Goal: Task Accomplishment & Management: Use online tool/utility

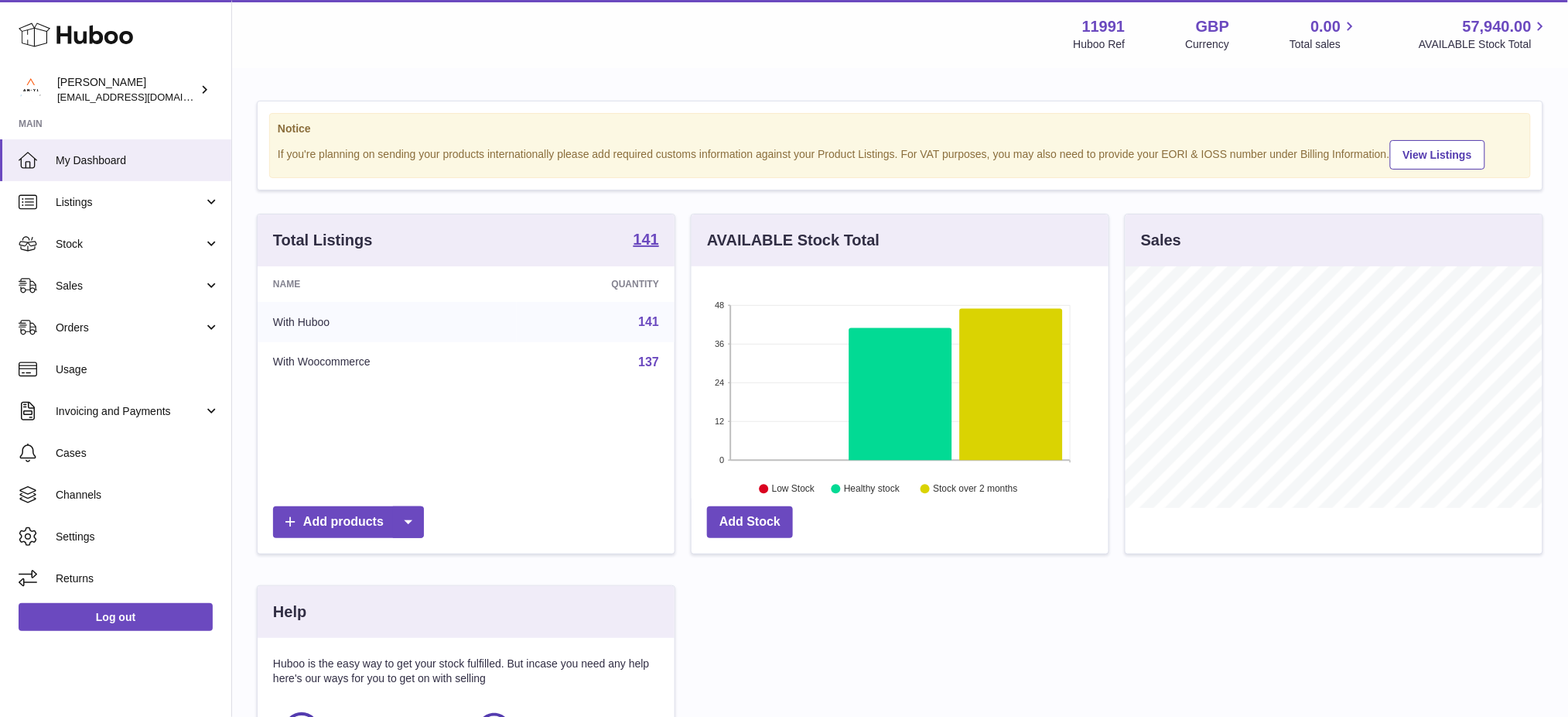
scroll to position [241, 417]
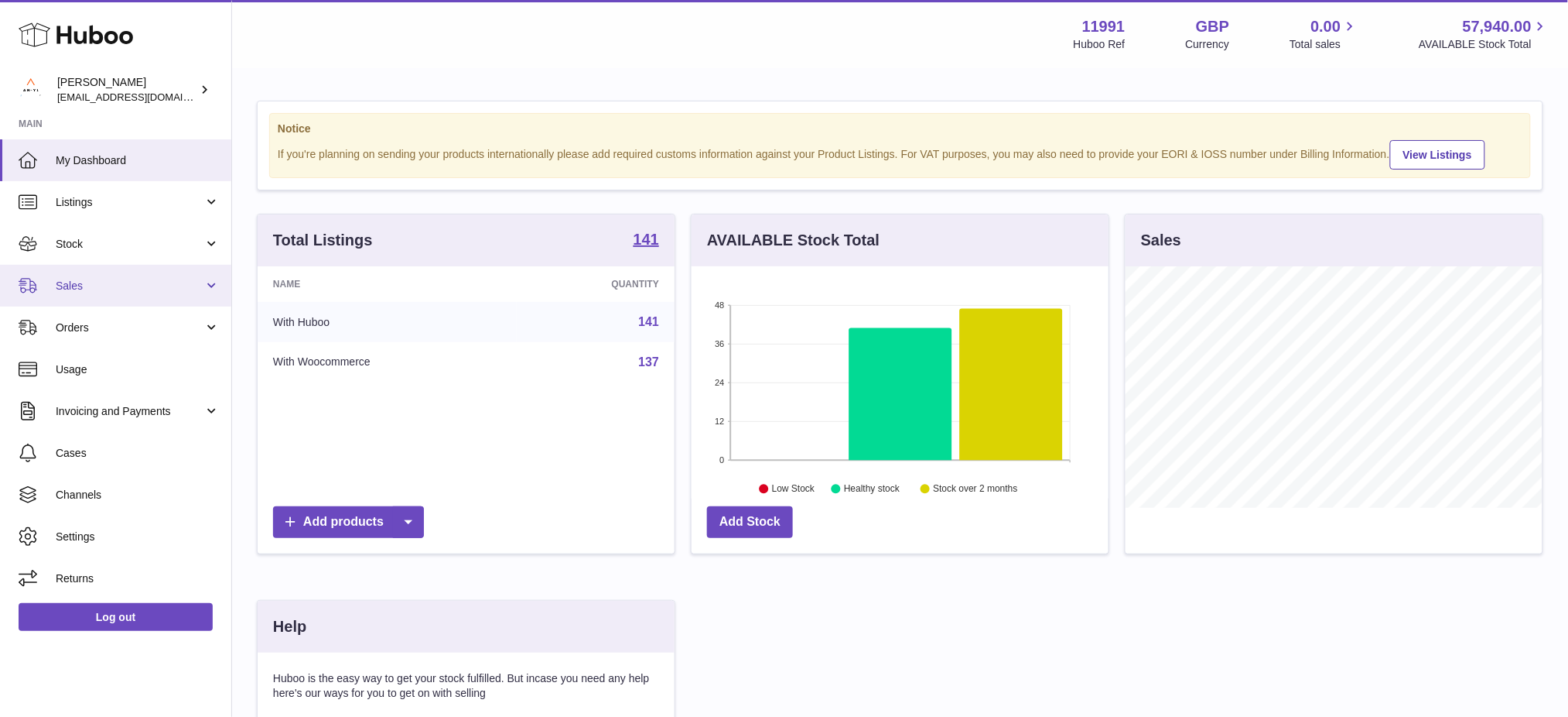
click at [109, 292] on link "Sales" at bounding box center [115, 286] width 231 height 42
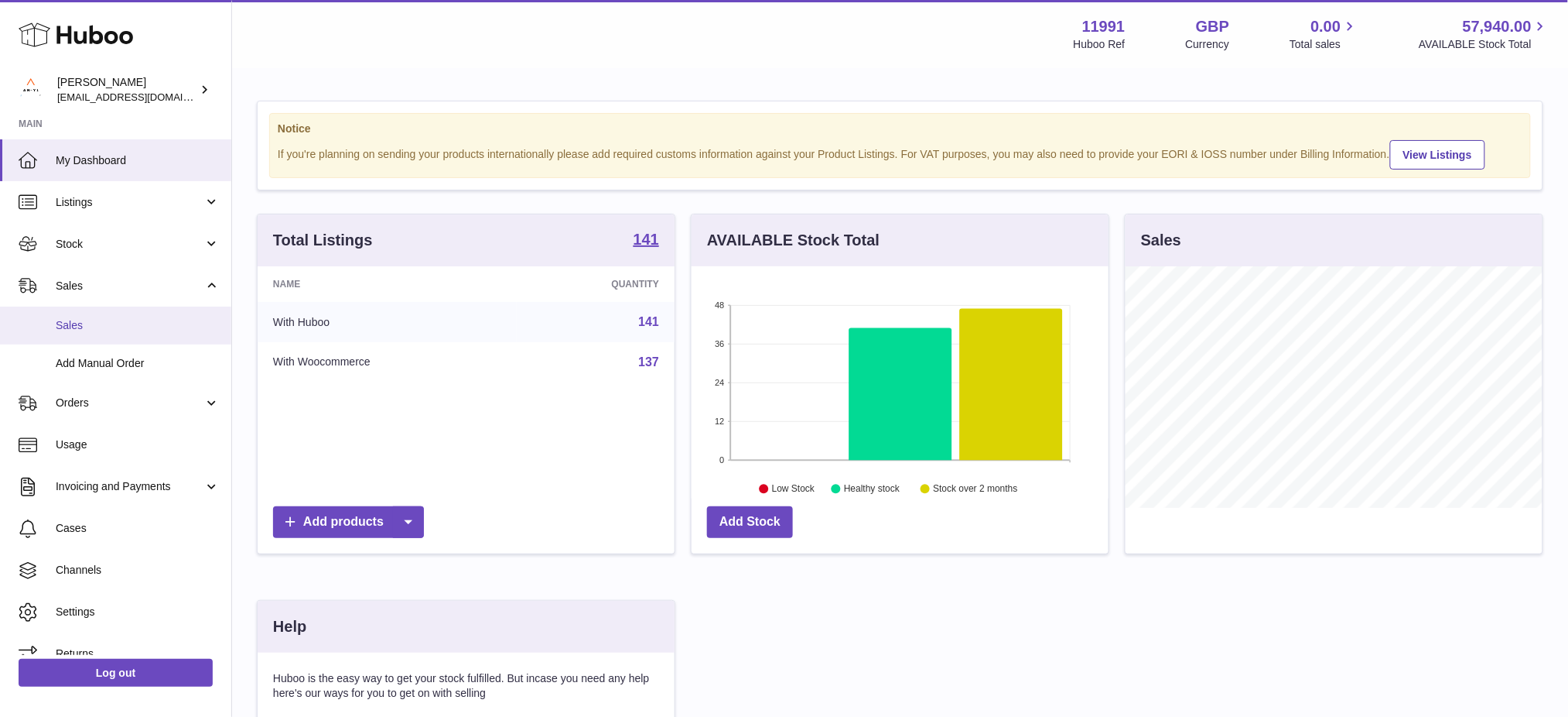
drag, startPoint x: 109, startPoint y: 326, endPoint x: 382, endPoint y: 335, distance: 273.1
click at [109, 327] on span "Sales" at bounding box center [138, 325] width 164 height 15
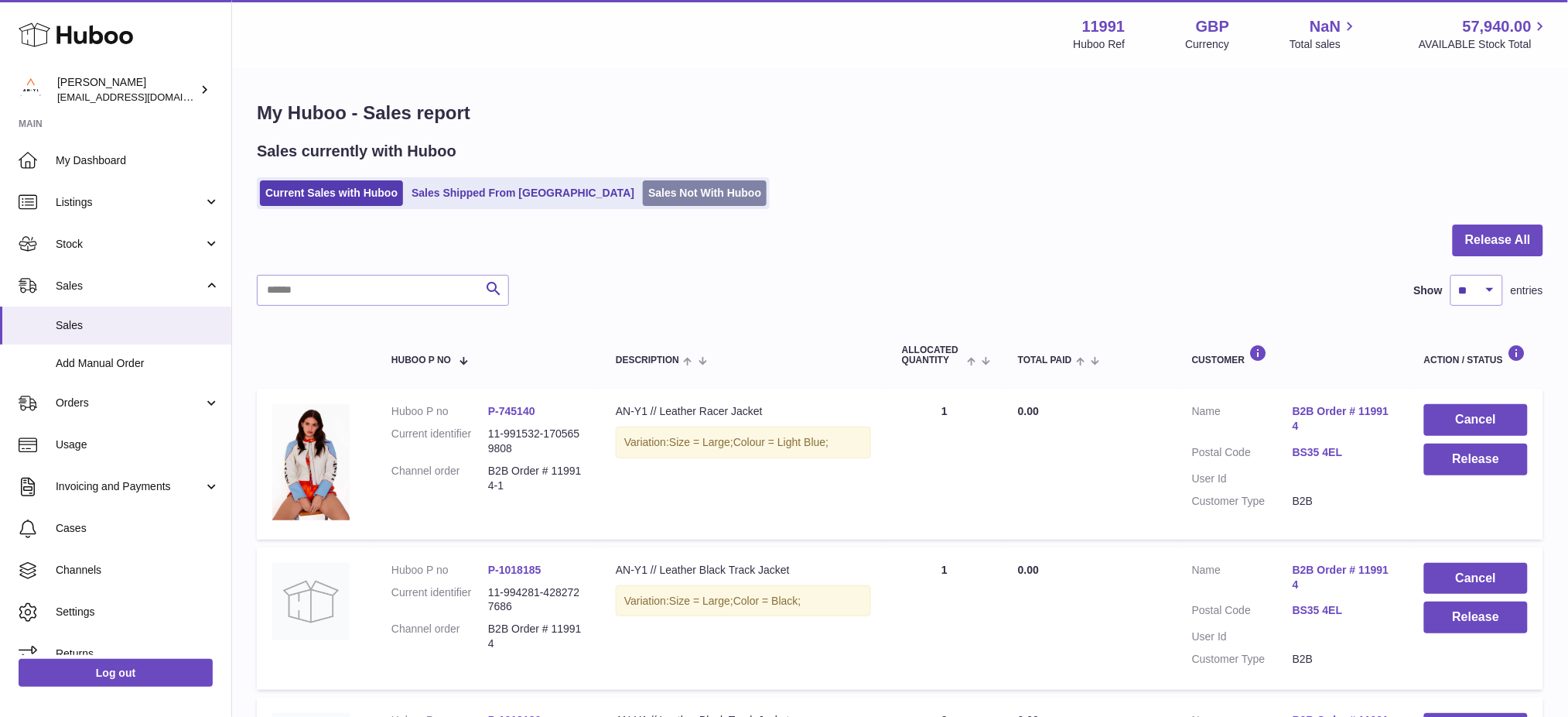
click at [654, 192] on link "Sales Not With Huboo" at bounding box center [704, 192] width 124 height 25
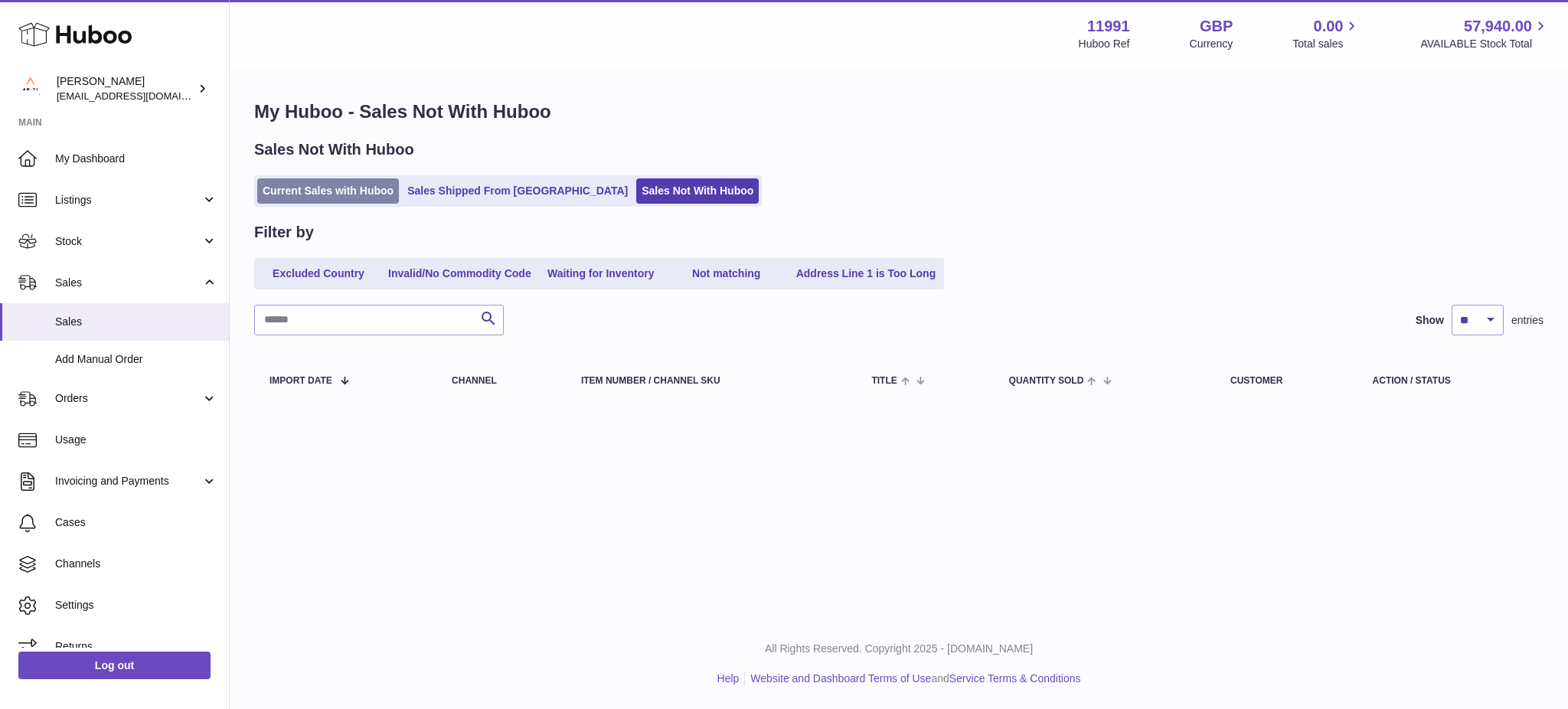
click at [331, 193] on link "Current Sales with Huboo" at bounding box center [329, 190] width 142 height 25
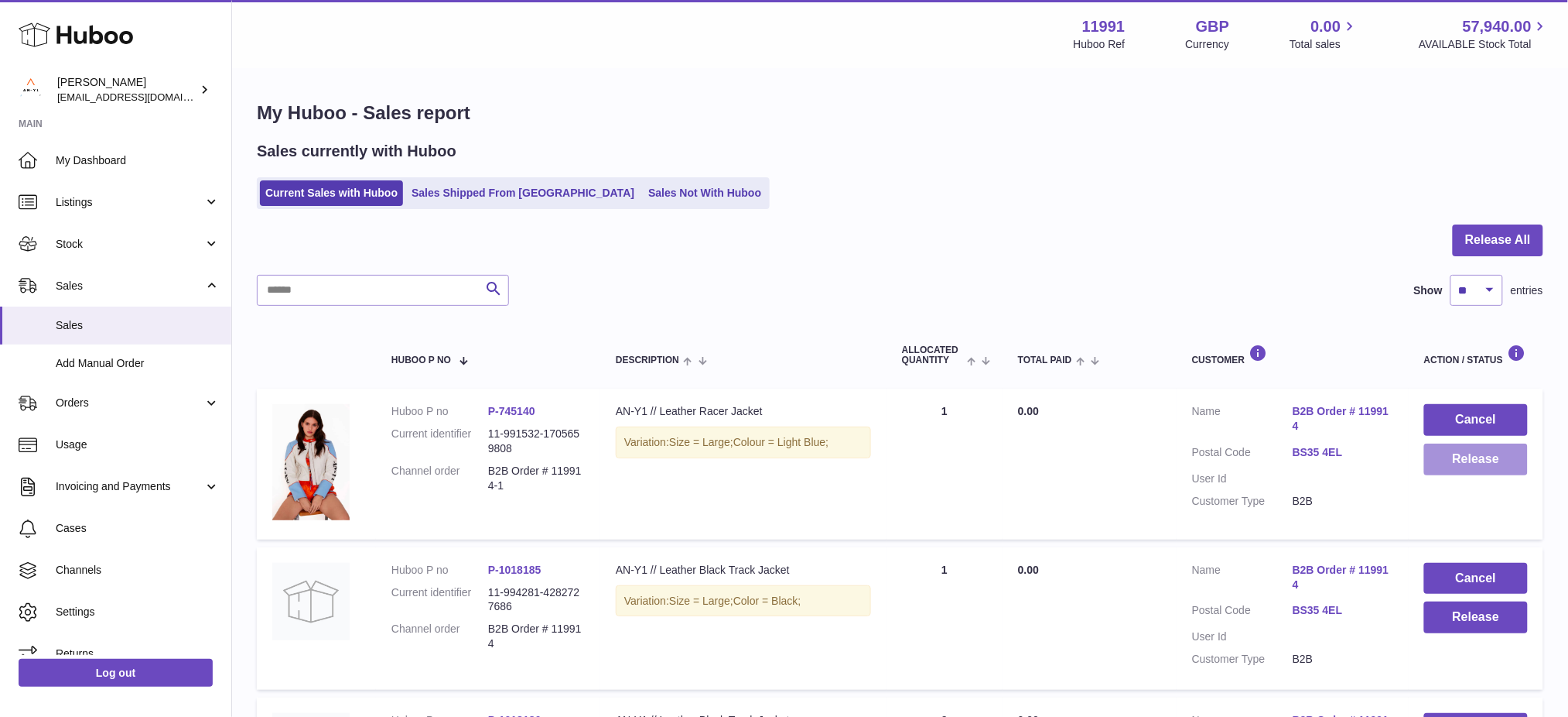
click at [1501, 470] on button "Release" at bounding box center [1476, 459] width 104 height 32
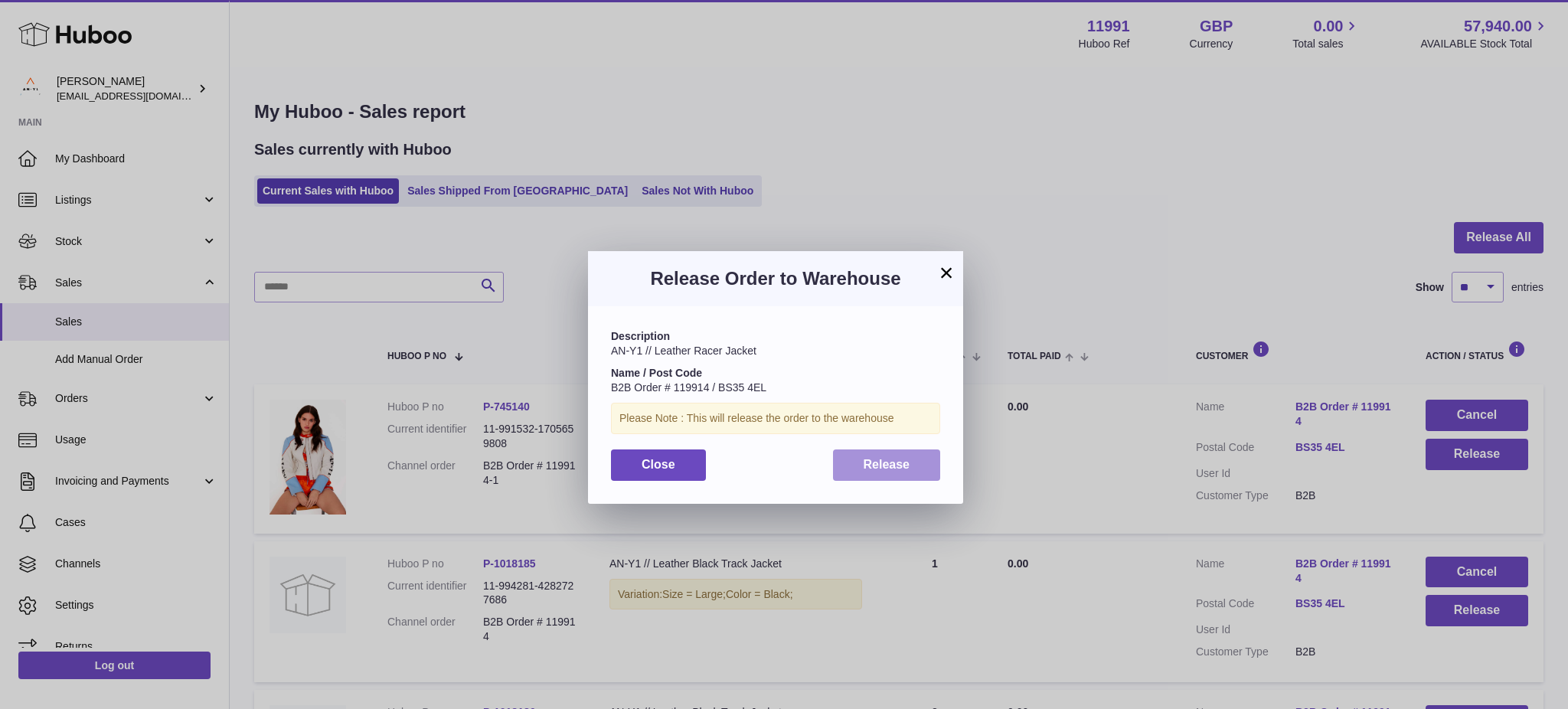
click at [882, 471] on span "Release" at bounding box center [887, 465] width 47 height 13
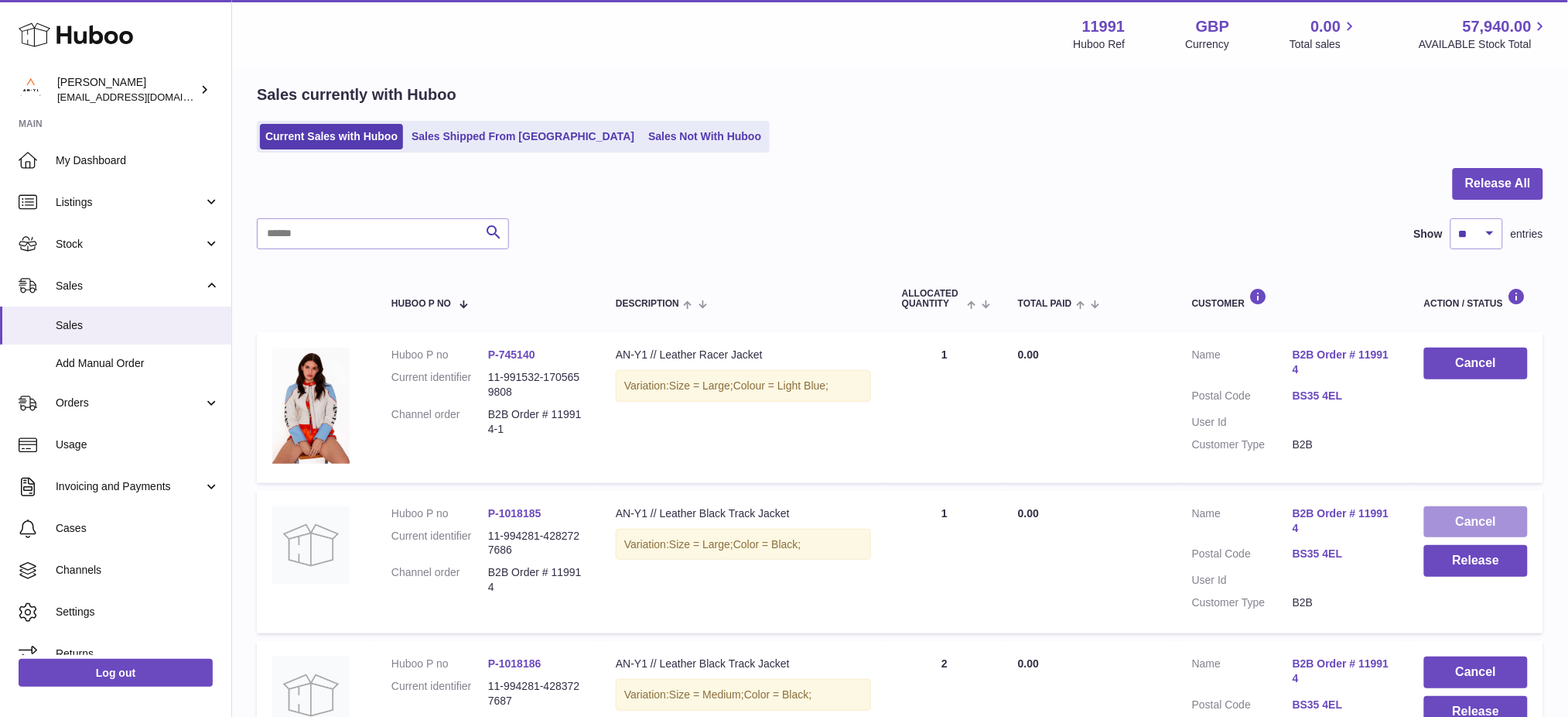
scroll to position [103, 0]
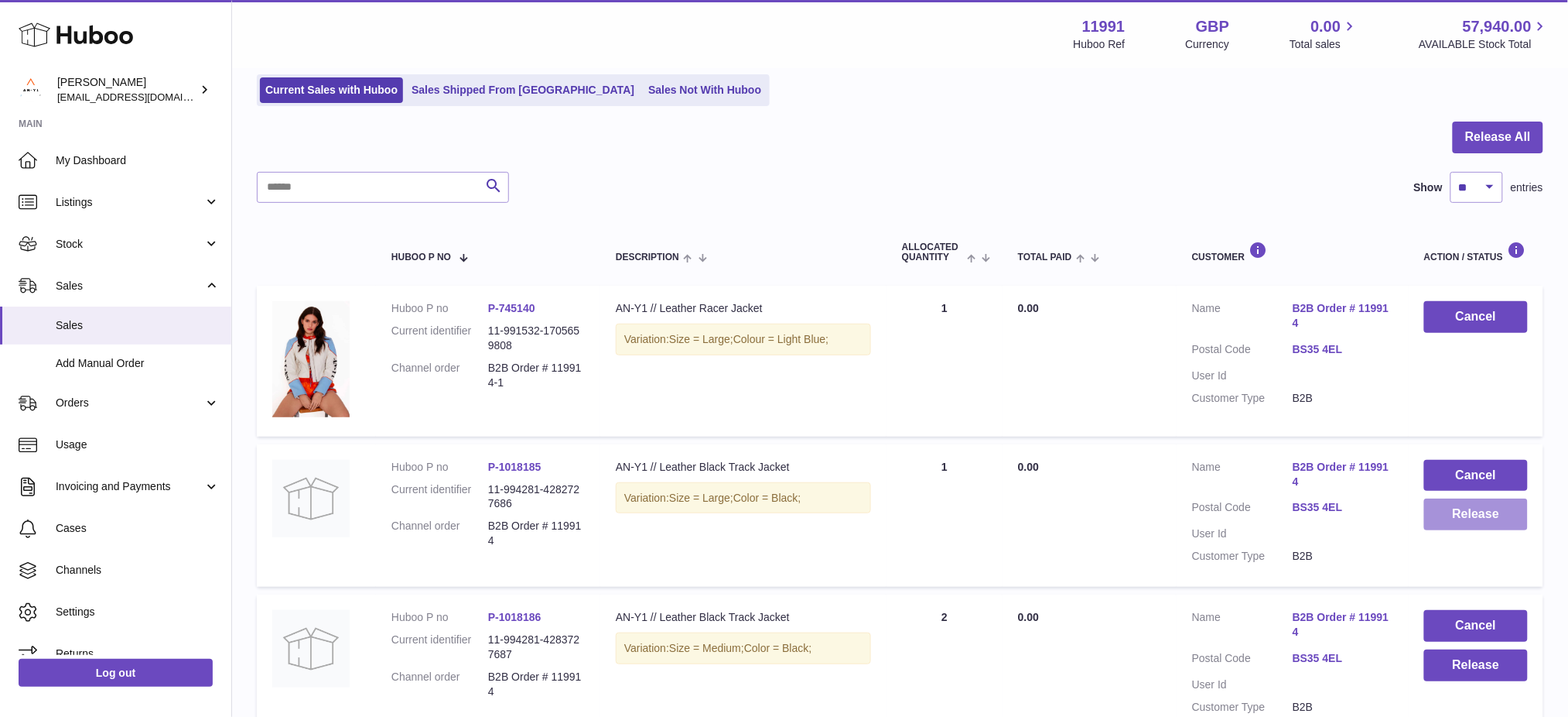
click at [1461, 509] on button "Release" at bounding box center [1476, 514] width 104 height 32
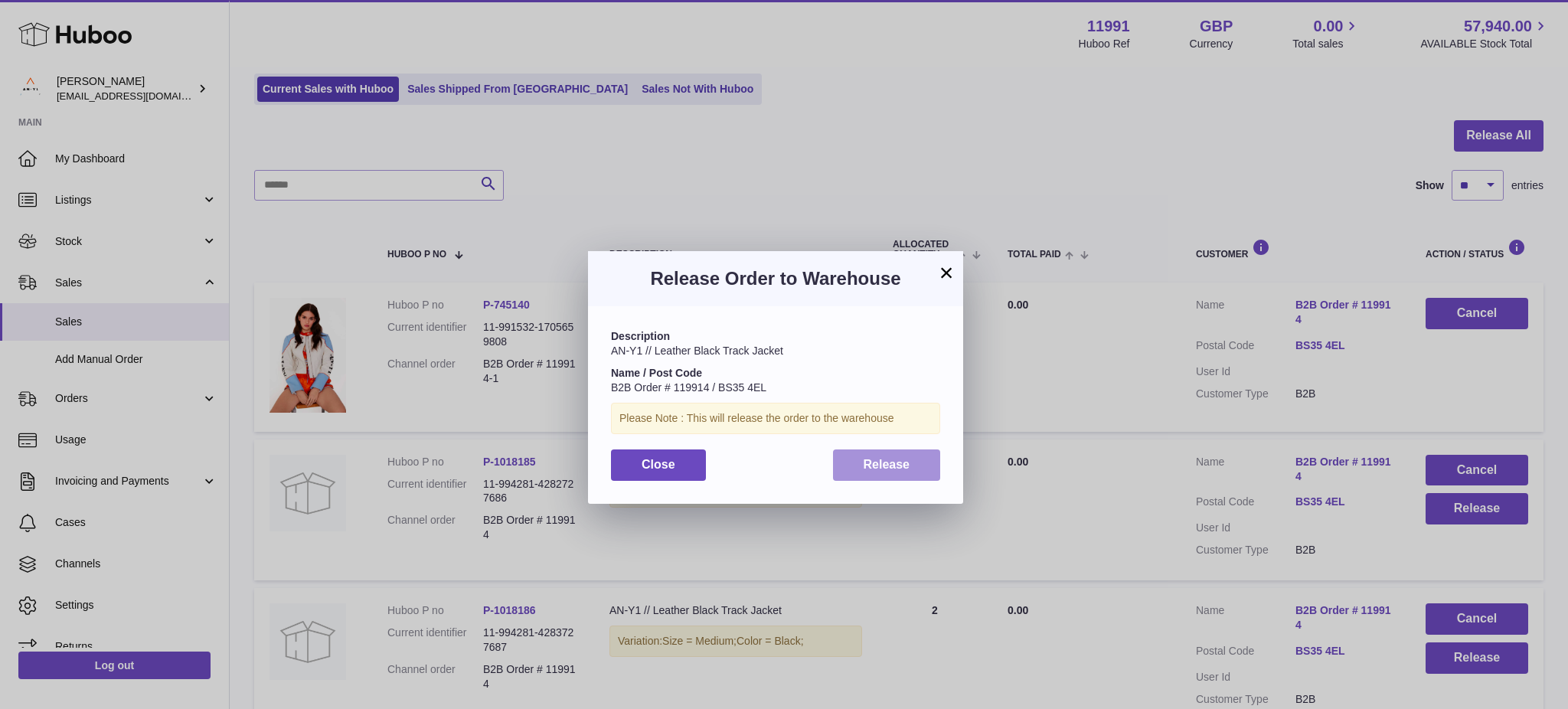
click at [850, 468] on button "Release" at bounding box center [888, 466] width 108 height 32
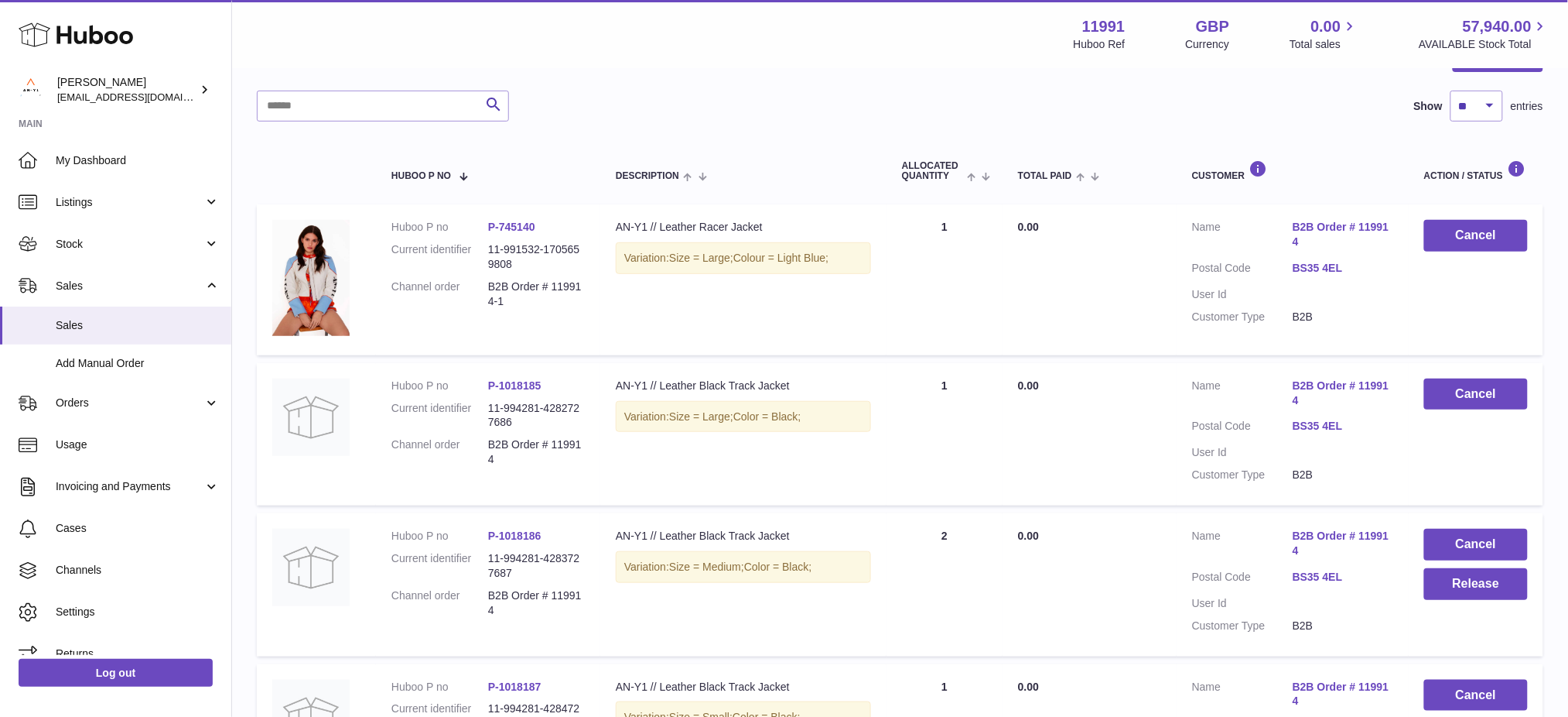
scroll to position [309, 0]
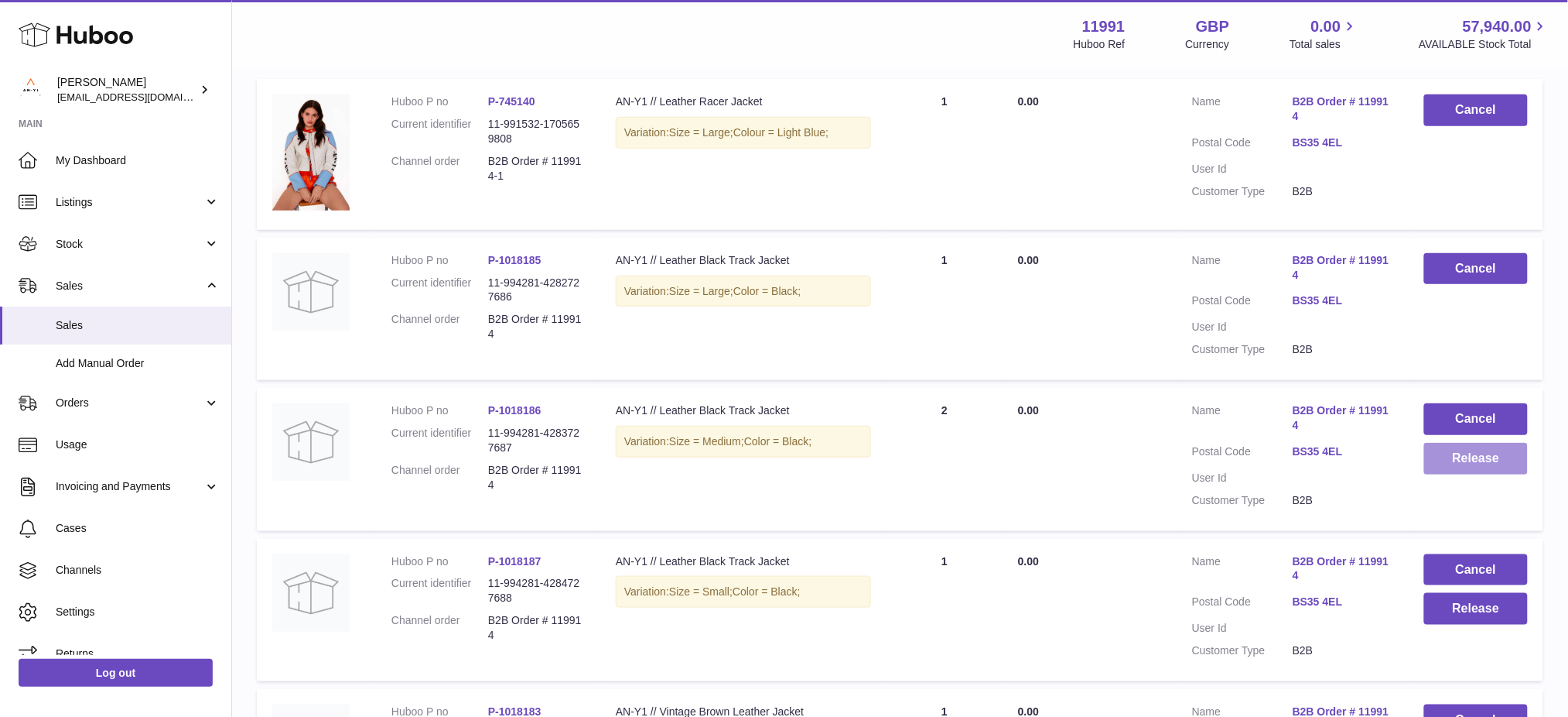
click at [1457, 468] on button "Release" at bounding box center [1476, 459] width 104 height 32
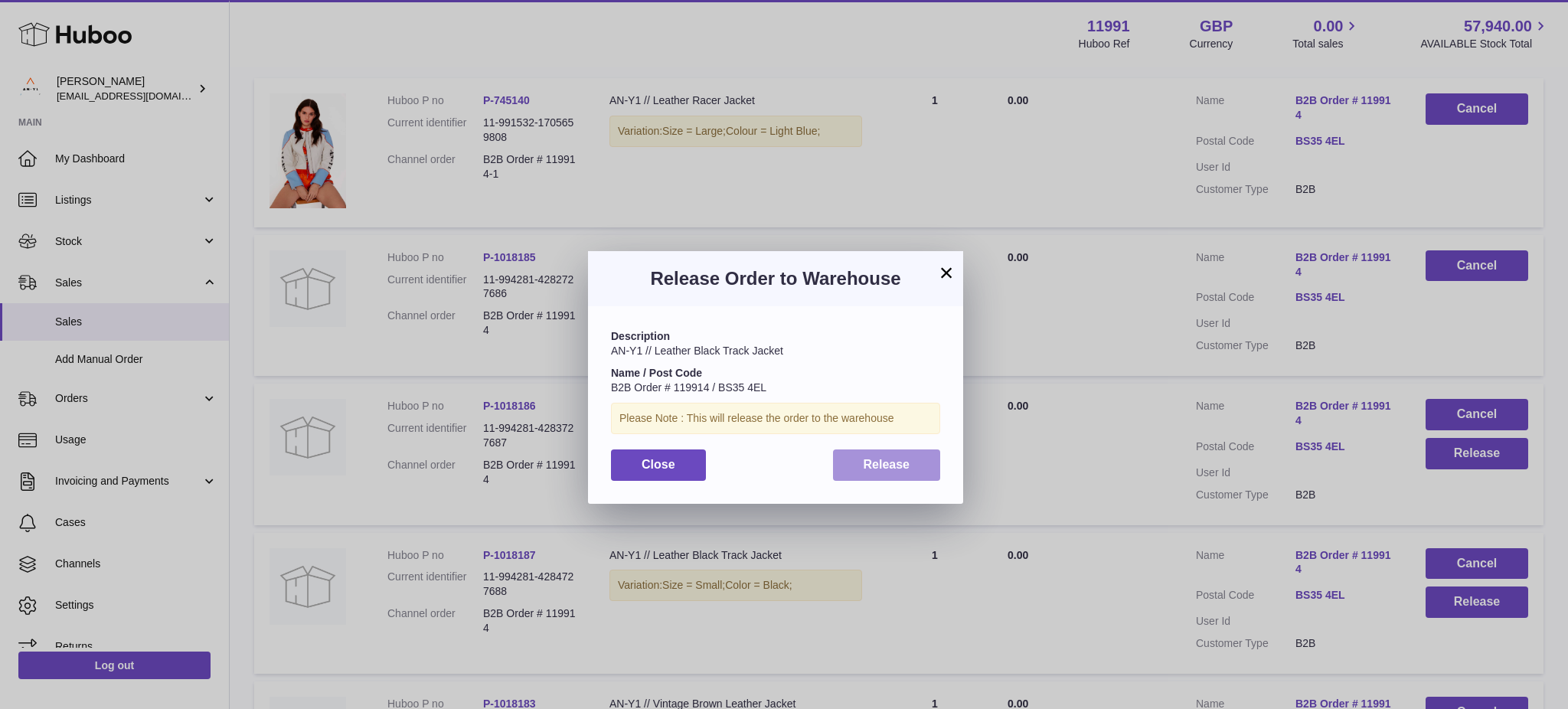
click at [884, 463] on span "Release" at bounding box center [887, 465] width 47 height 13
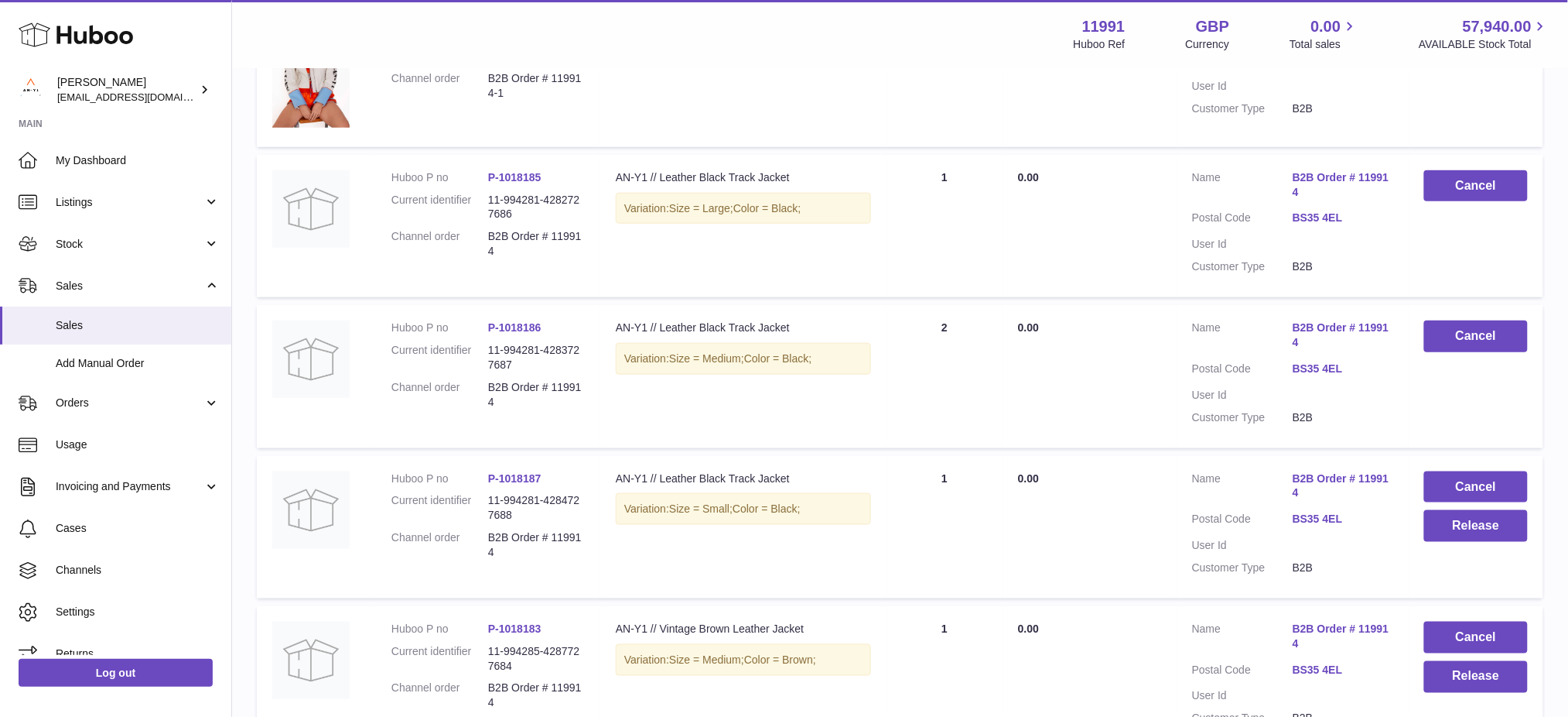
scroll to position [515, 0]
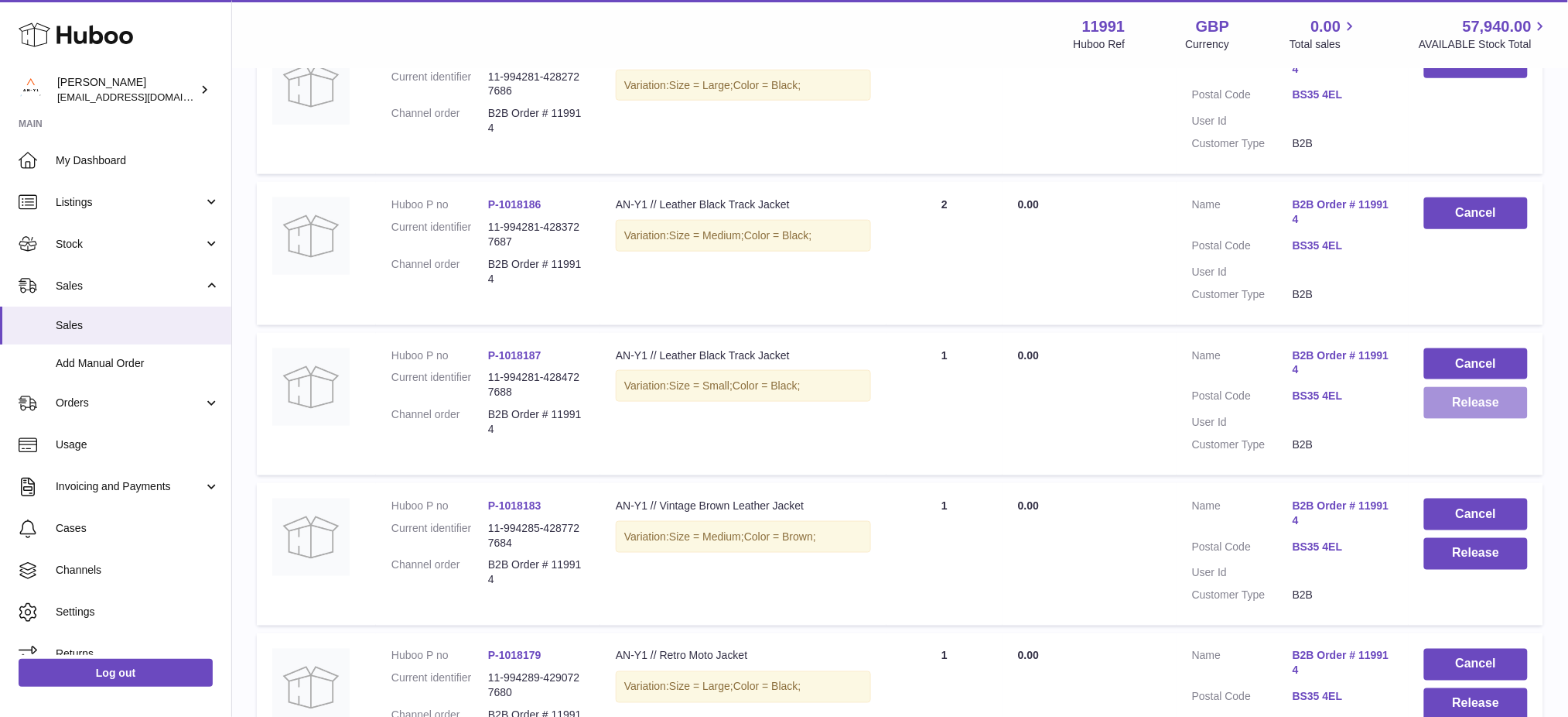
click at [1471, 408] on button "Release" at bounding box center [1476, 403] width 104 height 32
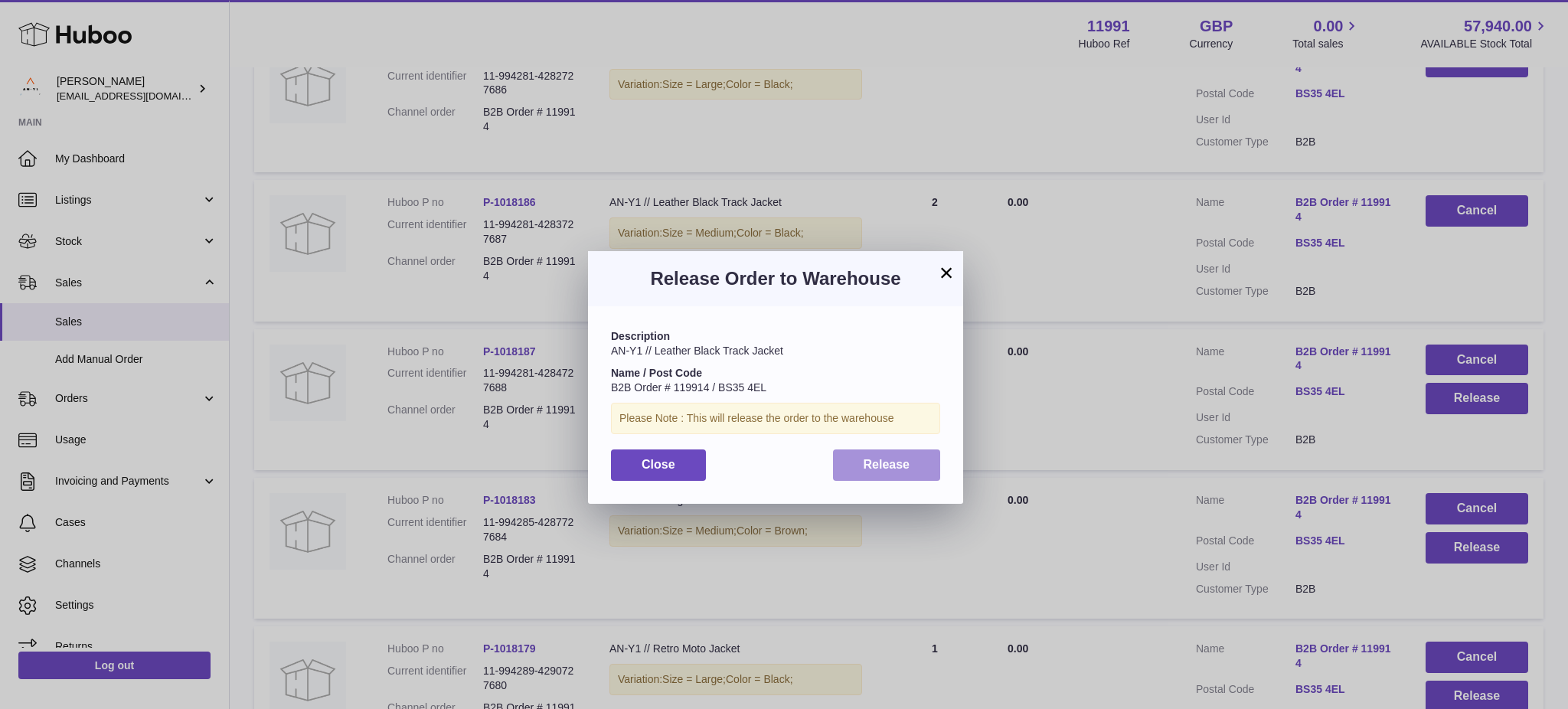
click at [900, 463] on span "Release" at bounding box center [887, 465] width 47 height 13
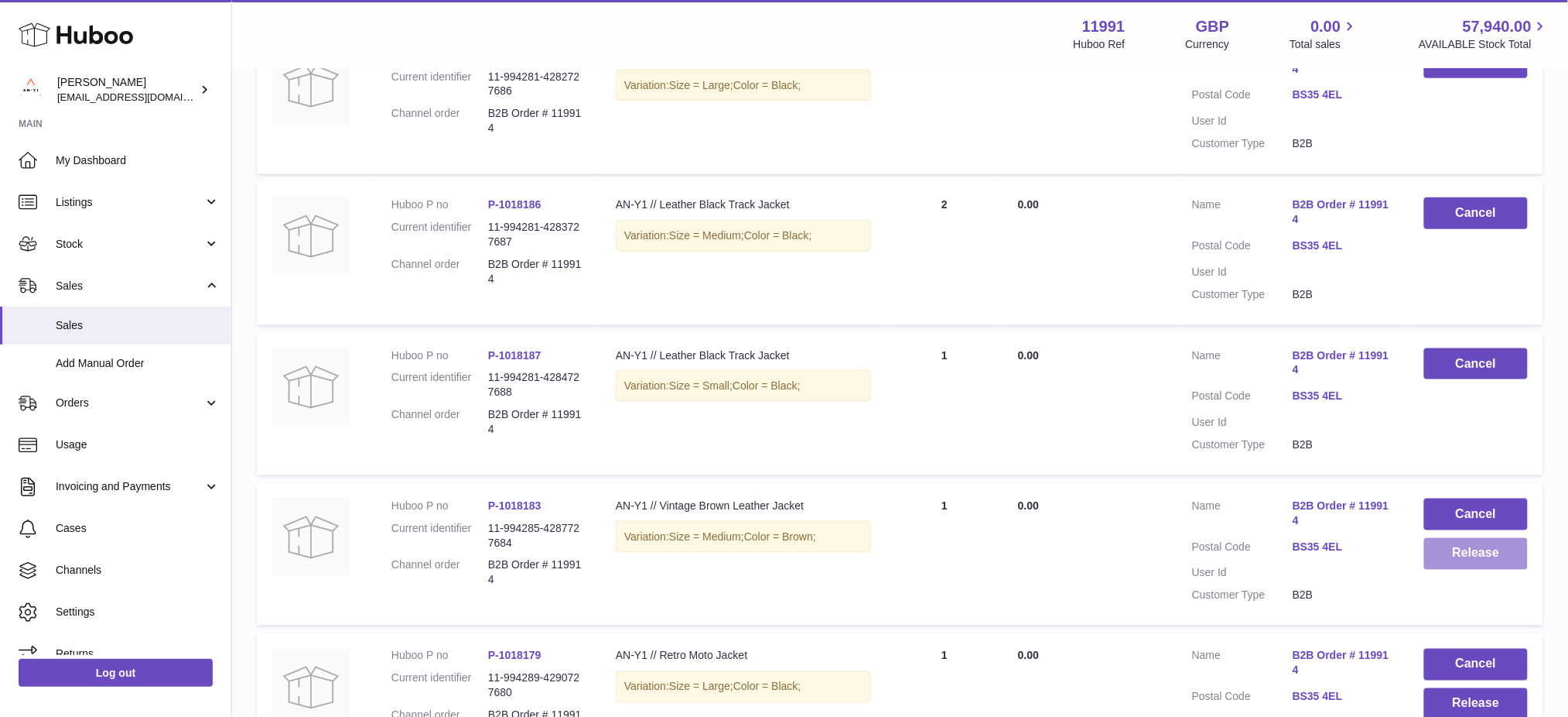
click at [1488, 559] on button "Release" at bounding box center [1476, 554] width 104 height 32
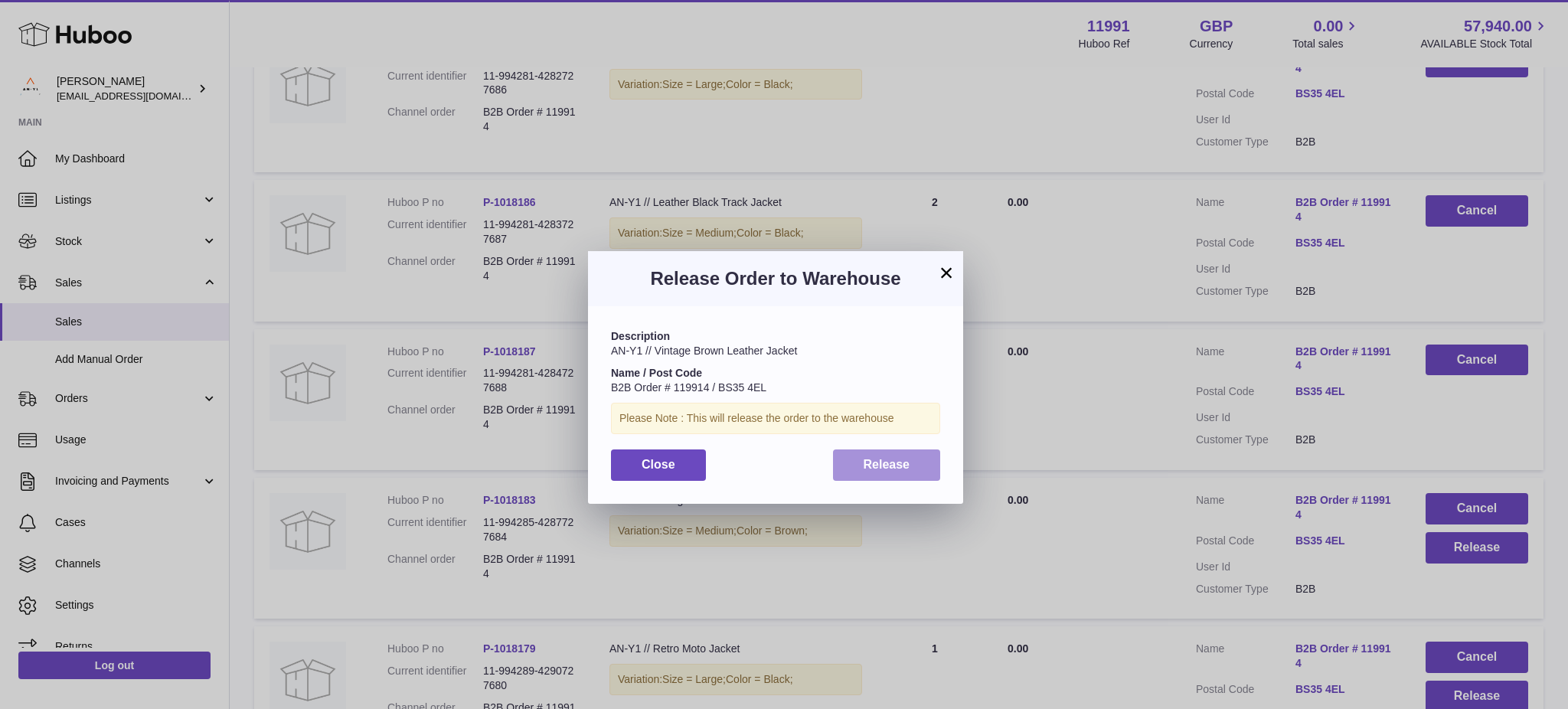
click at [908, 471] on span "Release" at bounding box center [887, 465] width 47 height 13
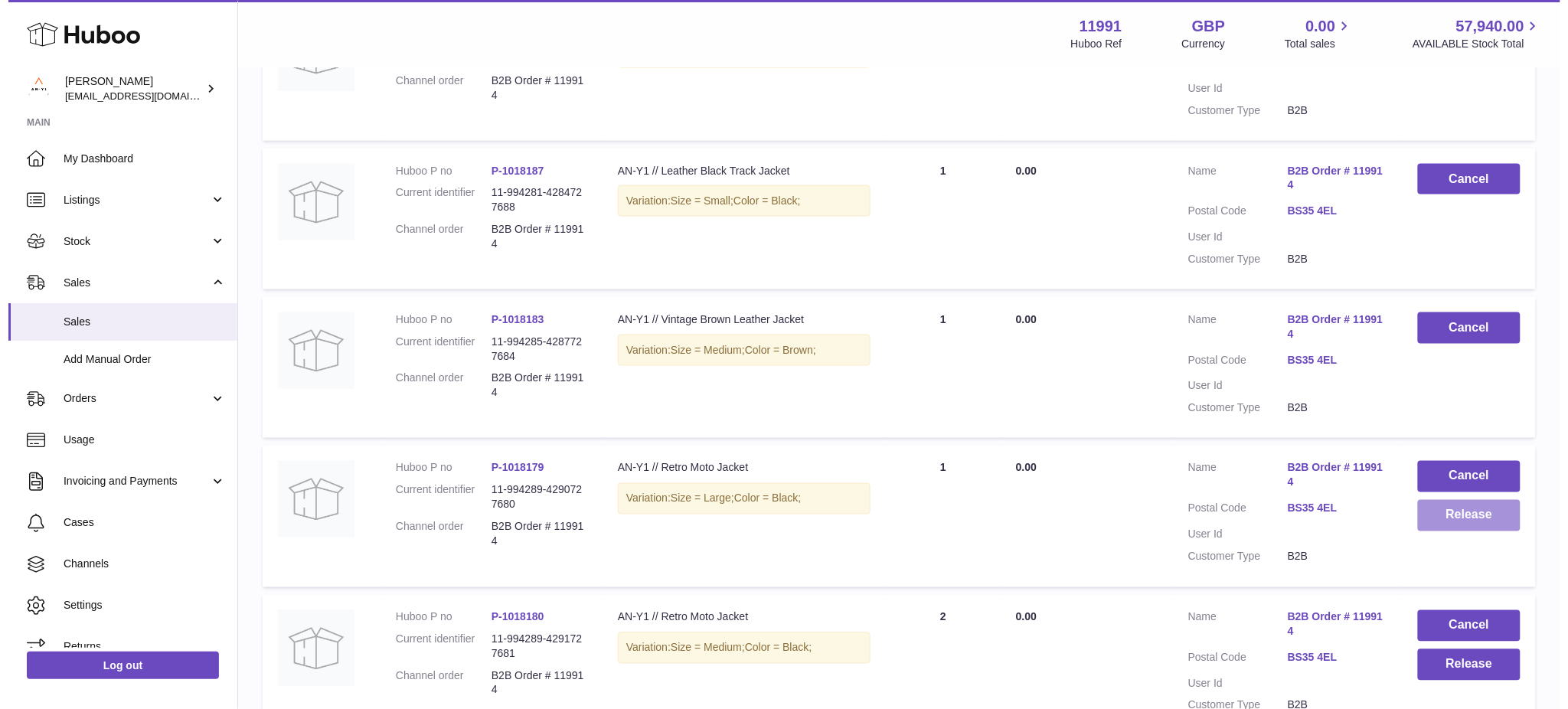
scroll to position [714, 0]
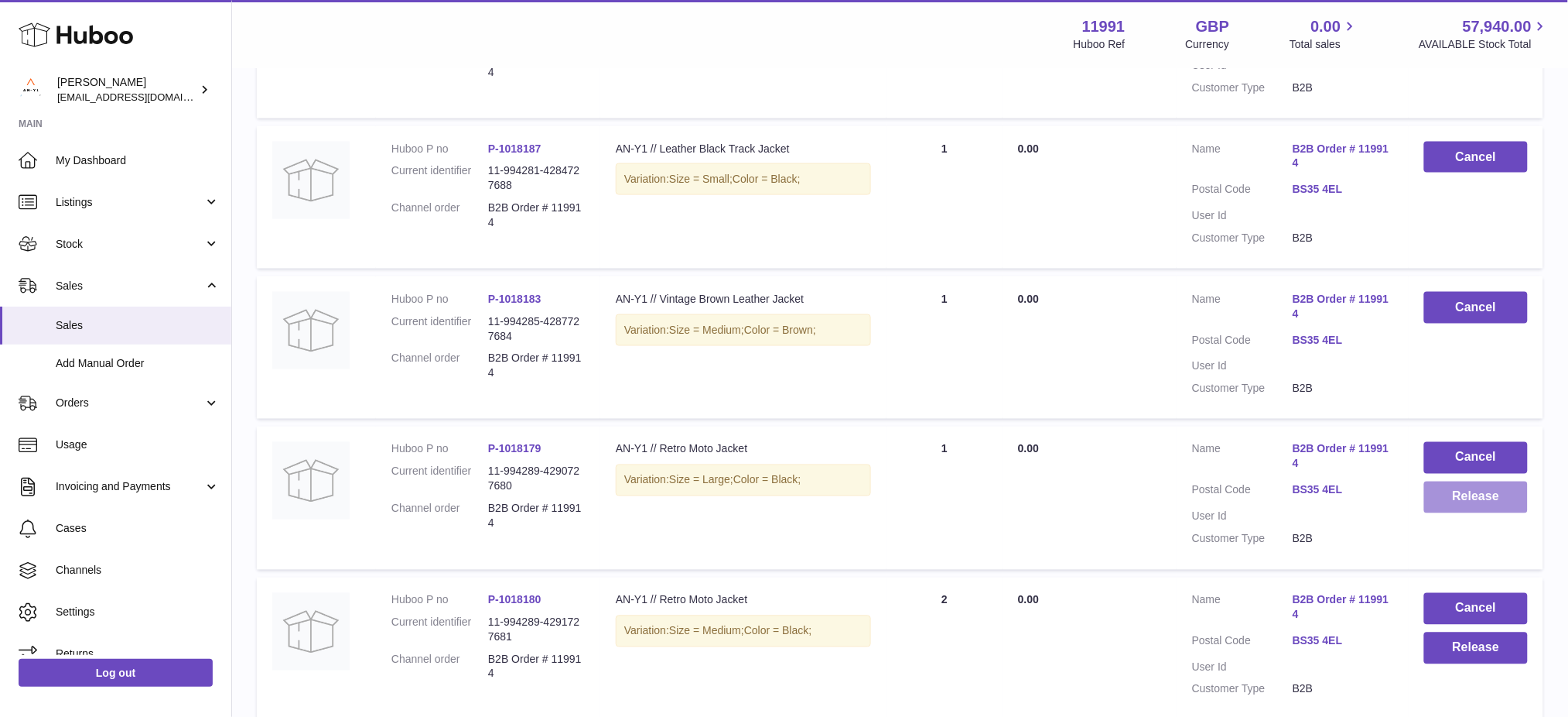
click at [1473, 484] on button "Release" at bounding box center [1476, 497] width 104 height 32
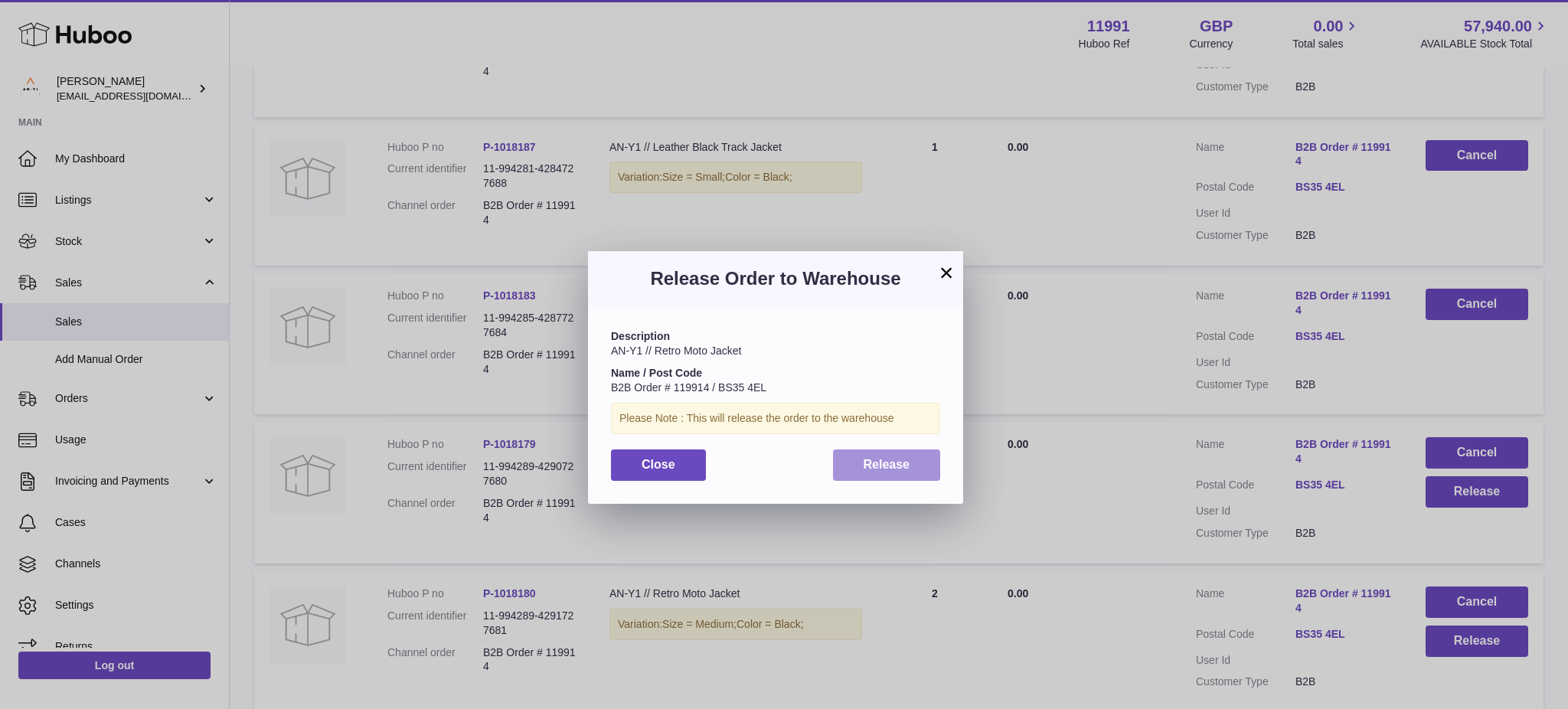
click at [898, 475] on button "Release" at bounding box center [888, 466] width 108 height 32
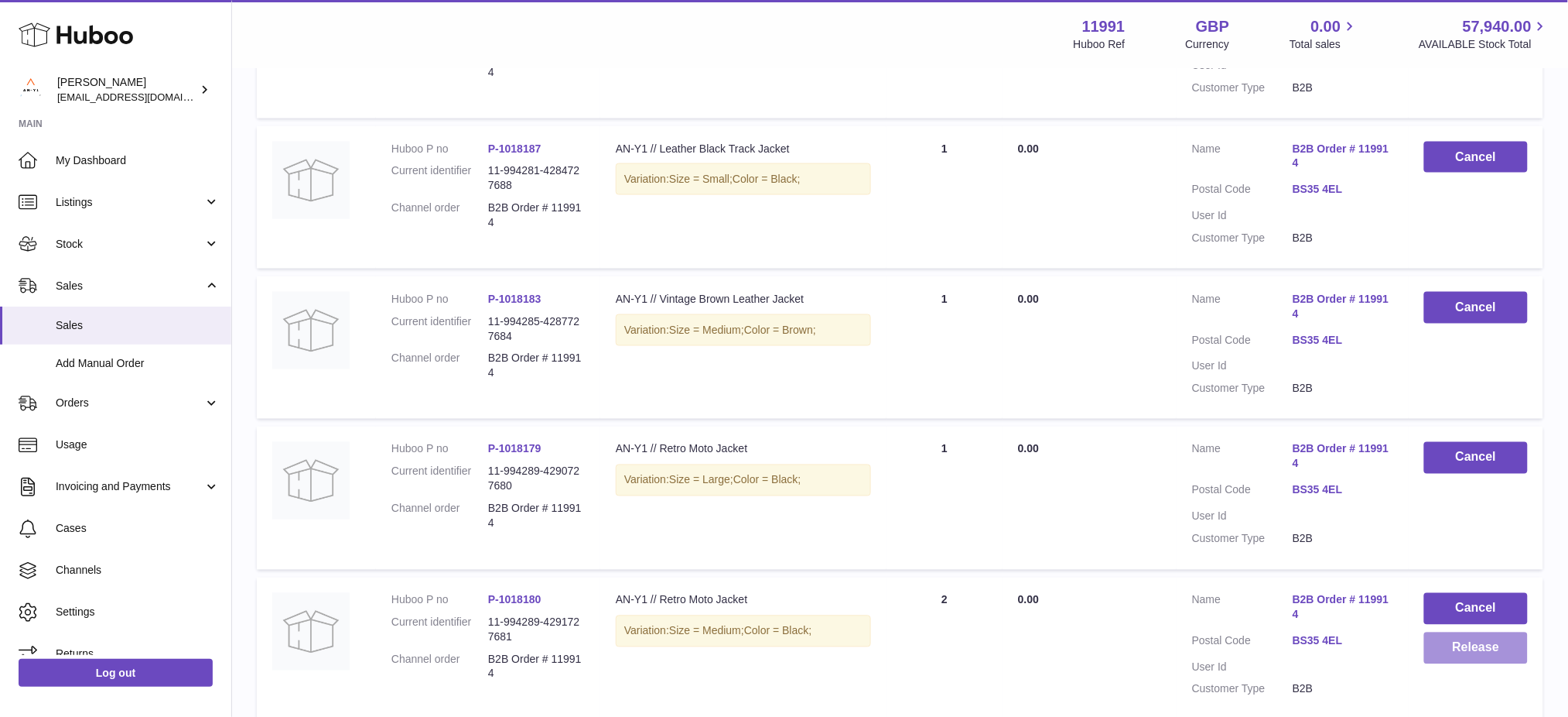
click at [1454, 642] on button "Release" at bounding box center [1476, 648] width 104 height 32
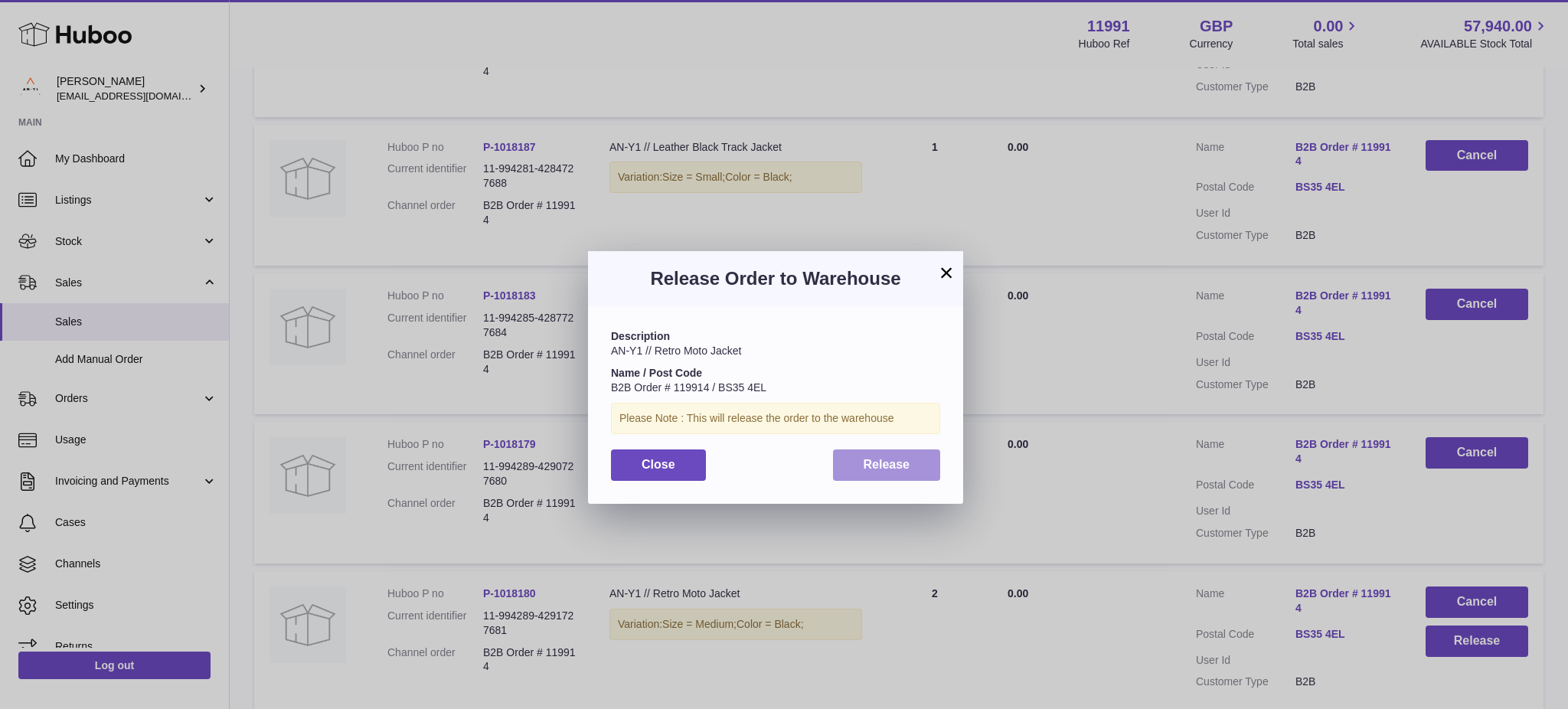
click at [896, 471] on span "Release" at bounding box center [887, 465] width 47 height 13
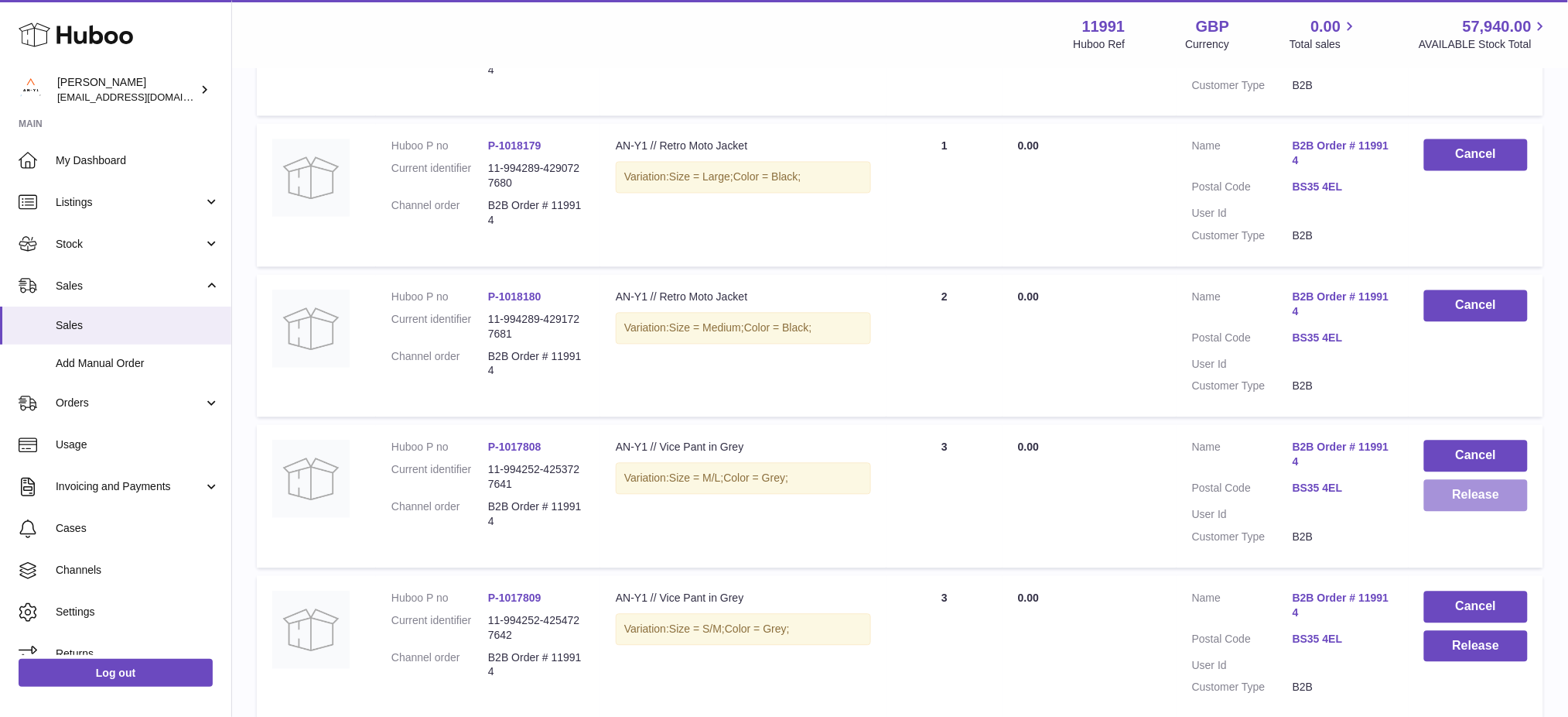
scroll to position [1032, 0]
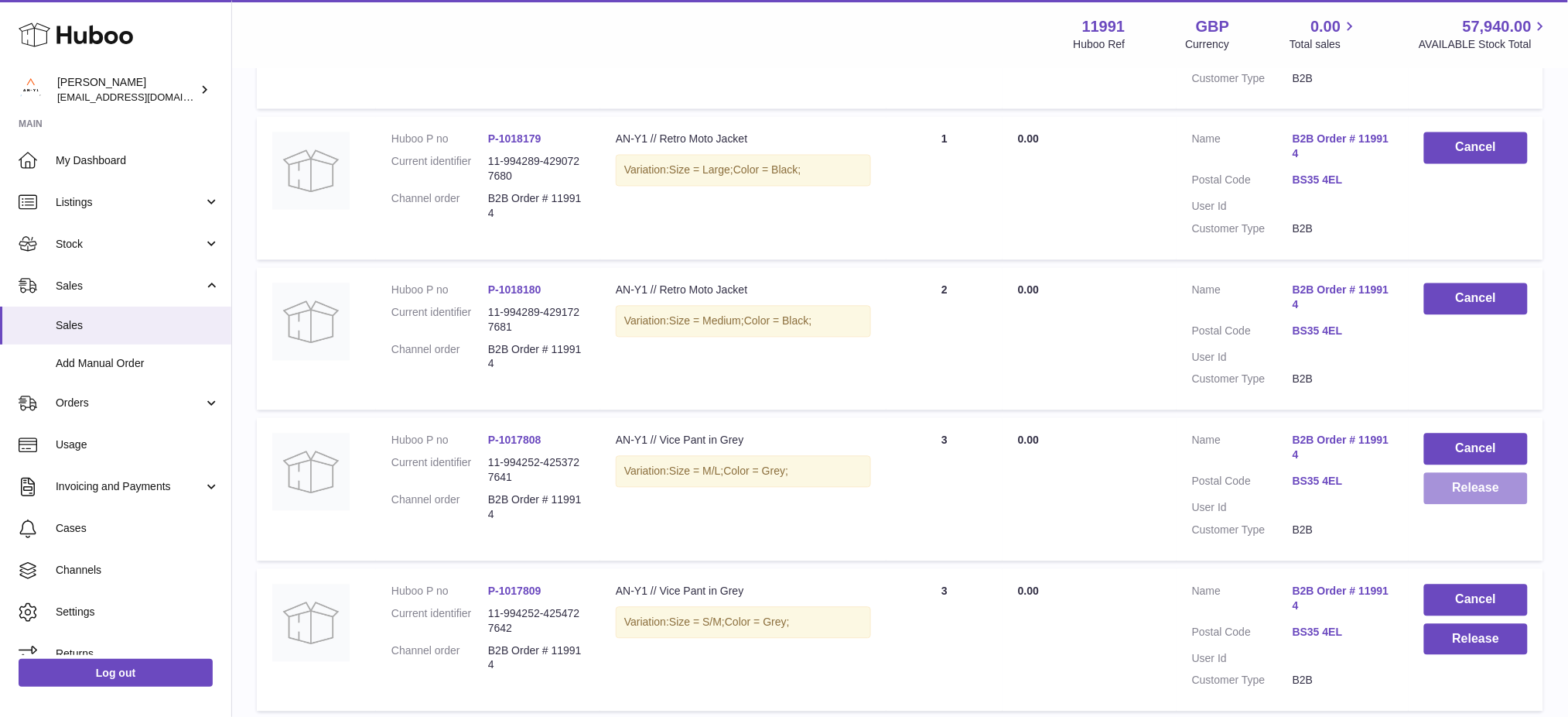
click at [1456, 498] on button "Release" at bounding box center [1476, 489] width 104 height 32
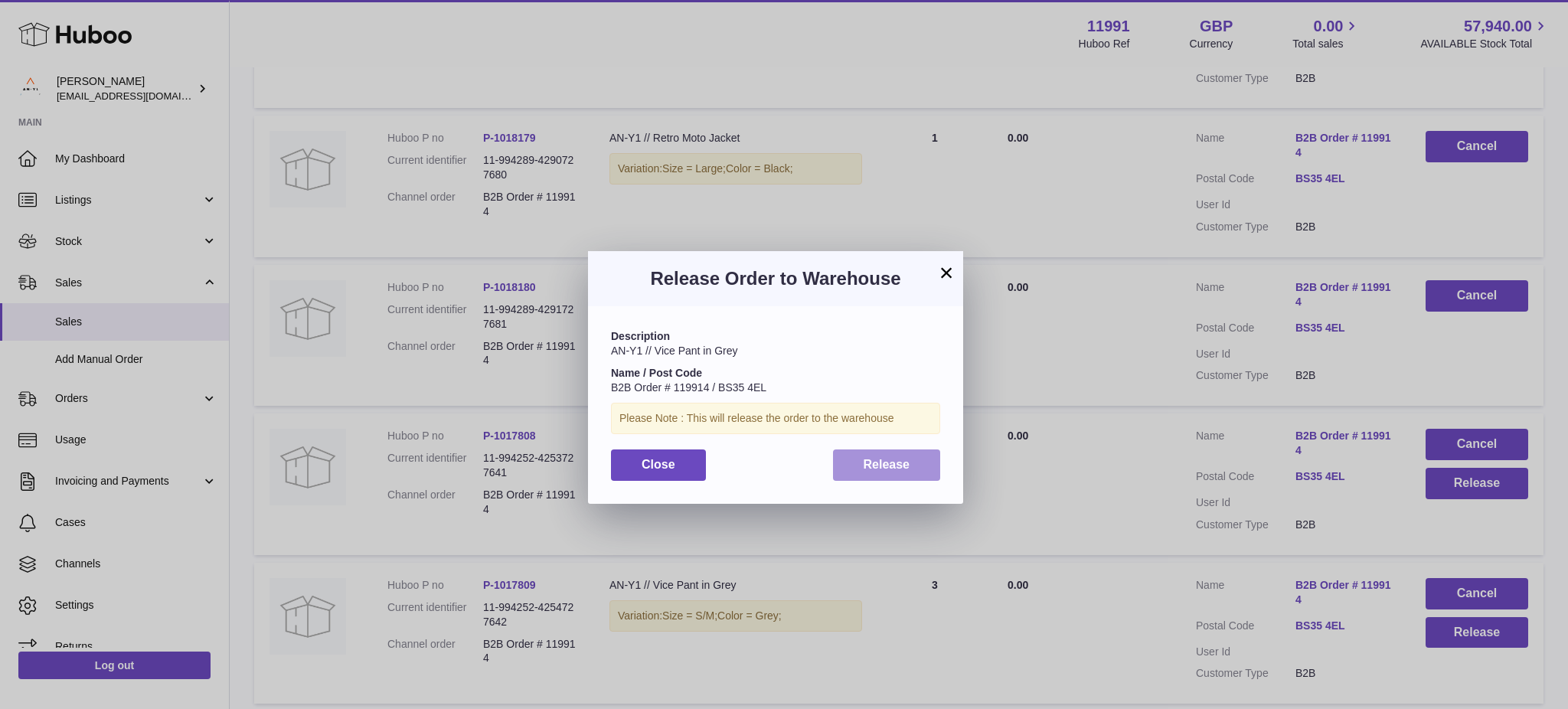
click at [864, 463] on span "Release" at bounding box center [887, 465] width 47 height 13
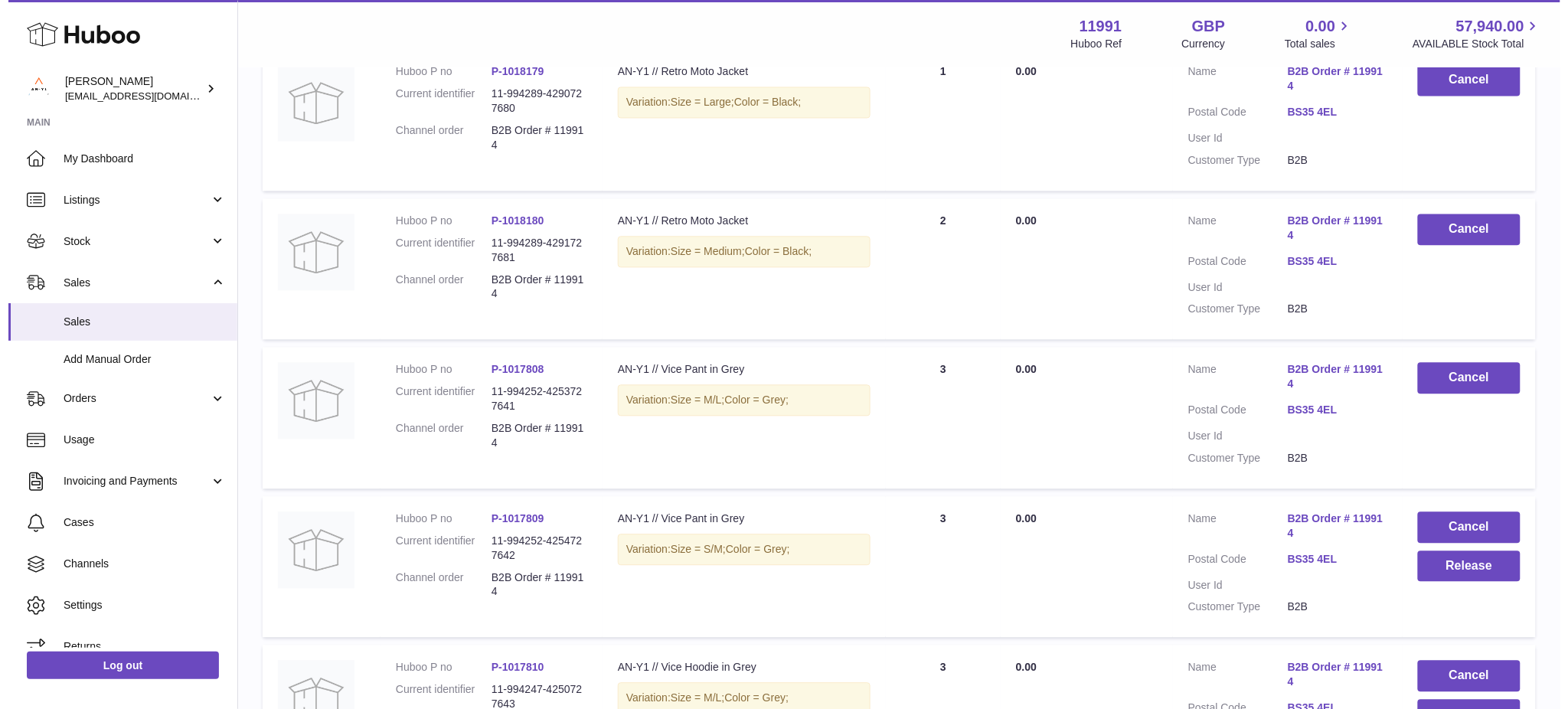
scroll to position [1122, 0]
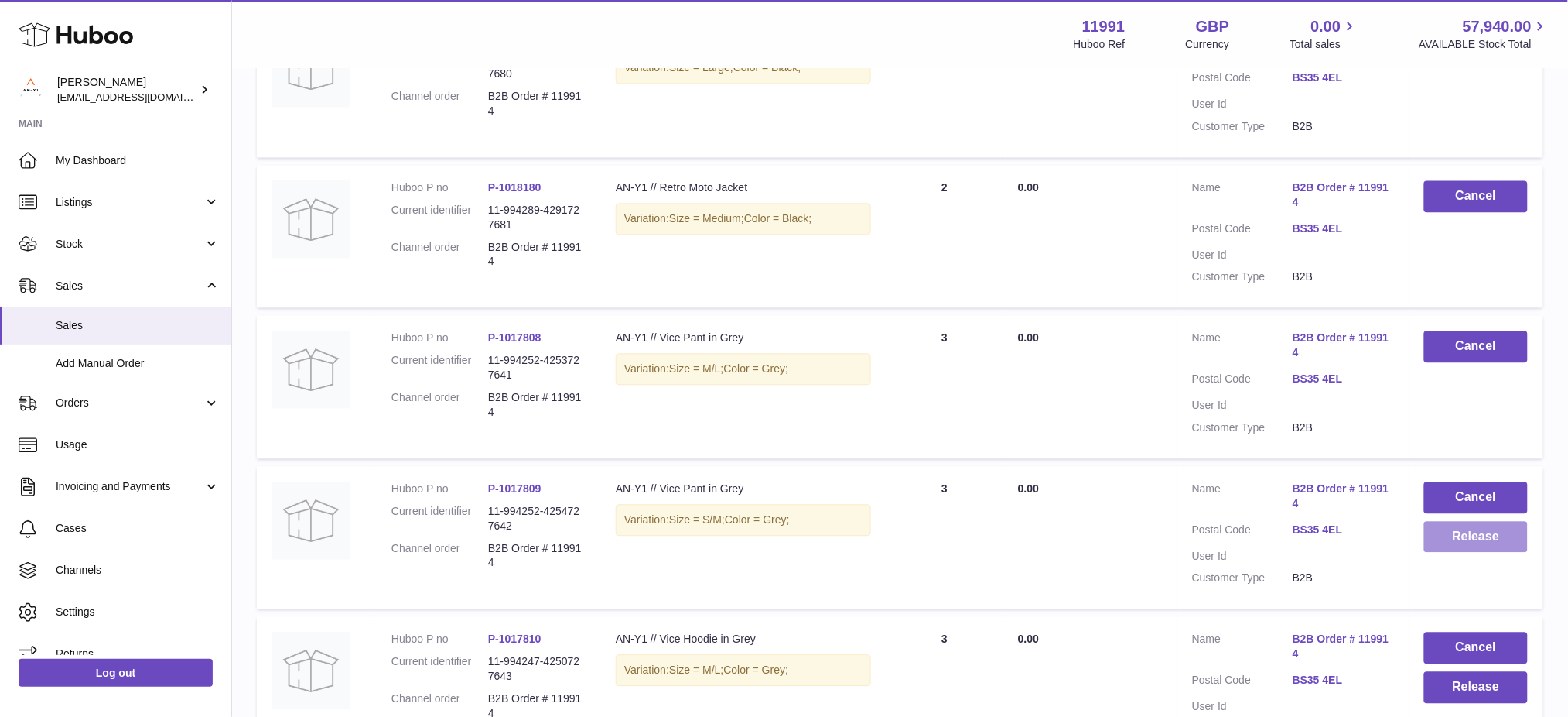
click at [1449, 540] on button "Release" at bounding box center [1476, 537] width 104 height 32
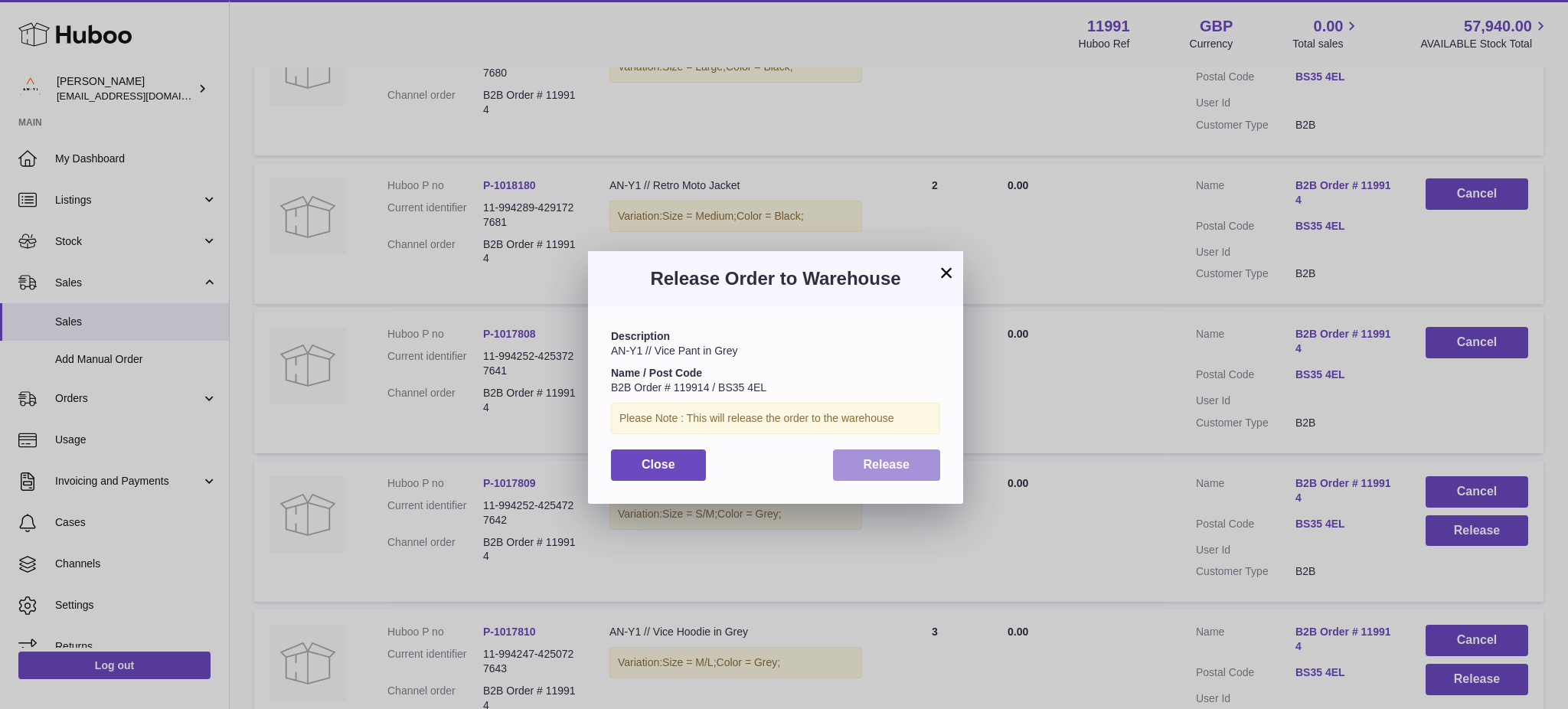
click at [899, 463] on span "Release" at bounding box center [887, 465] width 47 height 13
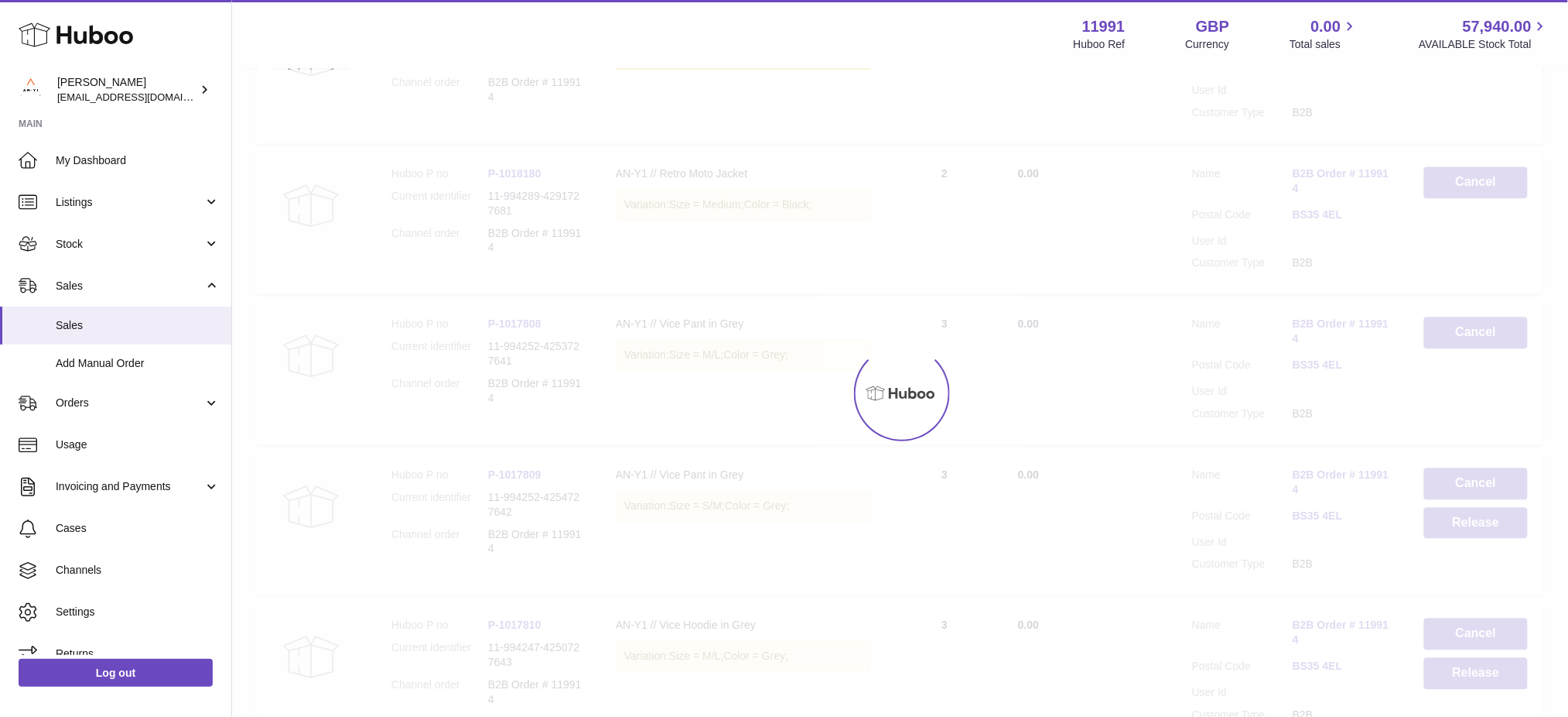
scroll to position [1342, 0]
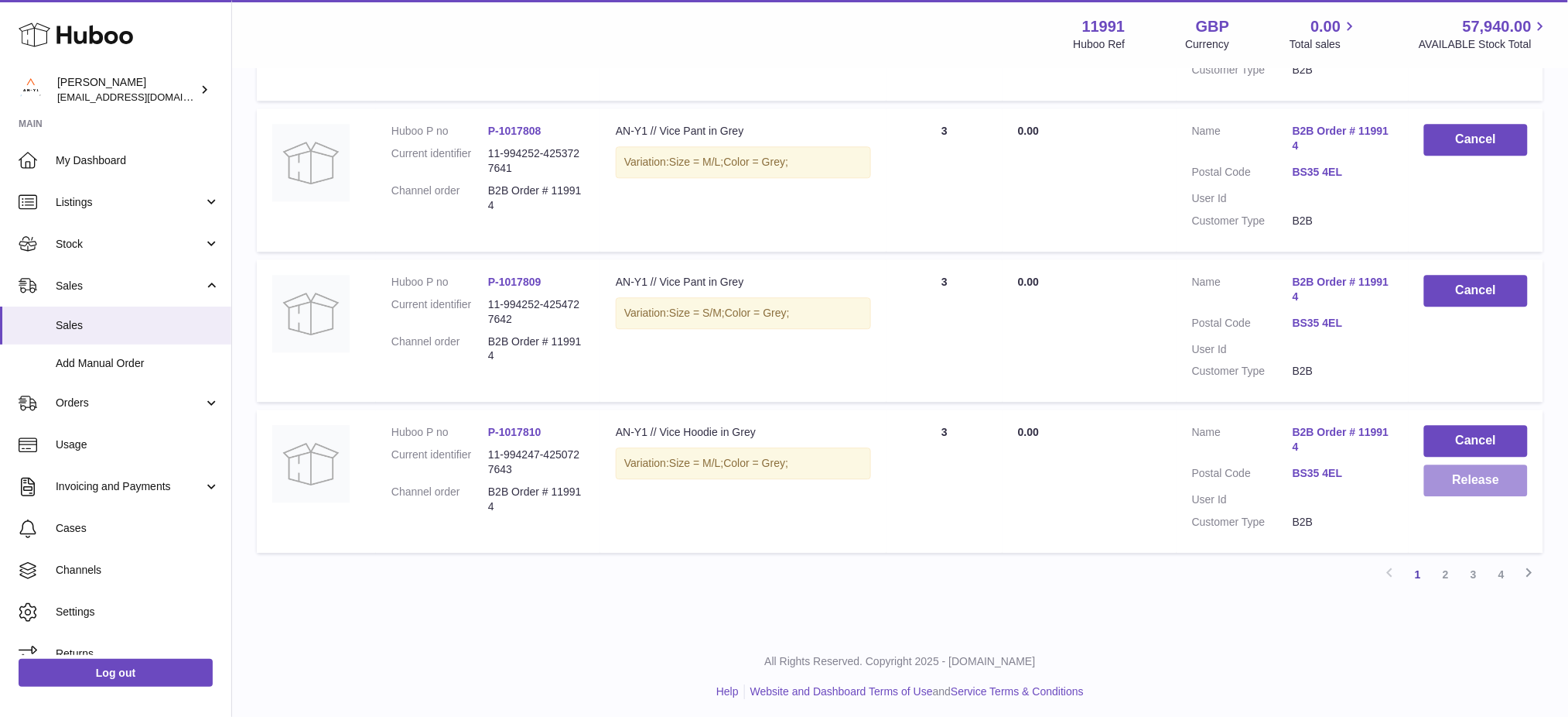
click at [1461, 485] on button "Release" at bounding box center [1476, 480] width 104 height 32
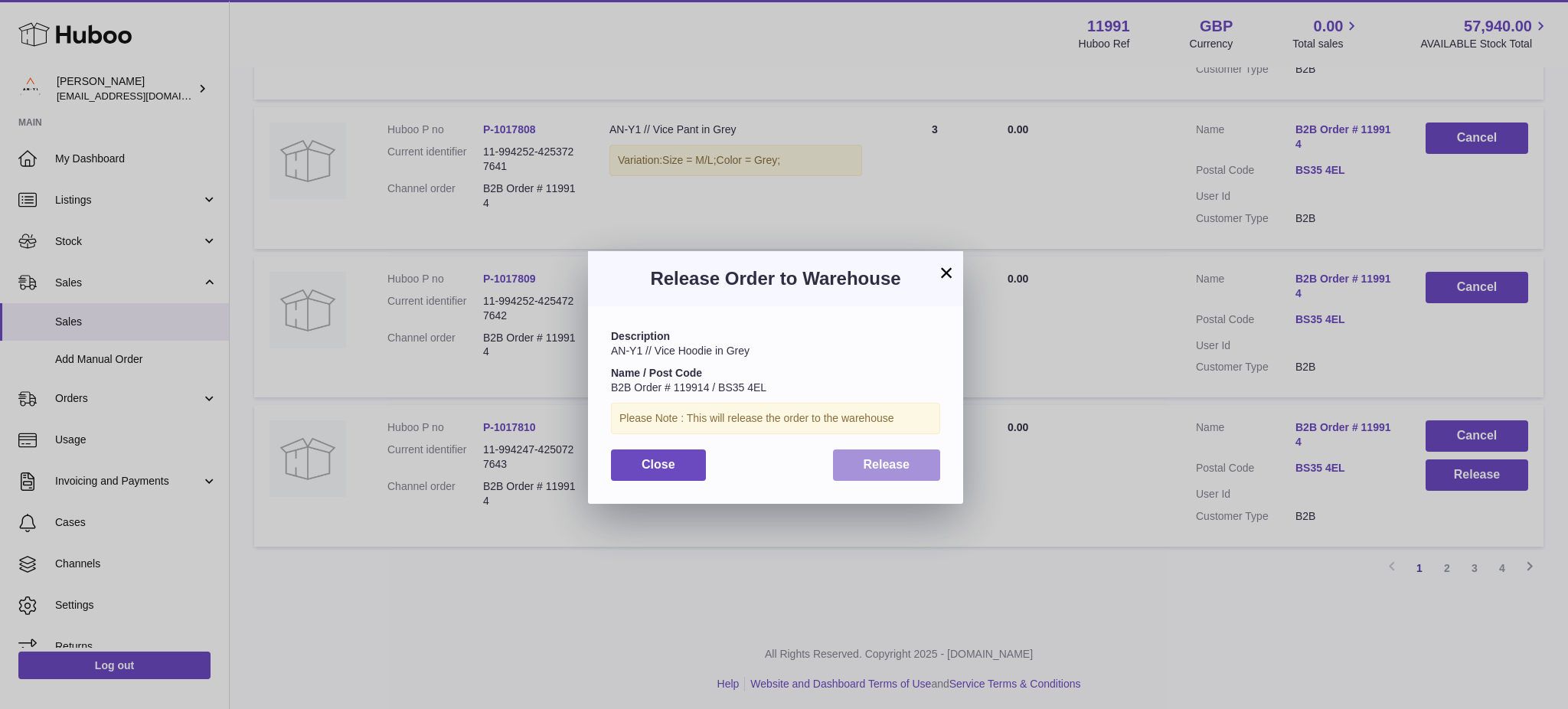
drag, startPoint x: 864, startPoint y: 474, endPoint x: 1362, endPoint y: 472, distance: 498.0
click at [864, 473] on button "Release" at bounding box center [888, 466] width 108 height 32
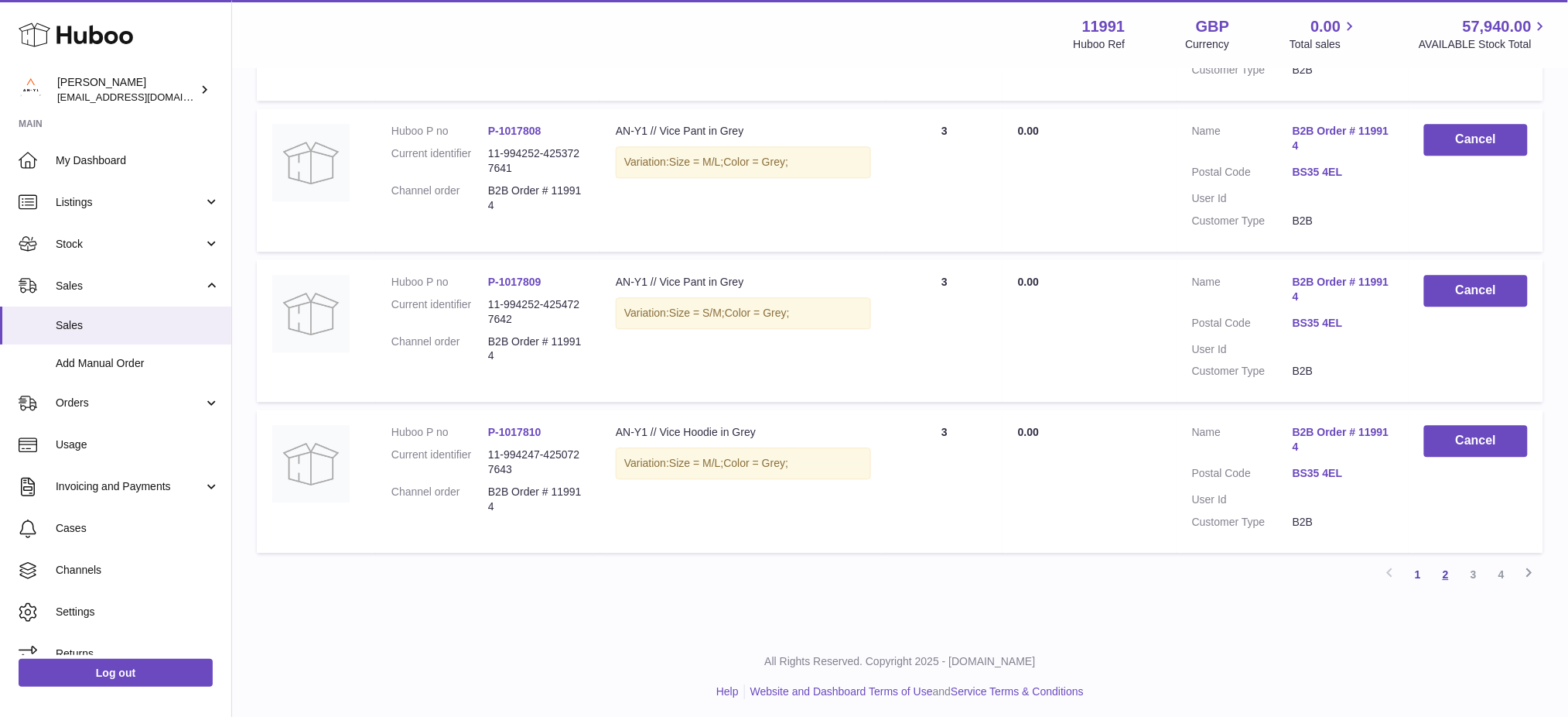
click at [1444, 571] on link "2" at bounding box center [1446, 575] width 28 height 28
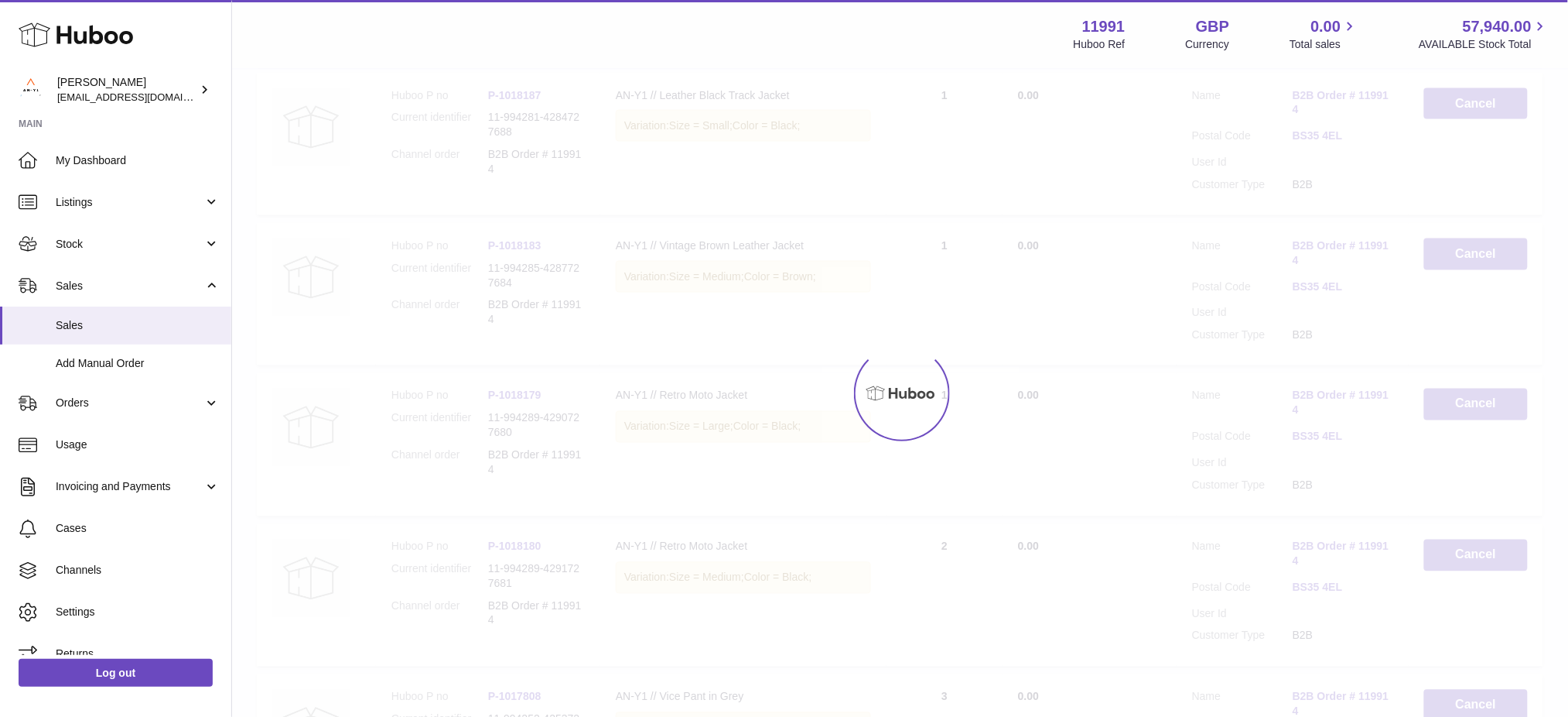
scroll to position [69, 0]
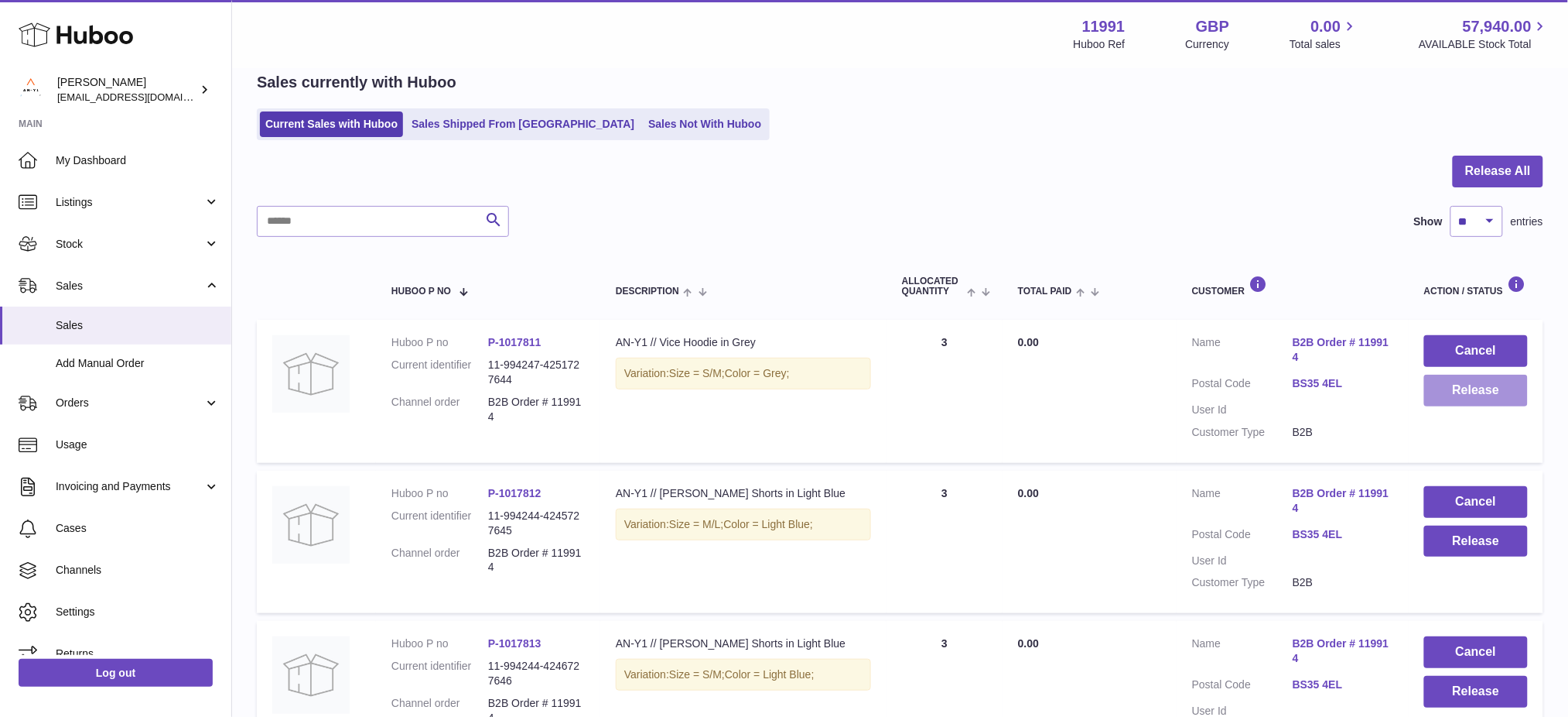
click at [1471, 389] on button "Release" at bounding box center [1476, 391] width 104 height 32
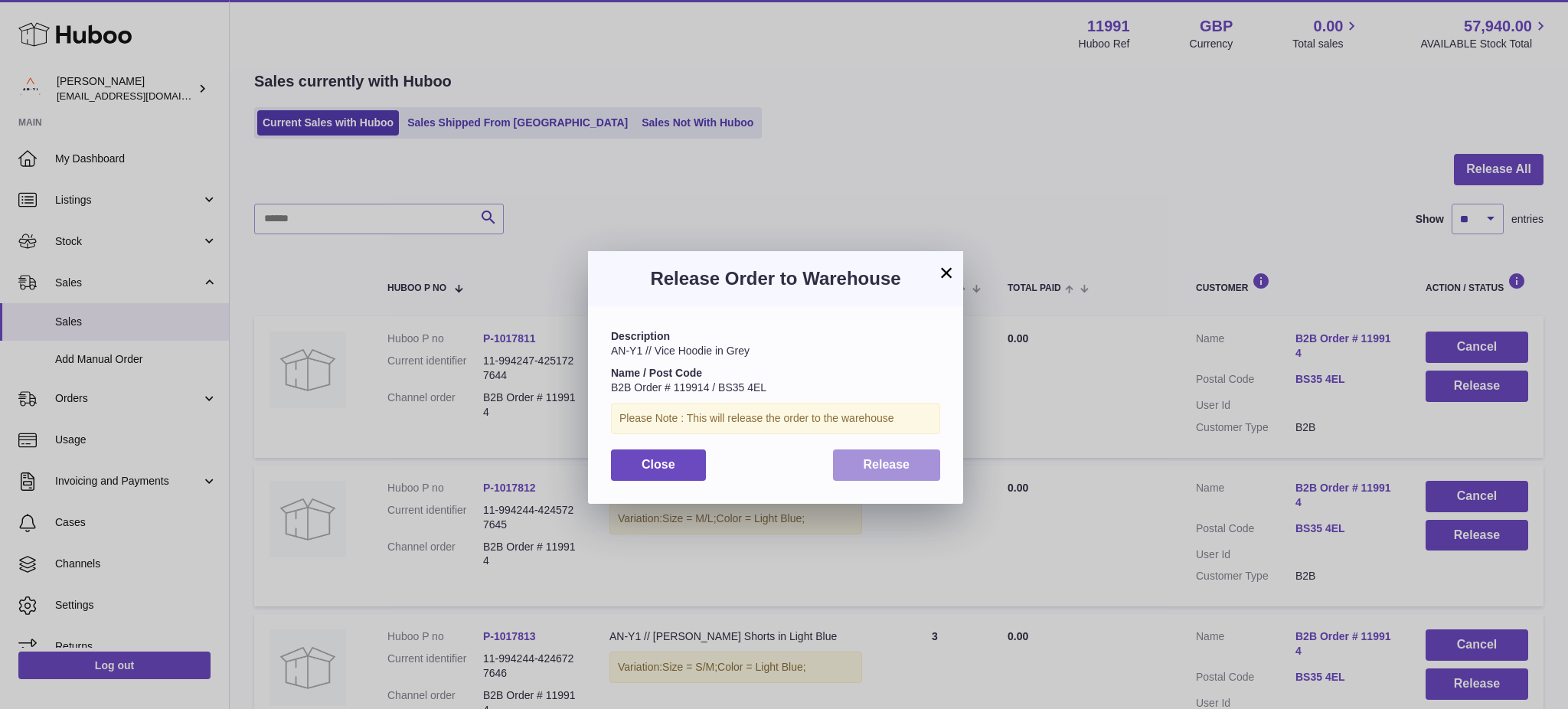
click at [900, 468] on span "Release" at bounding box center [887, 465] width 47 height 13
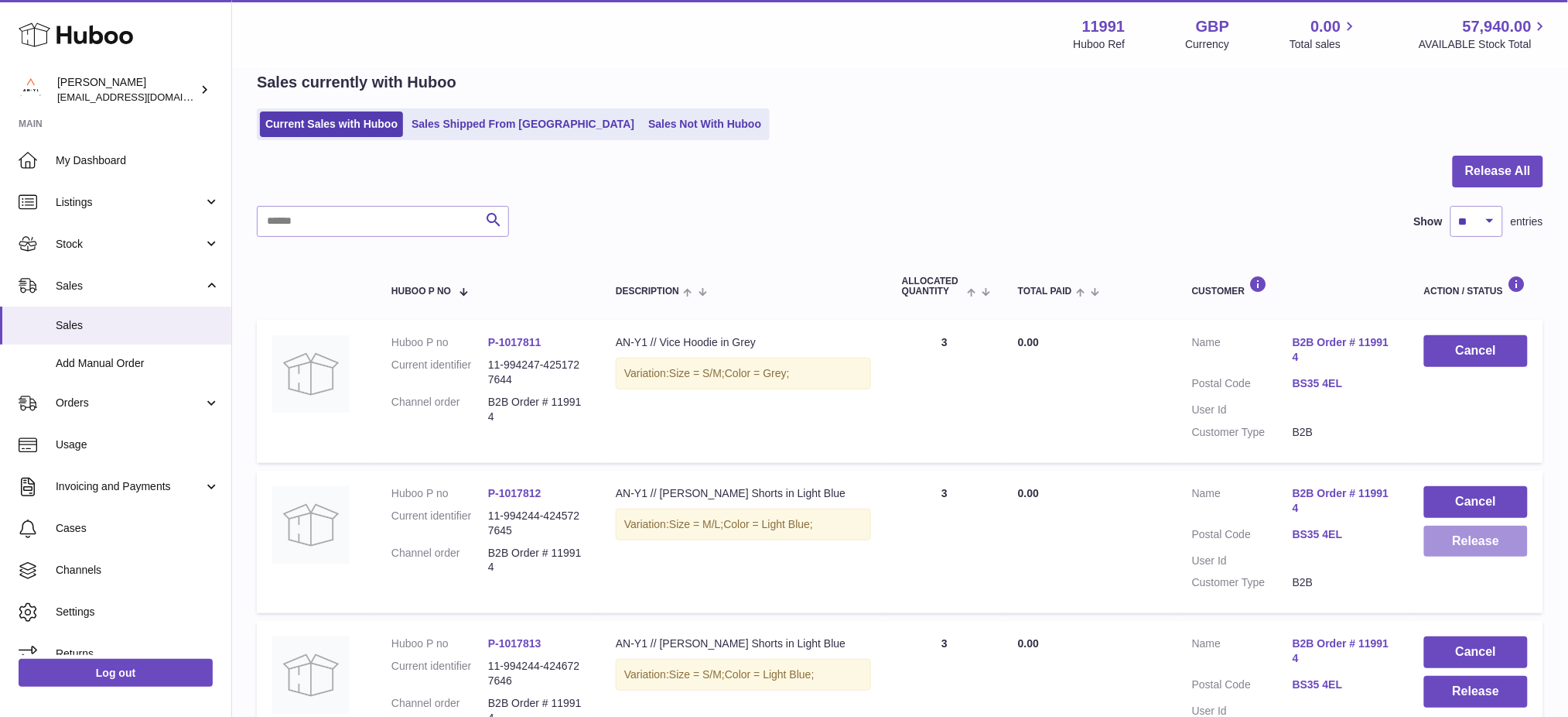
click at [1471, 545] on button "Release" at bounding box center [1476, 542] width 104 height 32
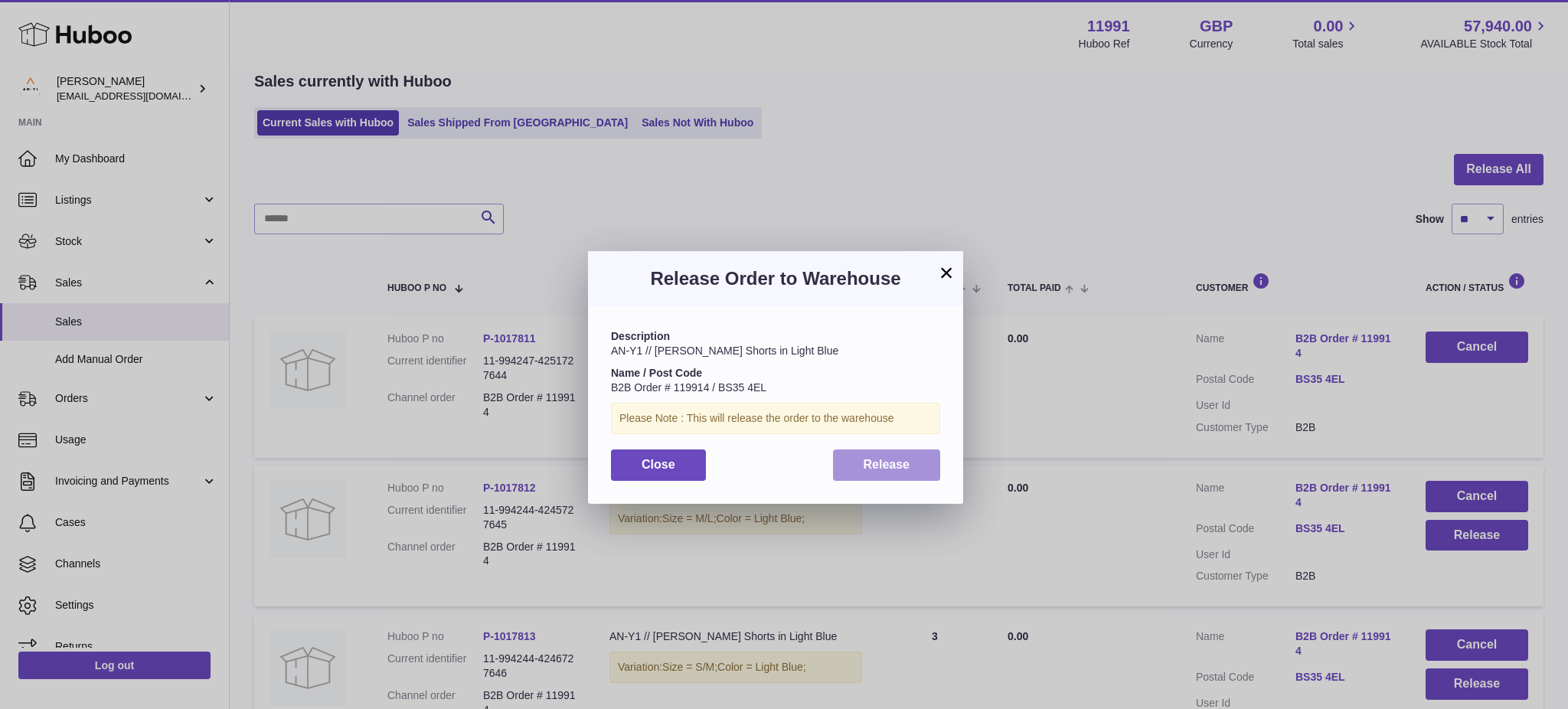
click at [854, 466] on button "Release" at bounding box center [888, 466] width 108 height 32
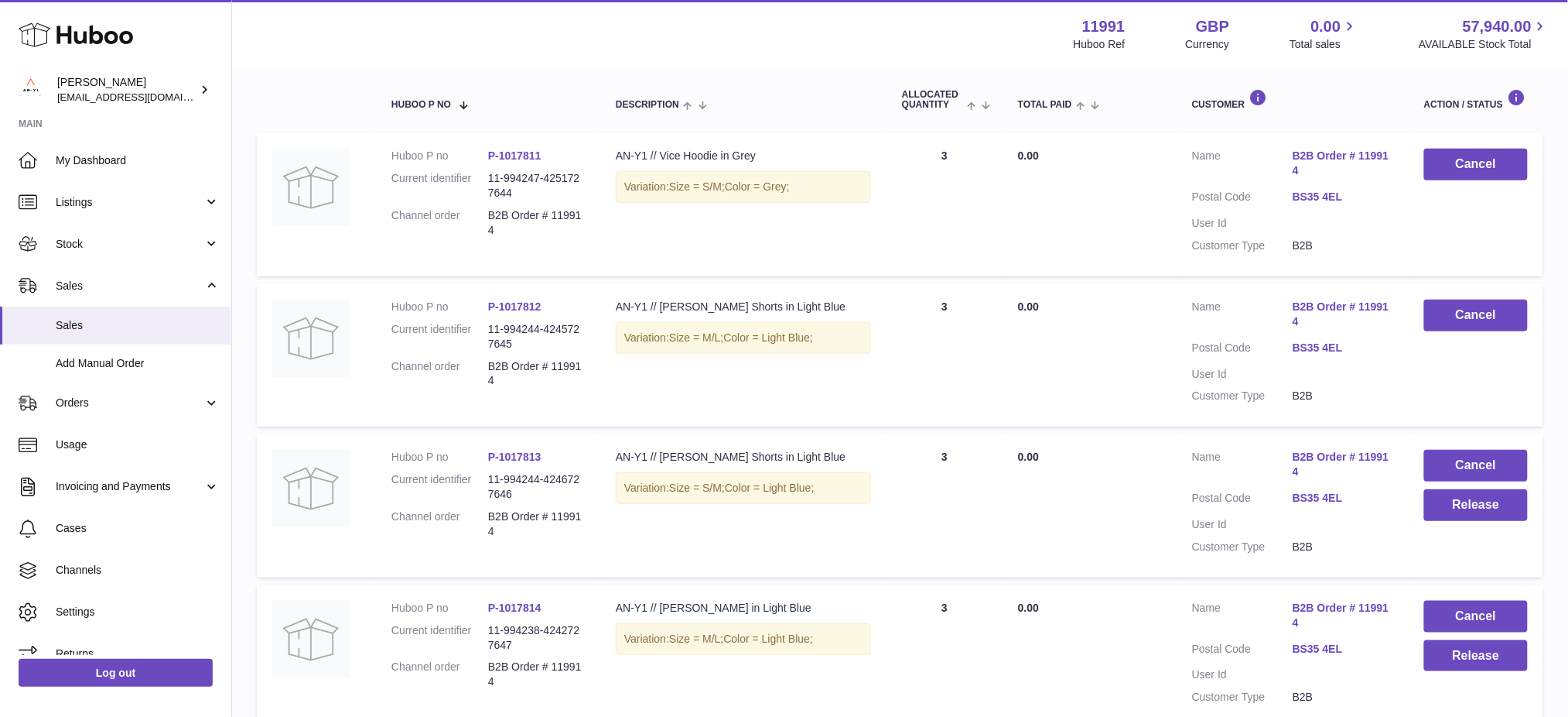
scroll to position [275, 0]
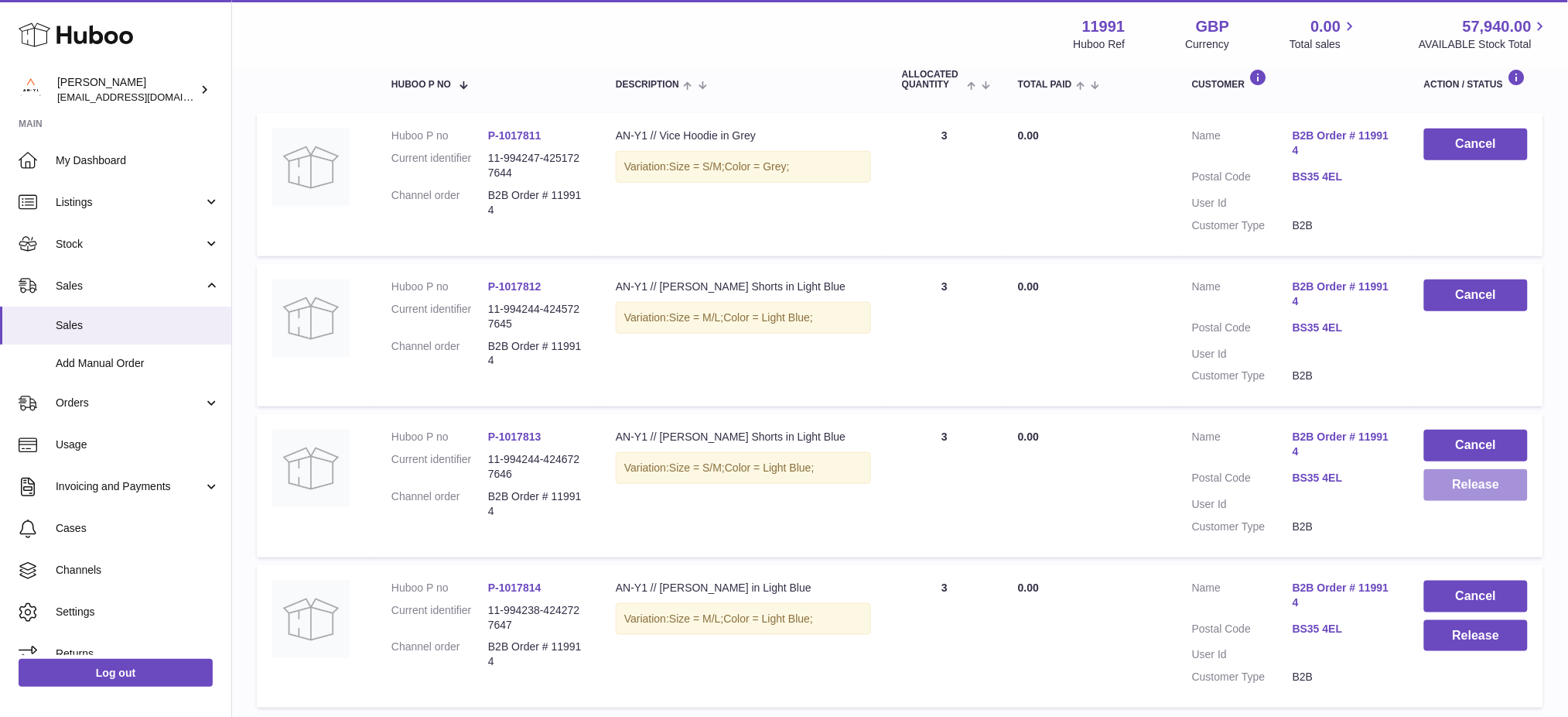
click at [1449, 490] on button "Release" at bounding box center [1476, 485] width 104 height 32
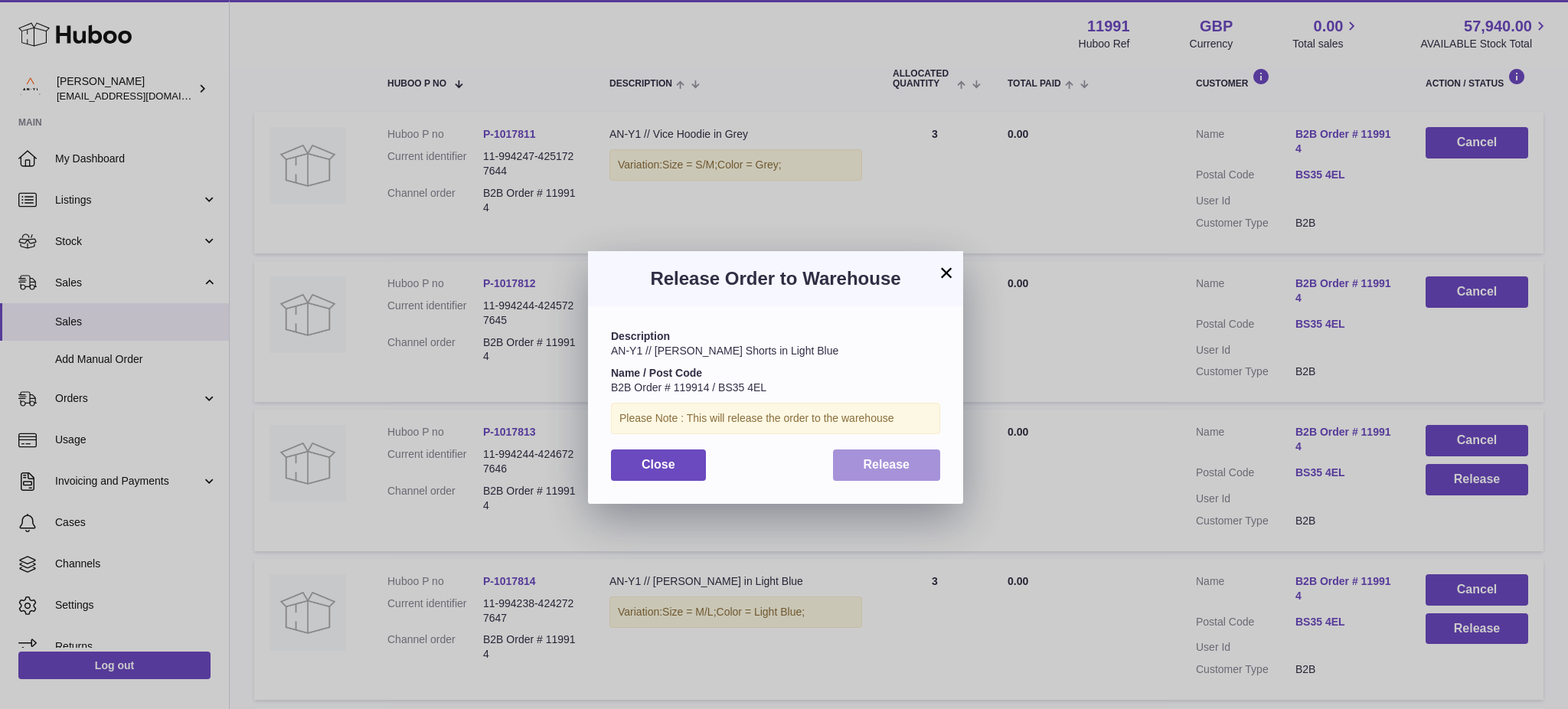
click at [917, 475] on button "Release" at bounding box center [888, 466] width 108 height 32
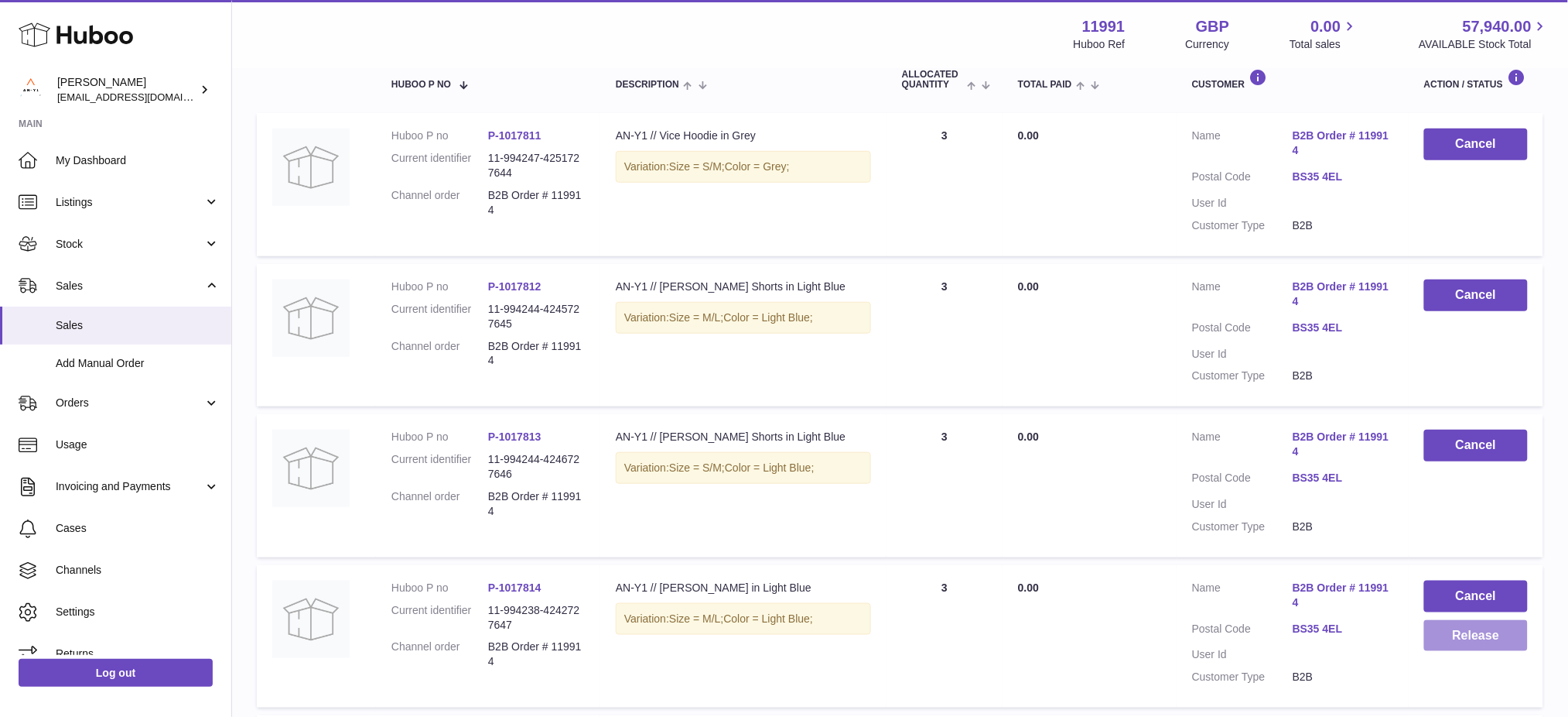
click at [1481, 626] on button "Release" at bounding box center [1476, 636] width 104 height 32
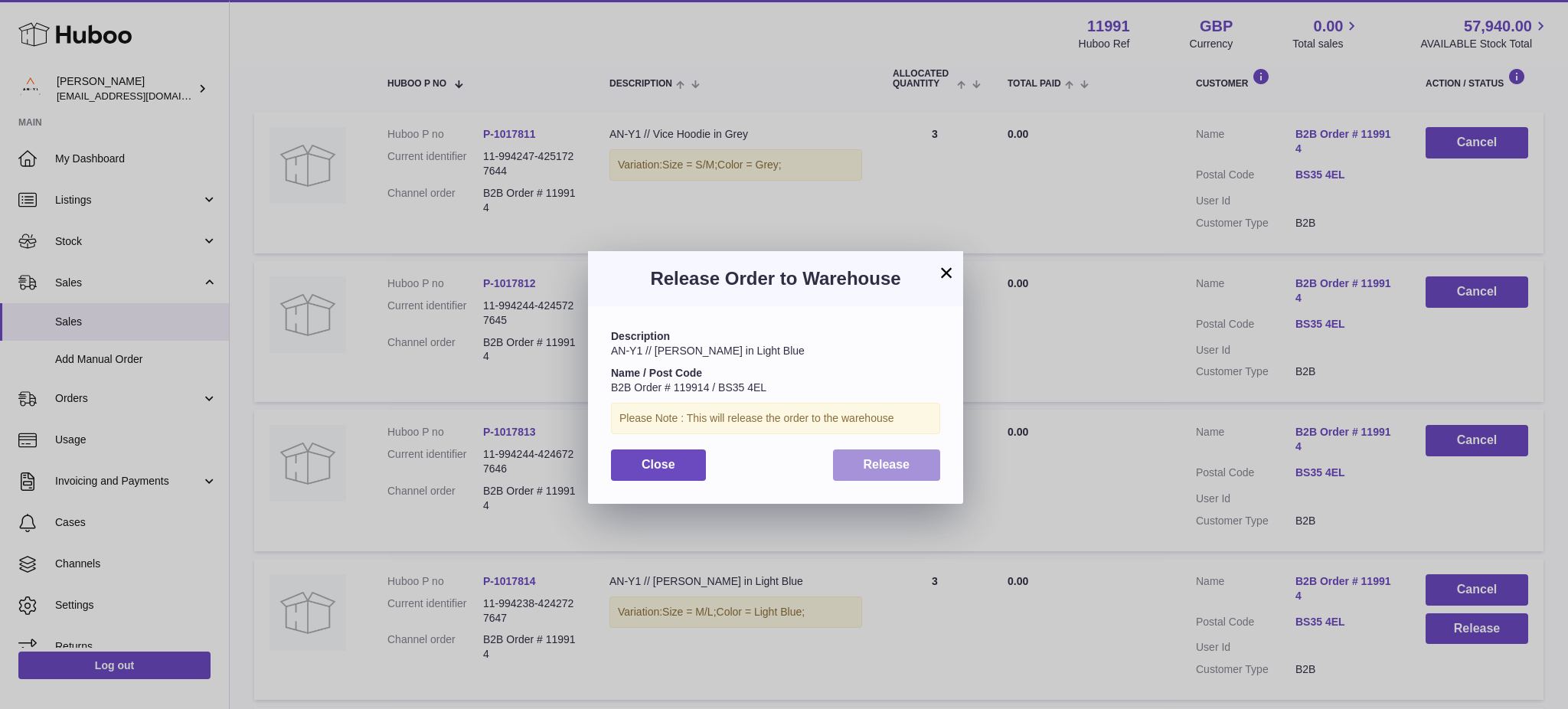
click at [872, 471] on span "Release" at bounding box center [887, 465] width 47 height 13
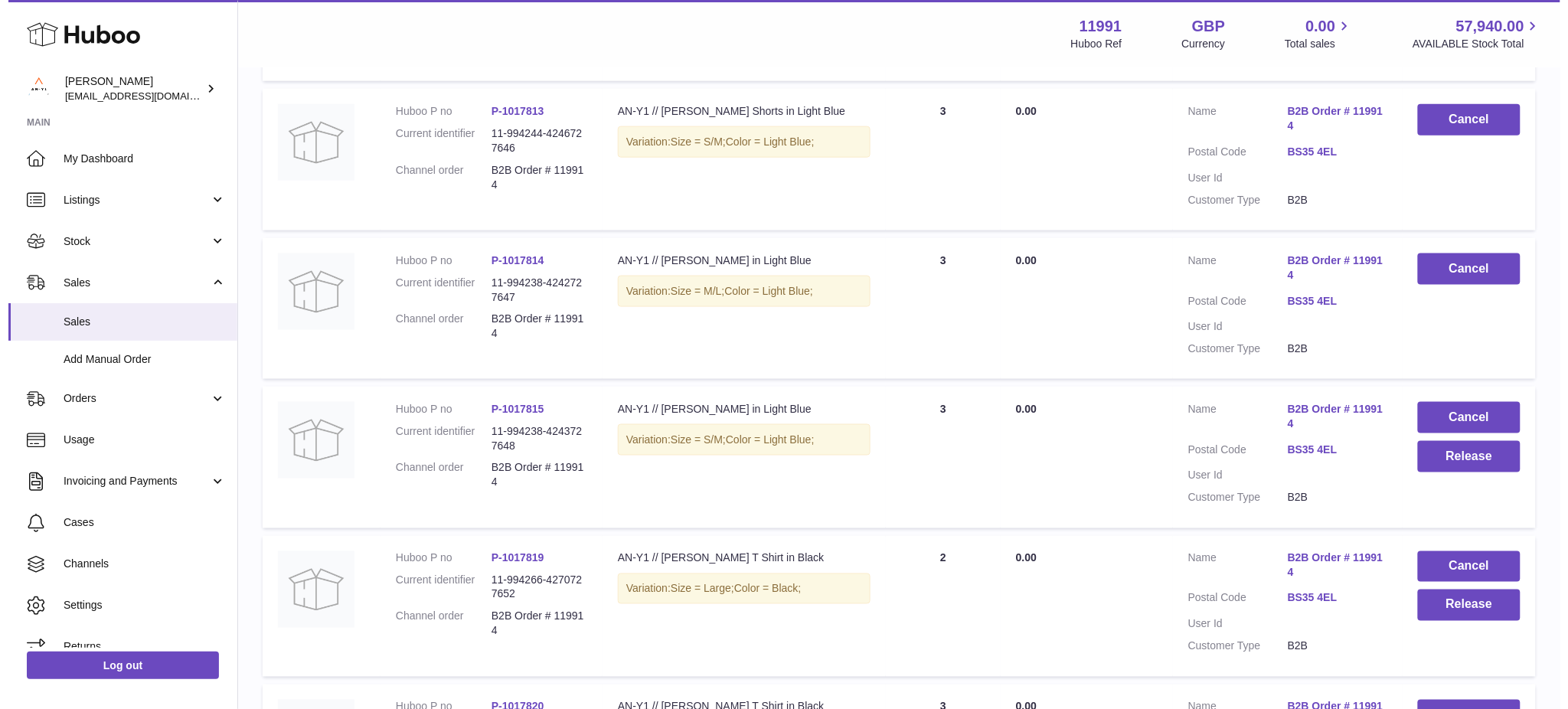
scroll to position [680, 0]
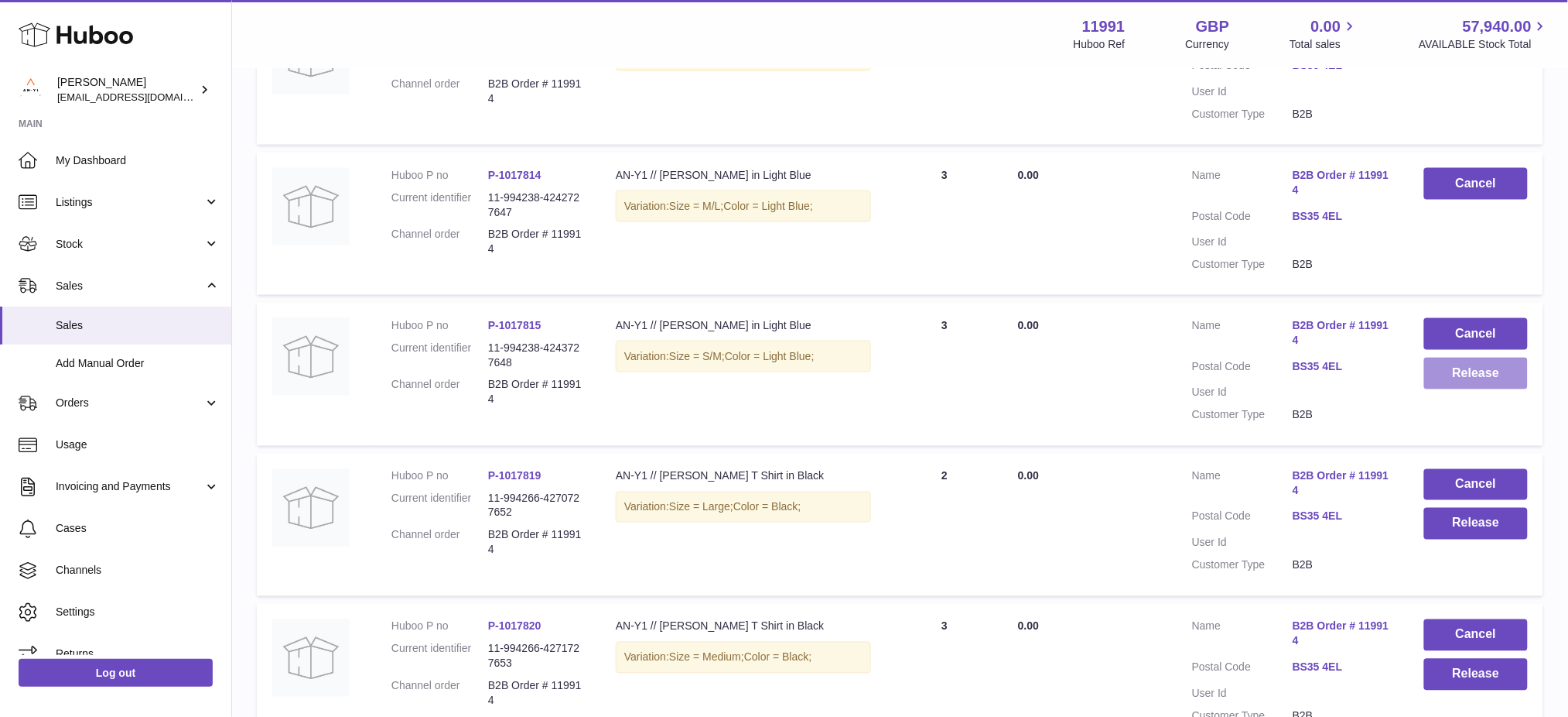
click at [1449, 379] on button "Release" at bounding box center [1476, 374] width 104 height 32
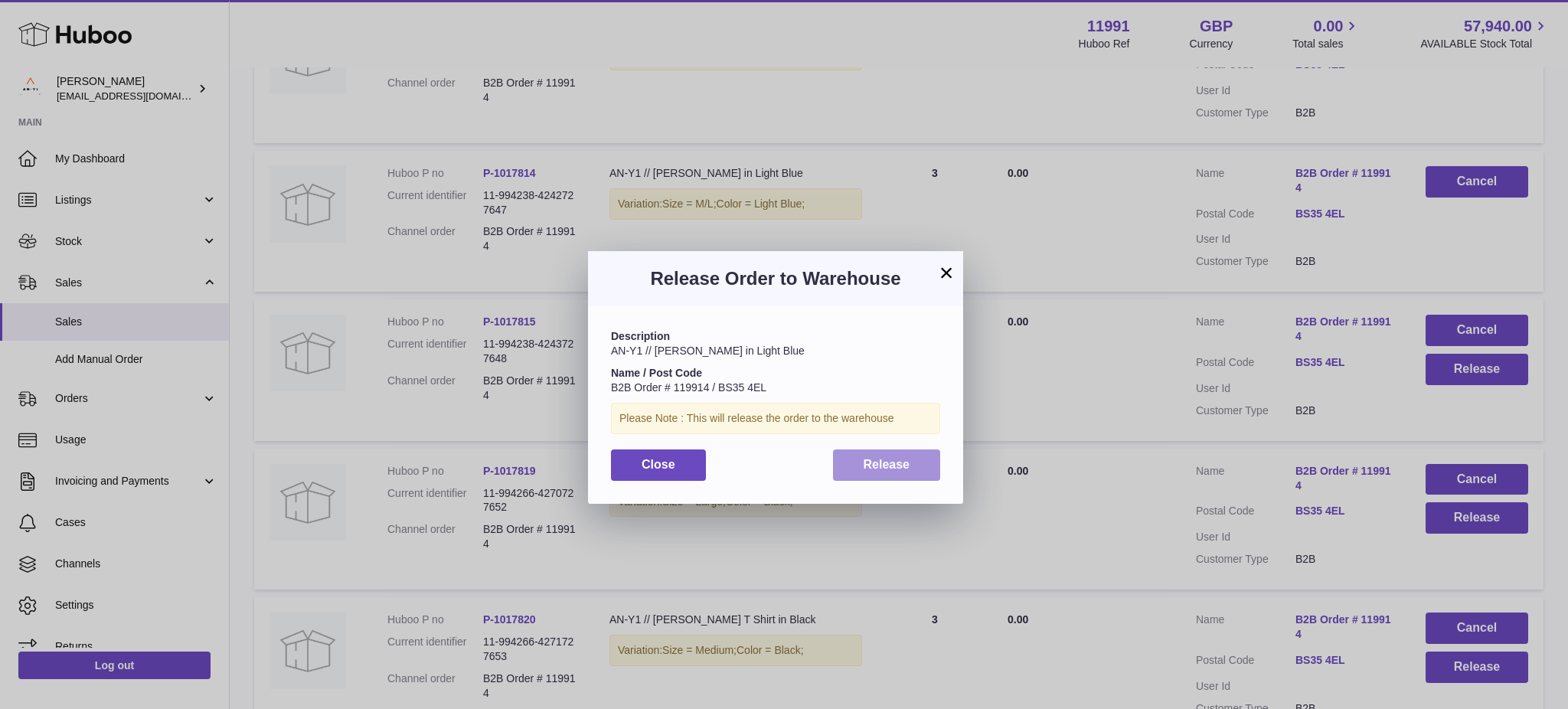
click at [910, 465] on button "Release" at bounding box center [888, 466] width 108 height 32
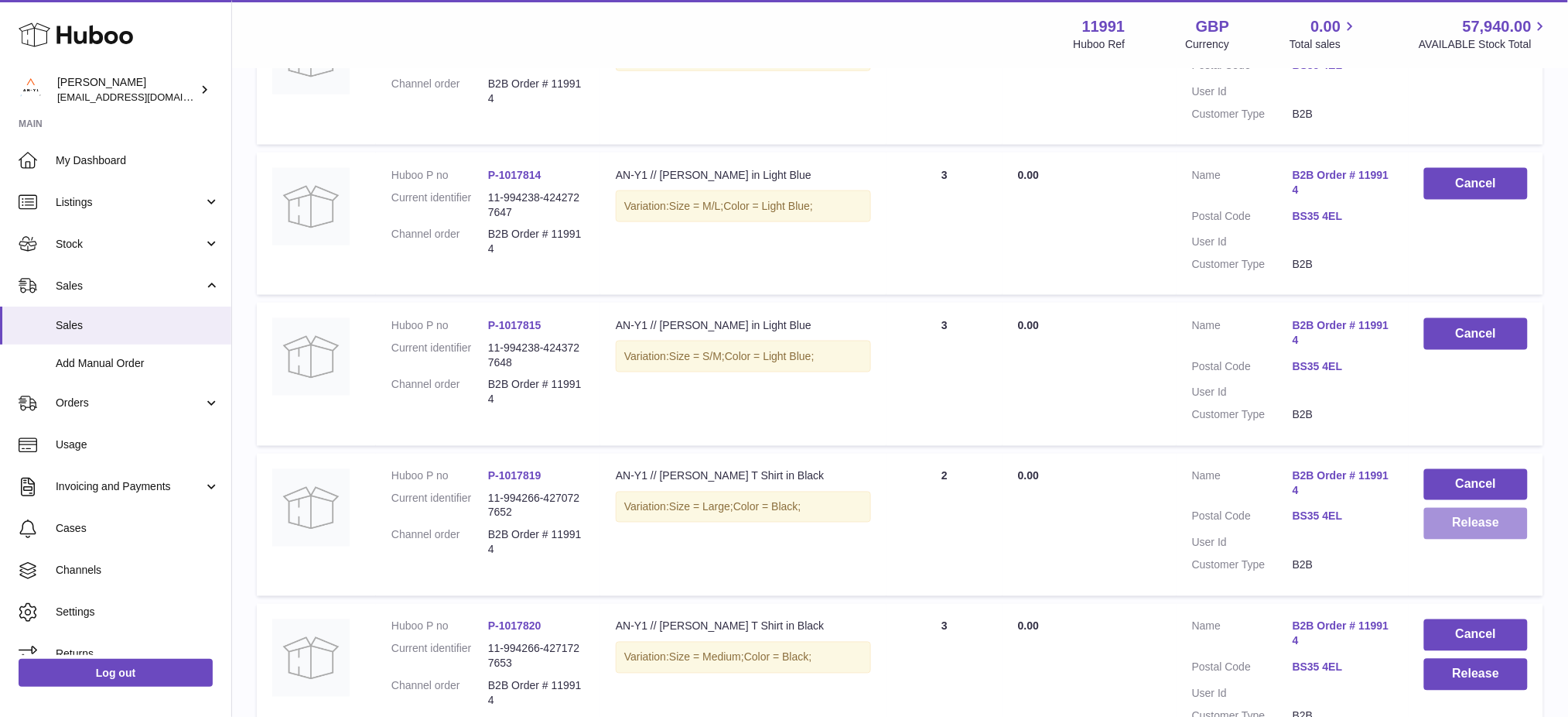
click at [1493, 530] on button "Release" at bounding box center [1476, 524] width 104 height 32
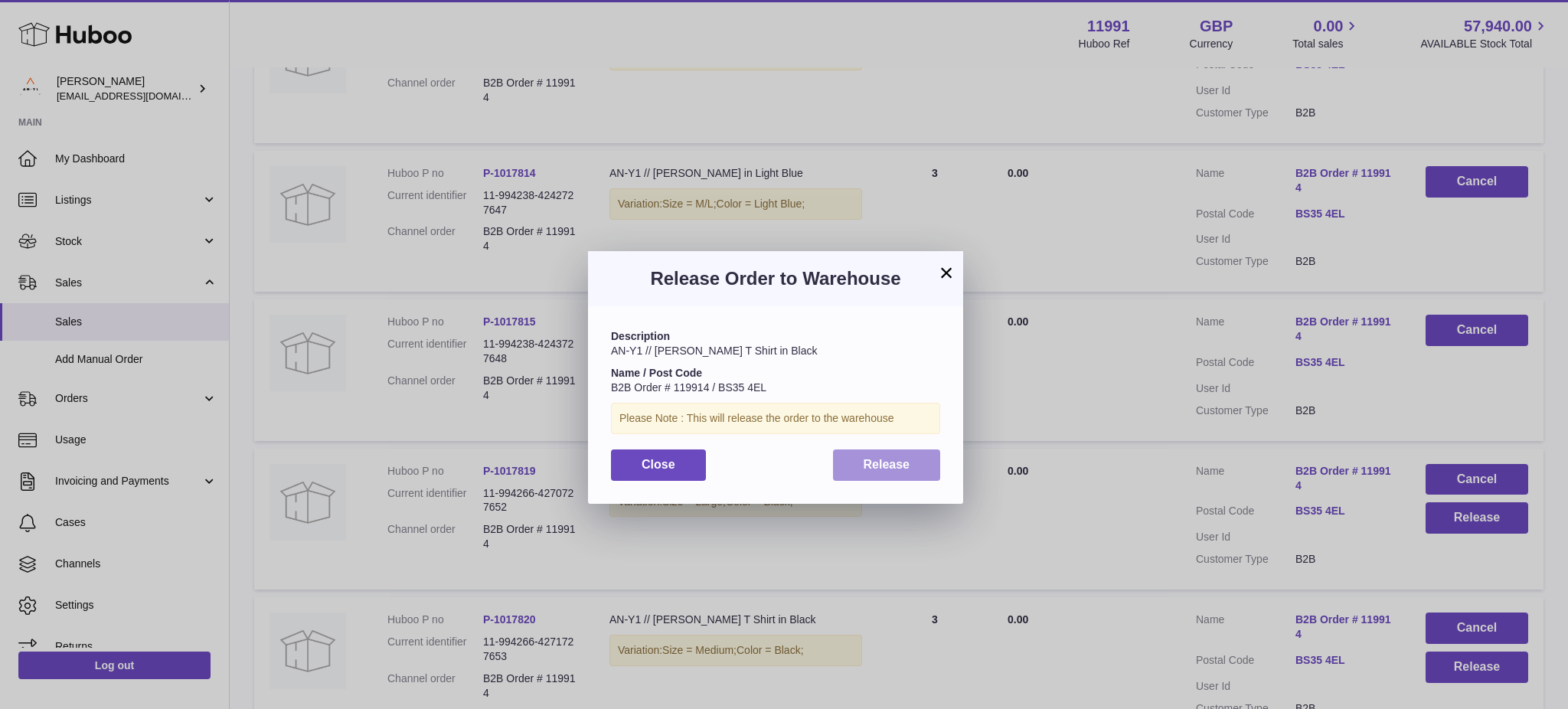
click at [843, 465] on button "Release" at bounding box center [888, 466] width 108 height 32
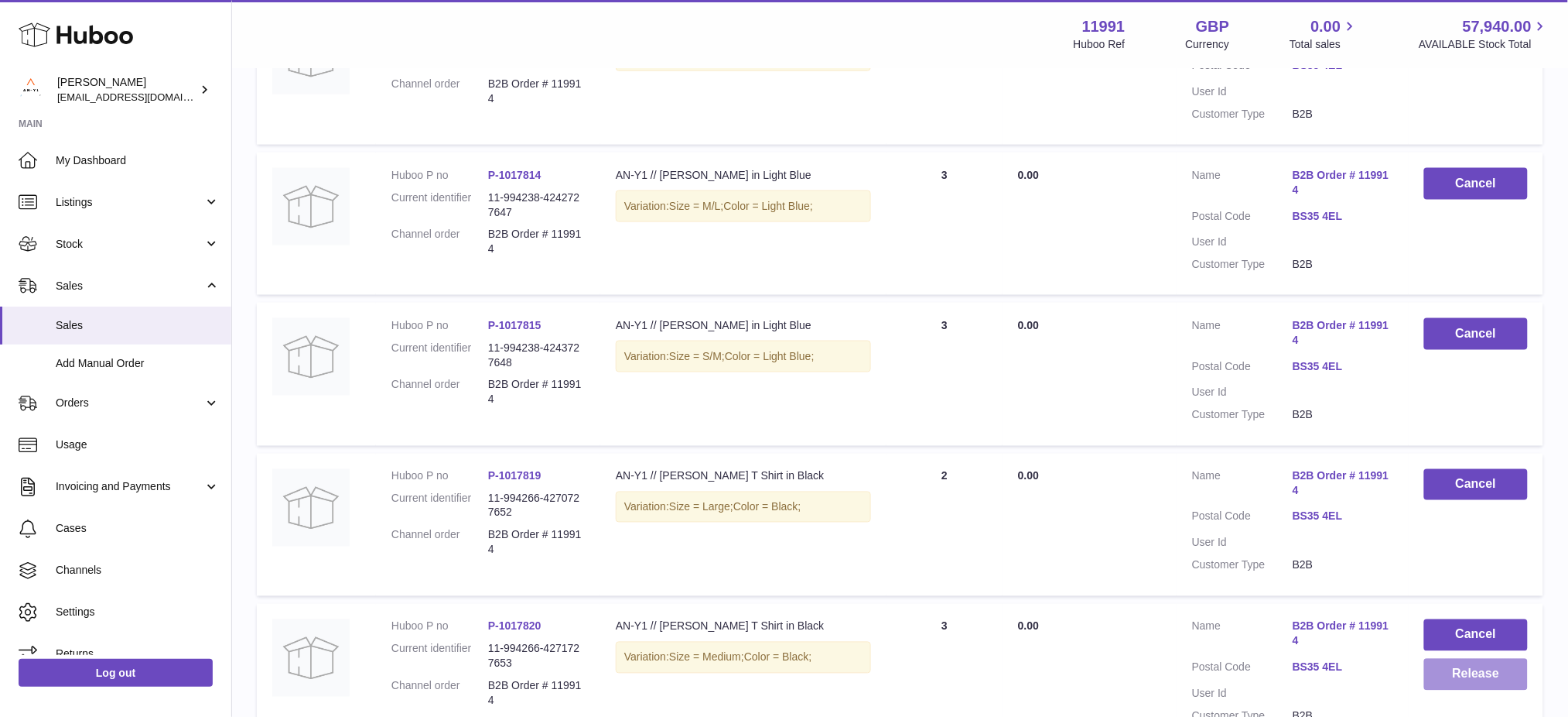
click at [1457, 675] on button "Release" at bounding box center [1476, 675] width 104 height 32
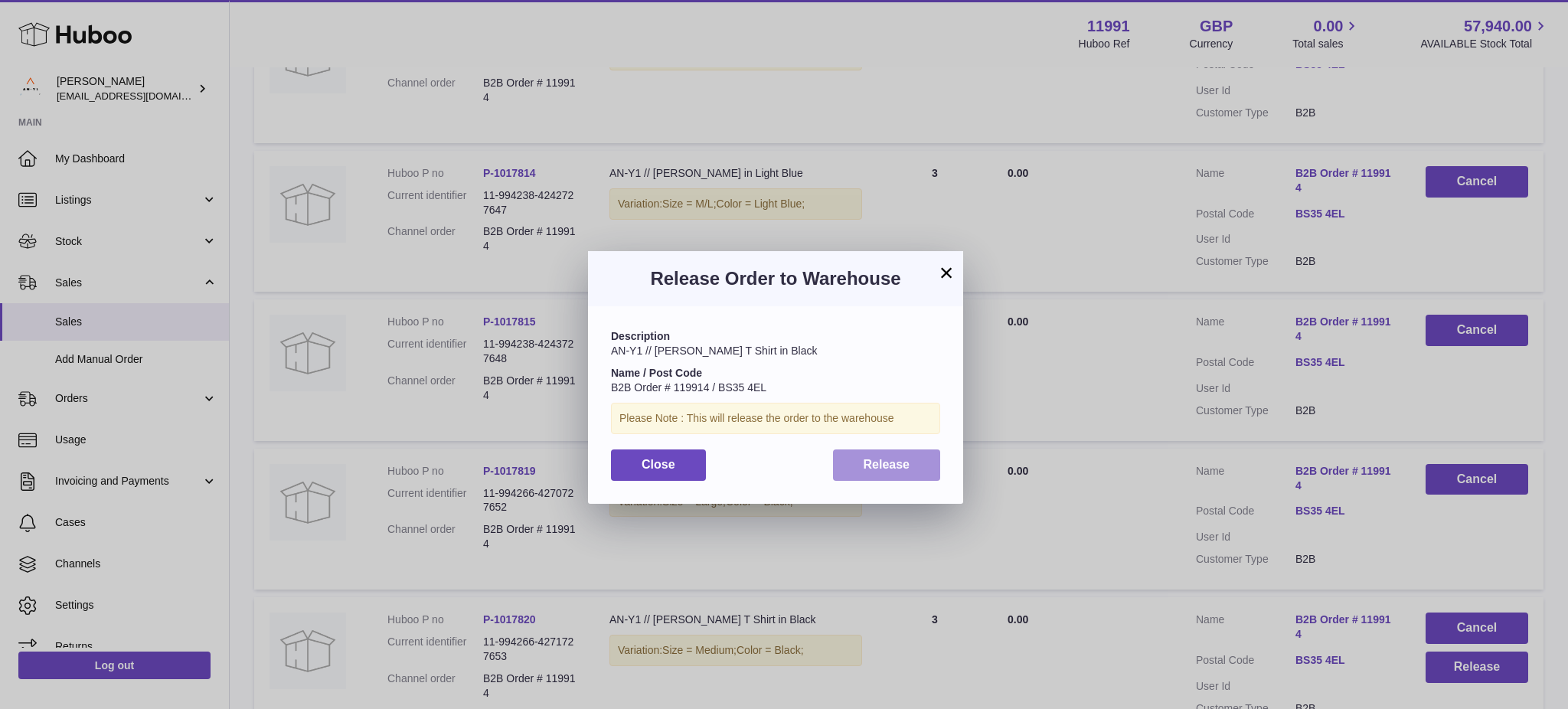
click at [842, 450] on button "Release" at bounding box center [888, 466] width 108 height 32
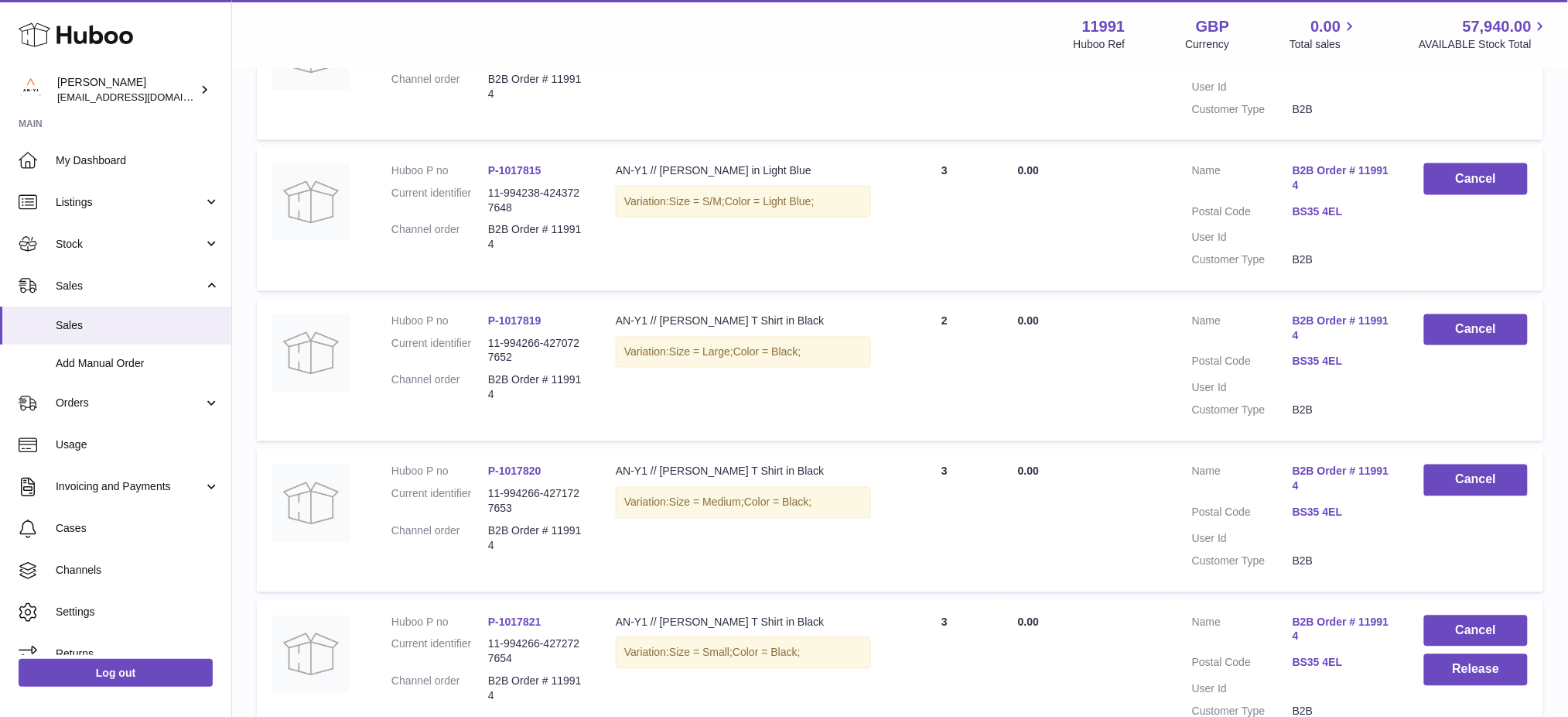
scroll to position [1205, 0]
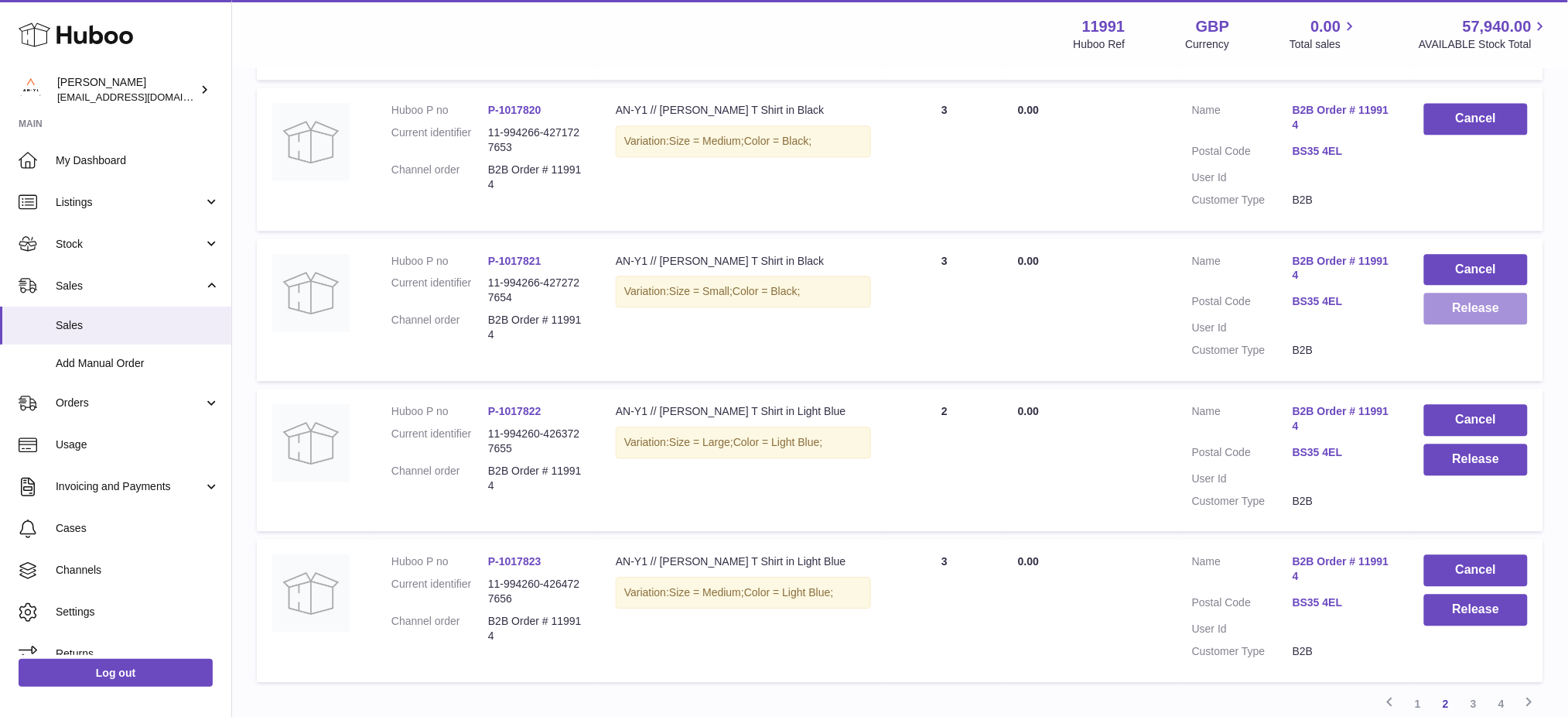
click at [1461, 313] on button "Release" at bounding box center [1476, 308] width 104 height 32
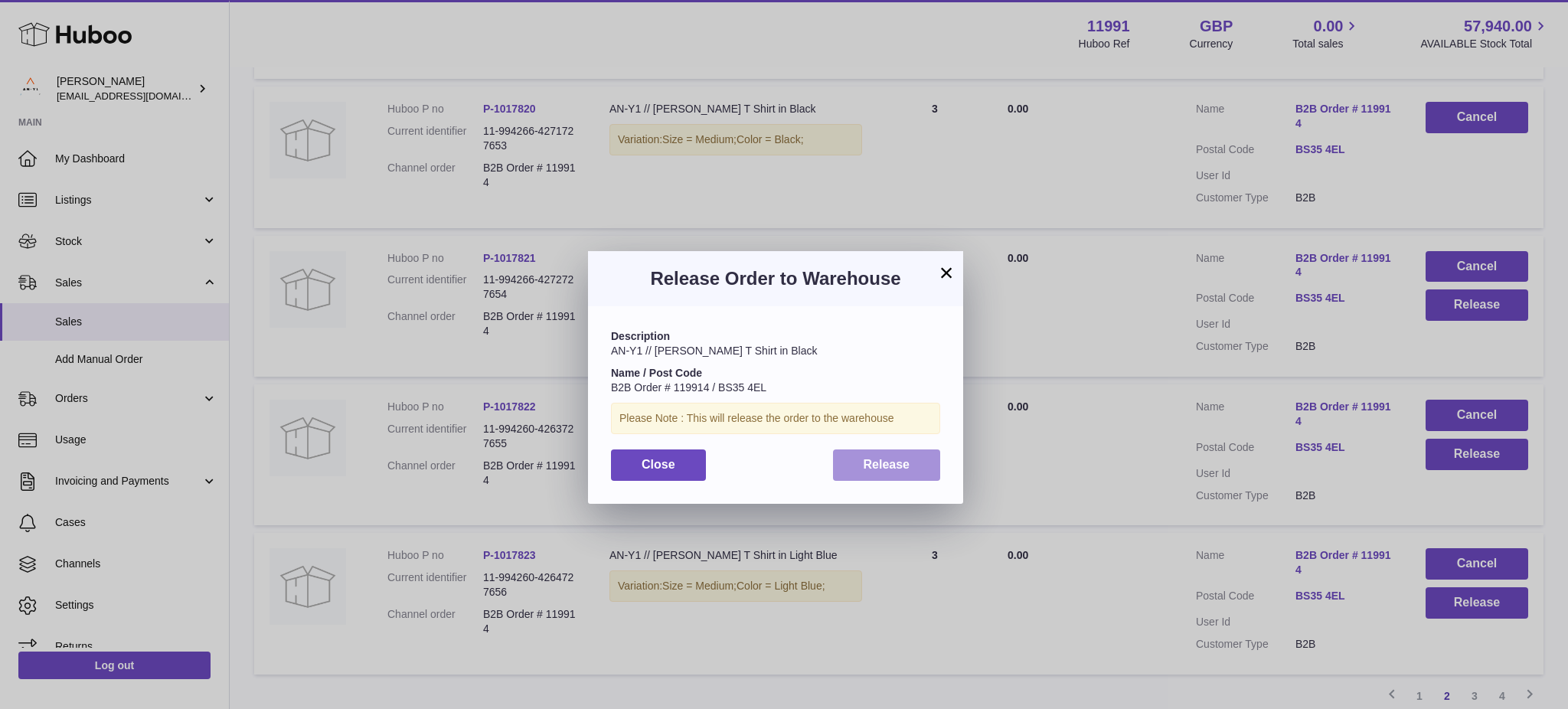
click at [917, 452] on button "Release" at bounding box center [888, 466] width 108 height 32
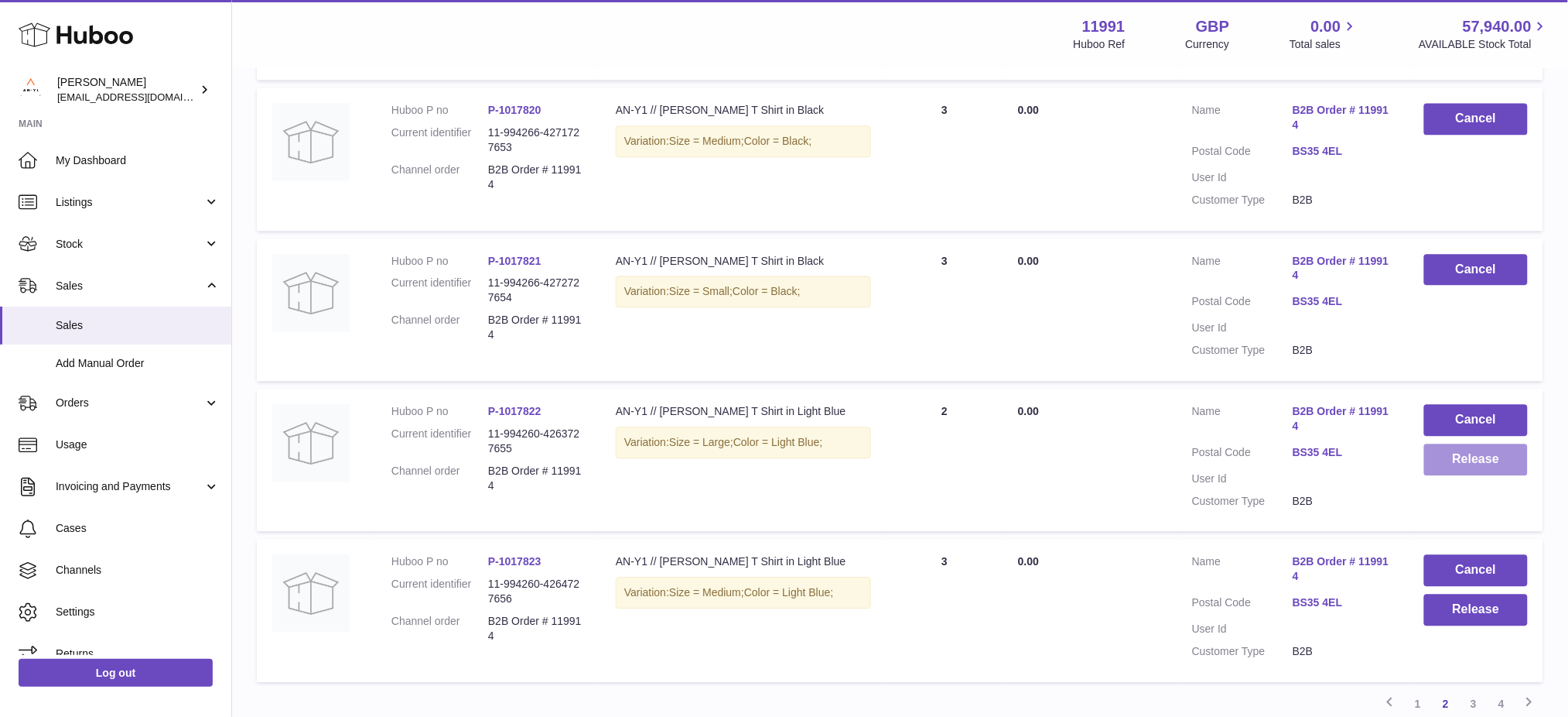
click at [1457, 464] on button "Release" at bounding box center [1476, 459] width 104 height 32
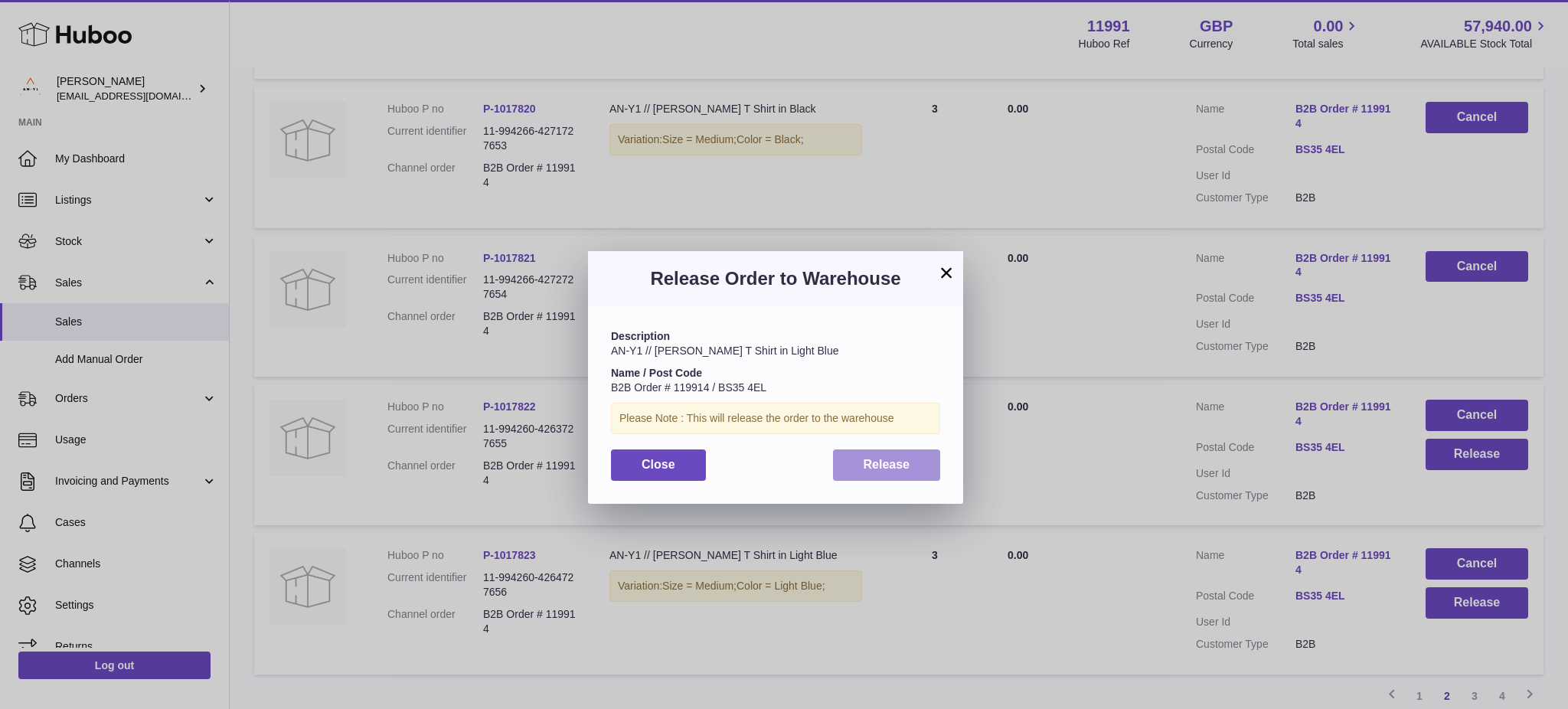
click at [880, 452] on button "Release" at bounding box center [888, 466] width 108 height 32
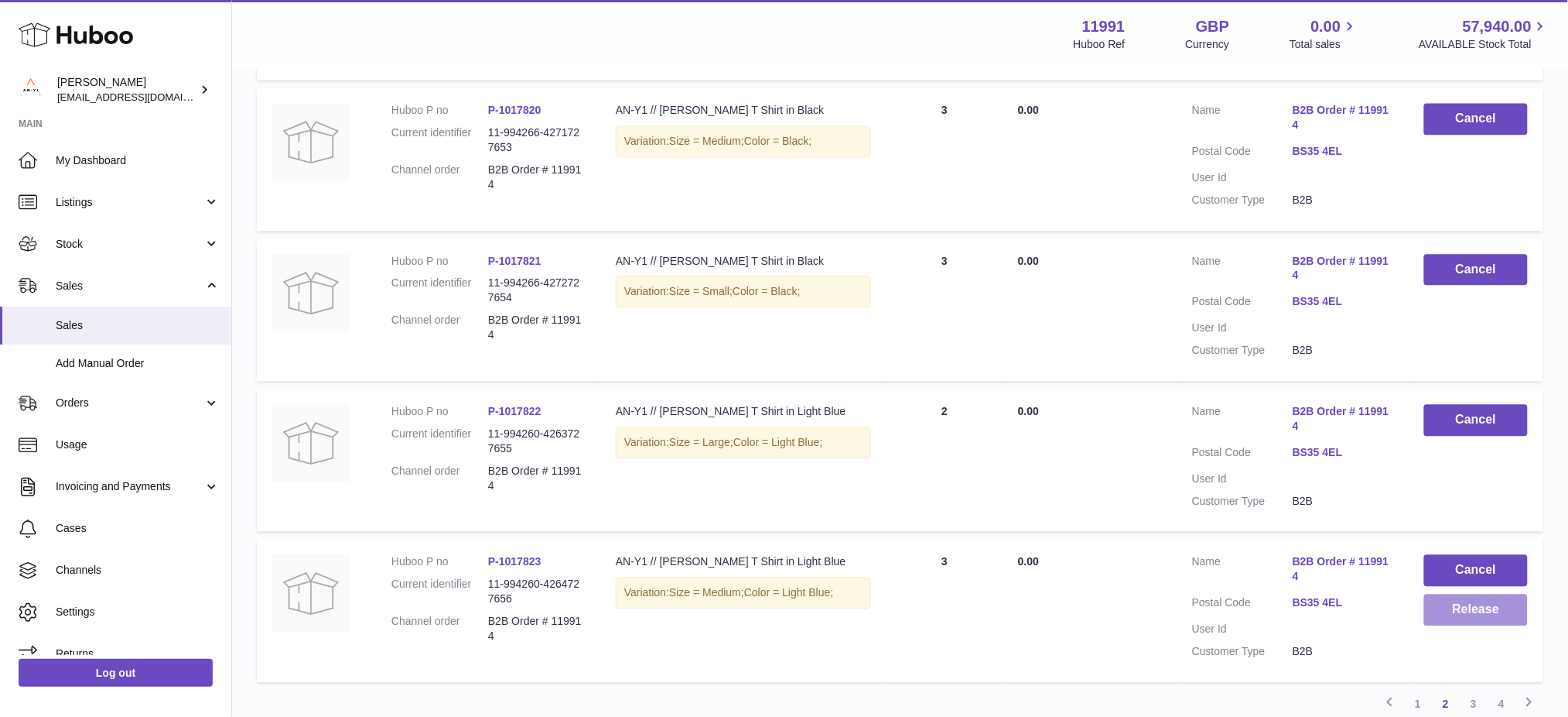
click at [1466, 615] on button "Release" at bounding box center [1476, 609] width 104 height 32
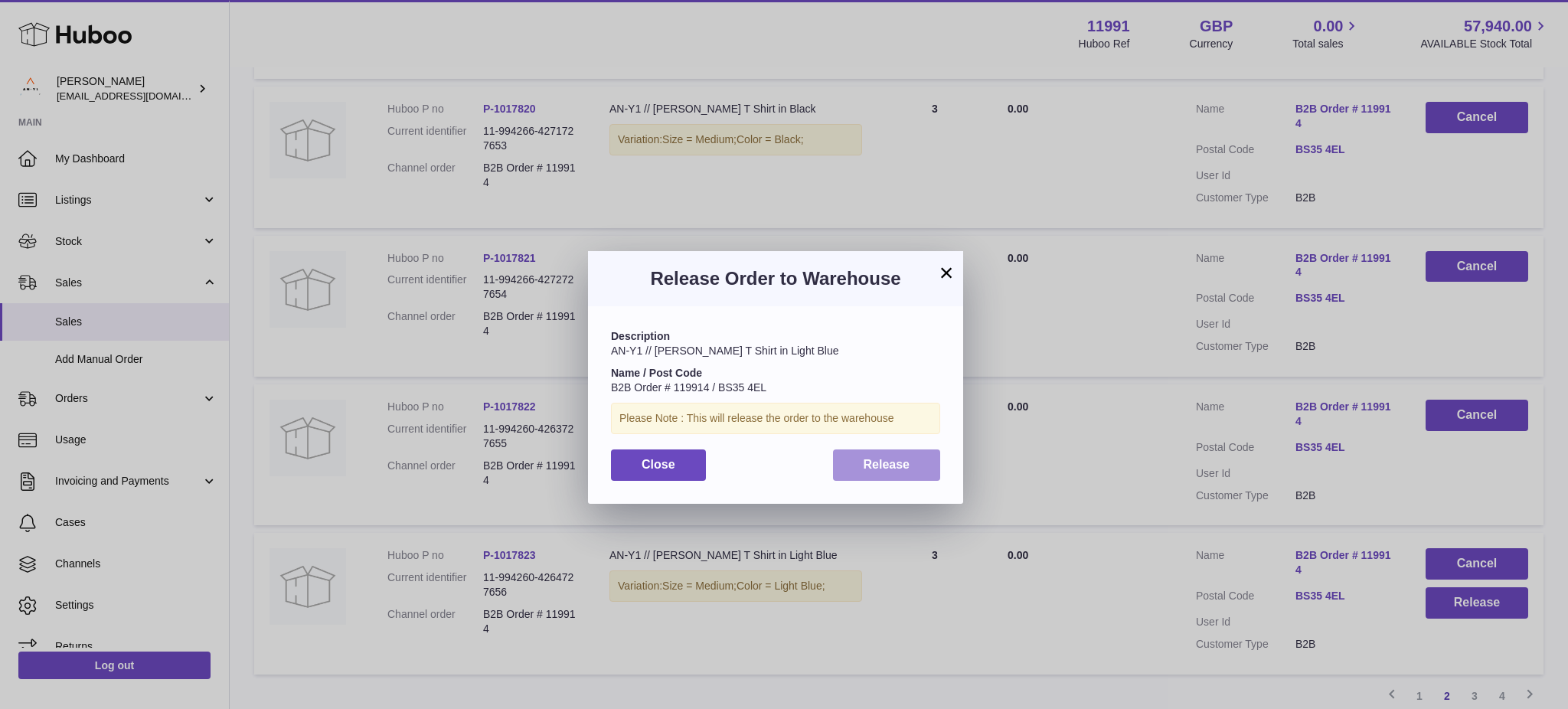
click at [852, 459] on button "Release" at bounding box center [888, 466] width 108 height 32
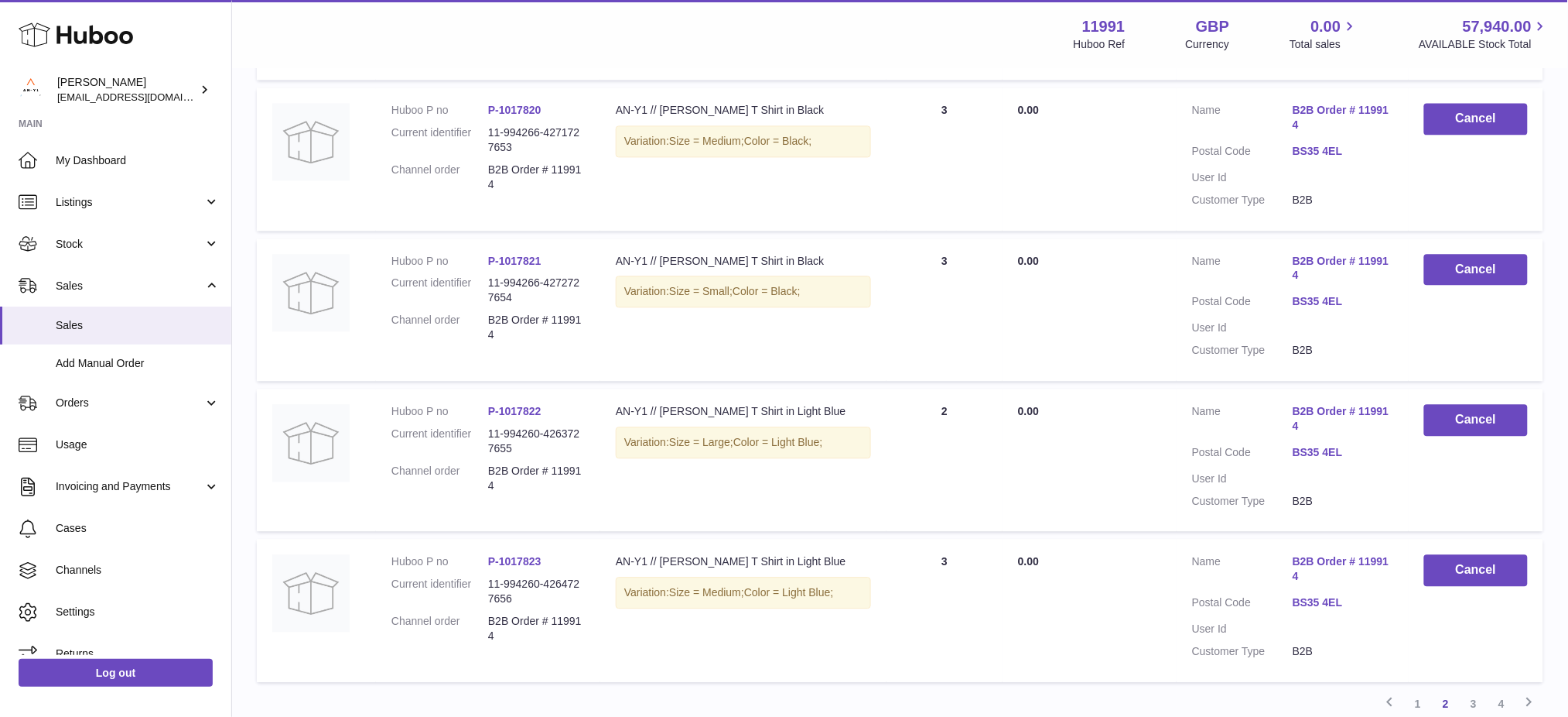
click at [1471, 694] on link "3" at bounding box center [1474, 704] width 28 height 28
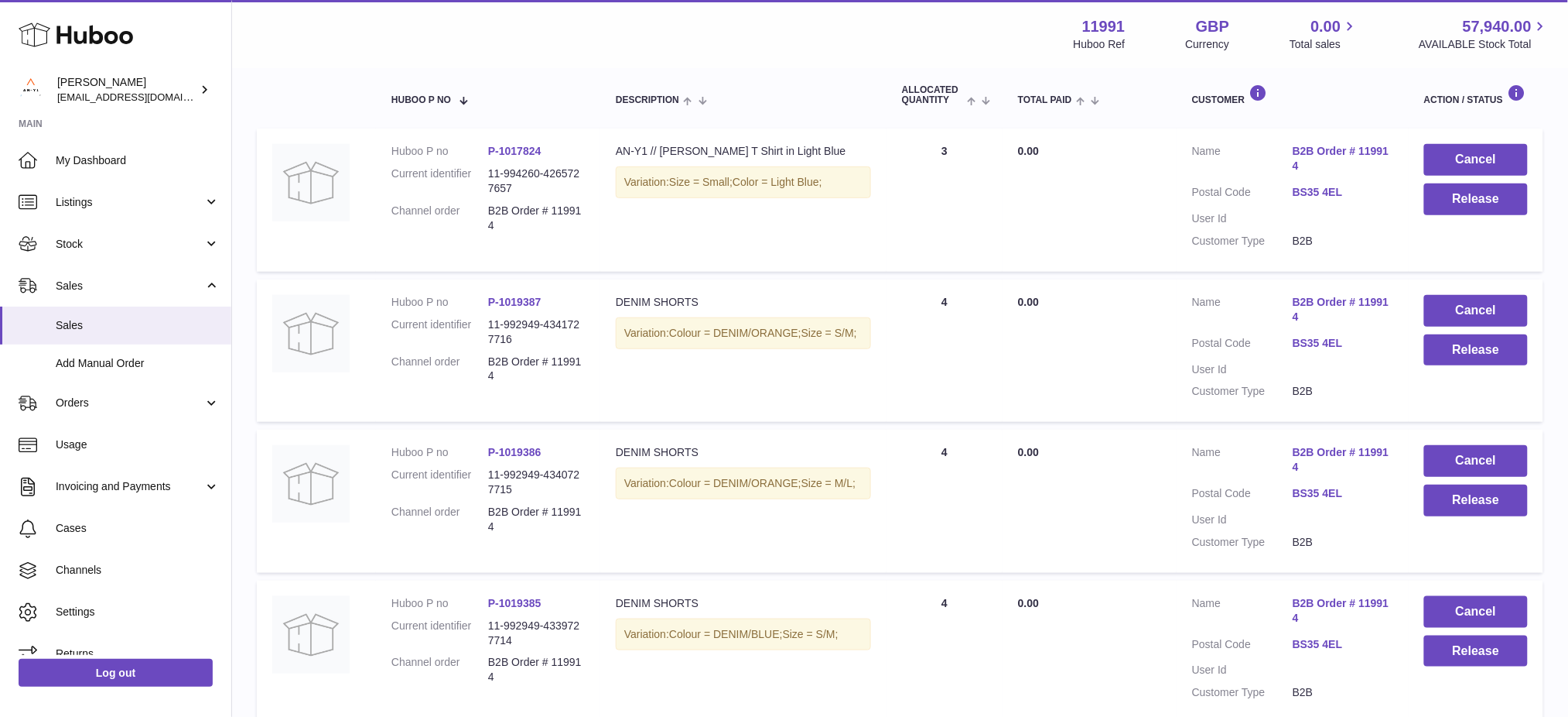
scroll to position [69, 0]
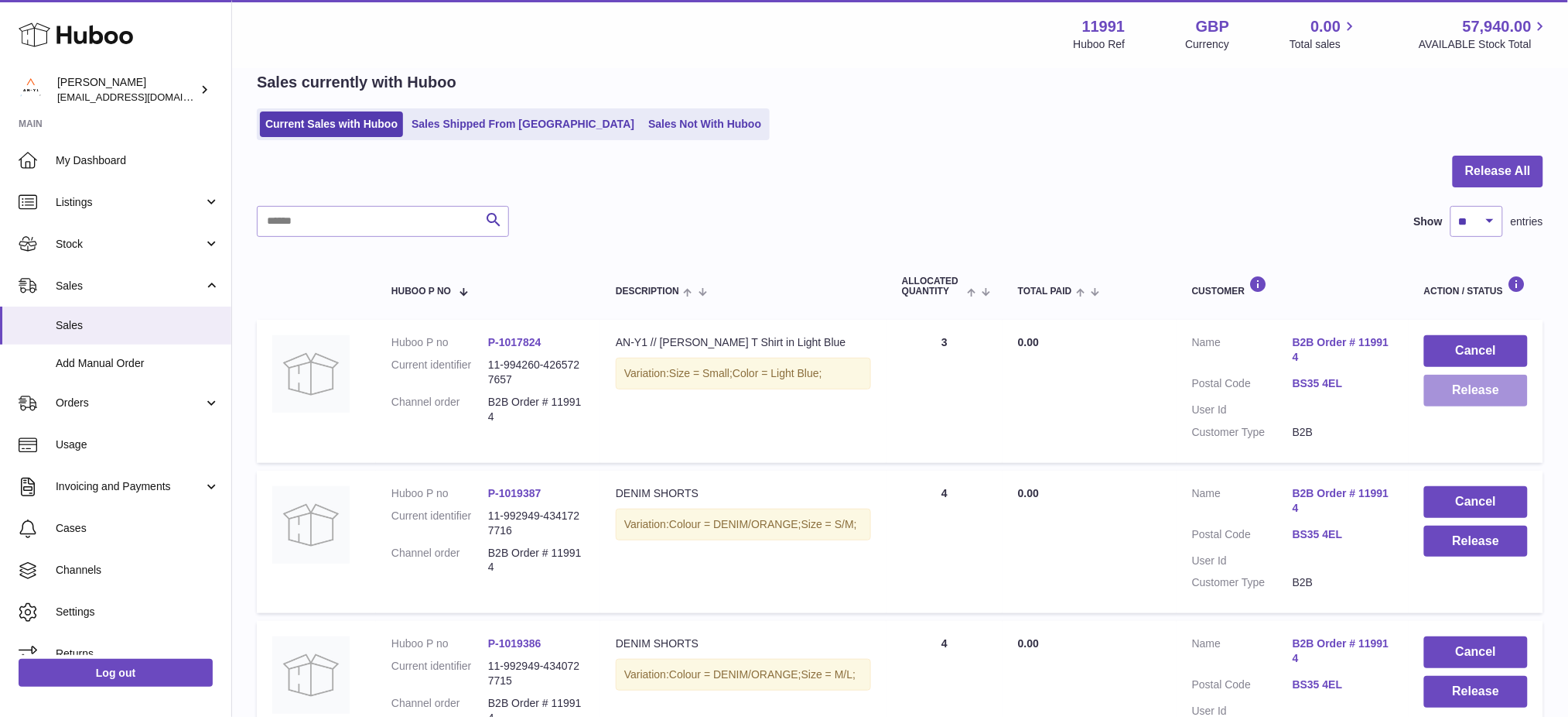
click at [1479, 385] on button "Release" at bounding box center [1476, 391] width 104 height 32
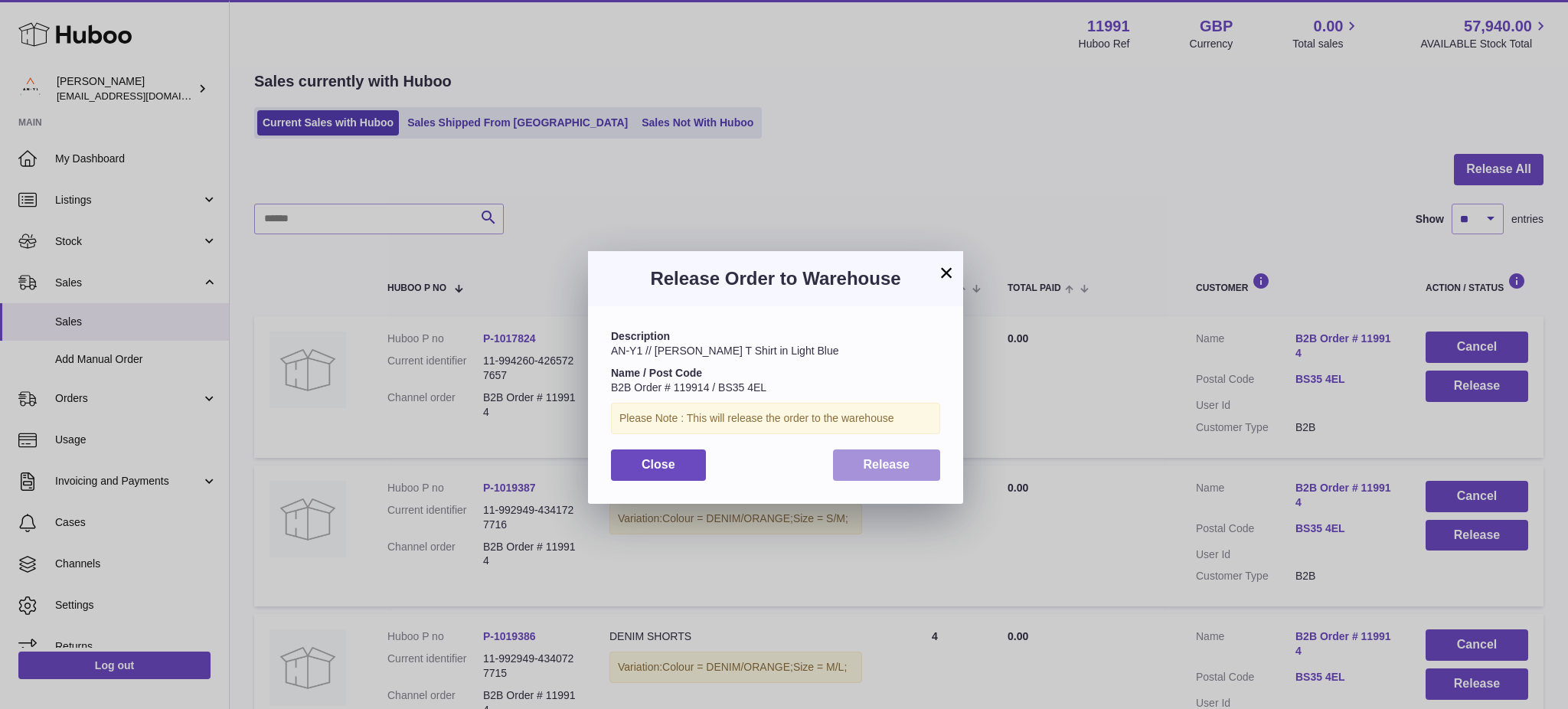
click at [874, 468] on span "Release" at bounding box center [887, 465] width 47 height 13
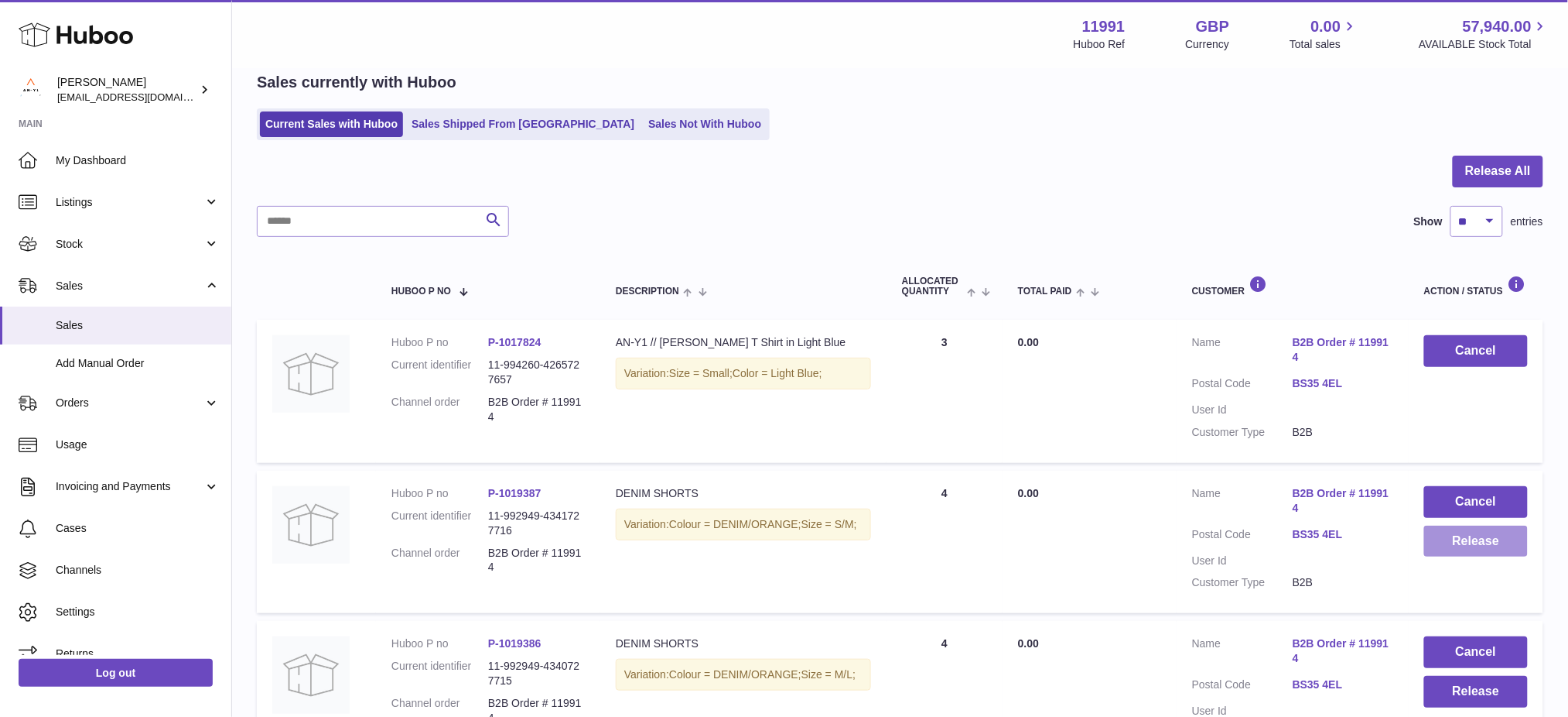
click at [1491, 541] on button "Release" at bounding box center [1476, 542] width 104 height 32
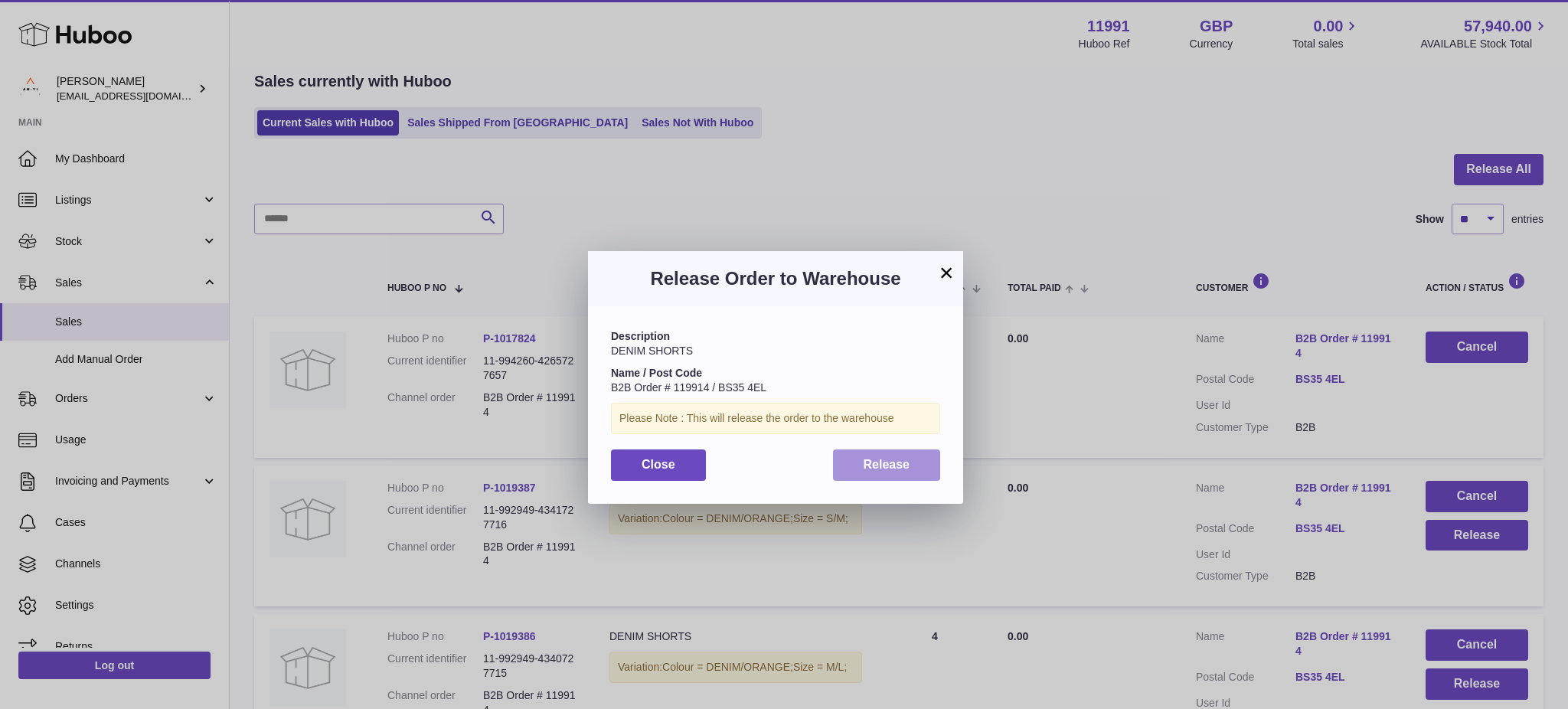
click at [882, 462] on span "Release" at bounding box center [887, 465] width 47 height 13
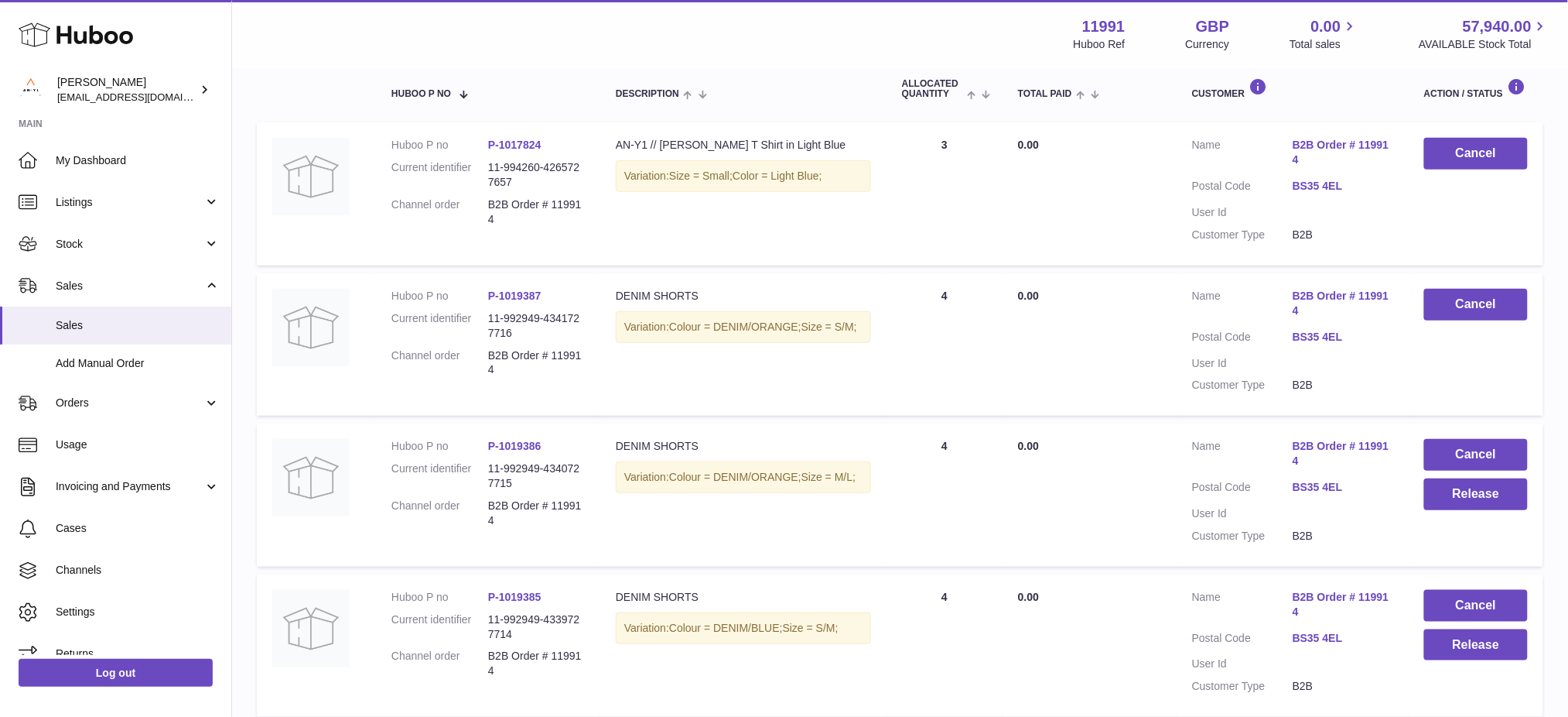
scroll to position [275, 0]
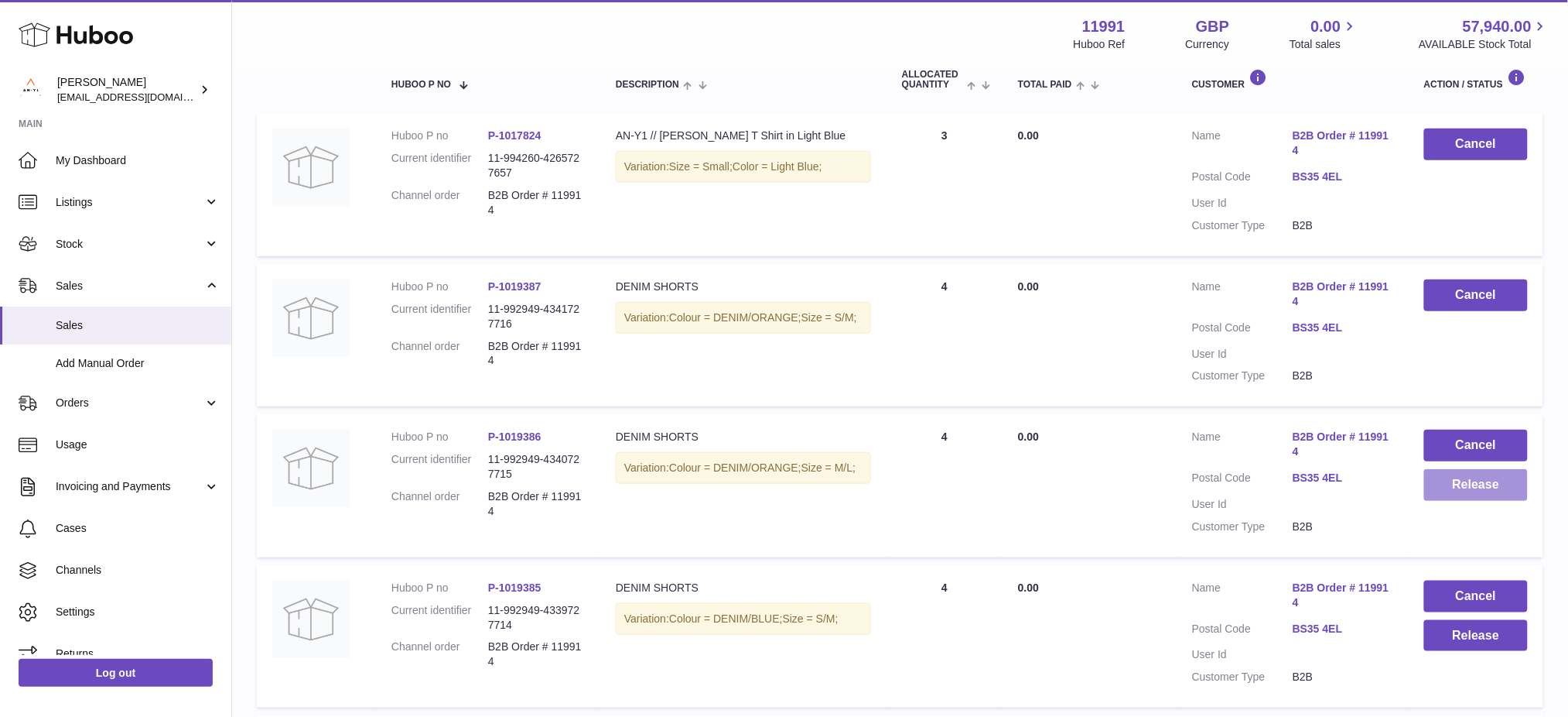
click at [1490, 496] on button "Release" at bounding box center [1476, 485] width 104 height 32
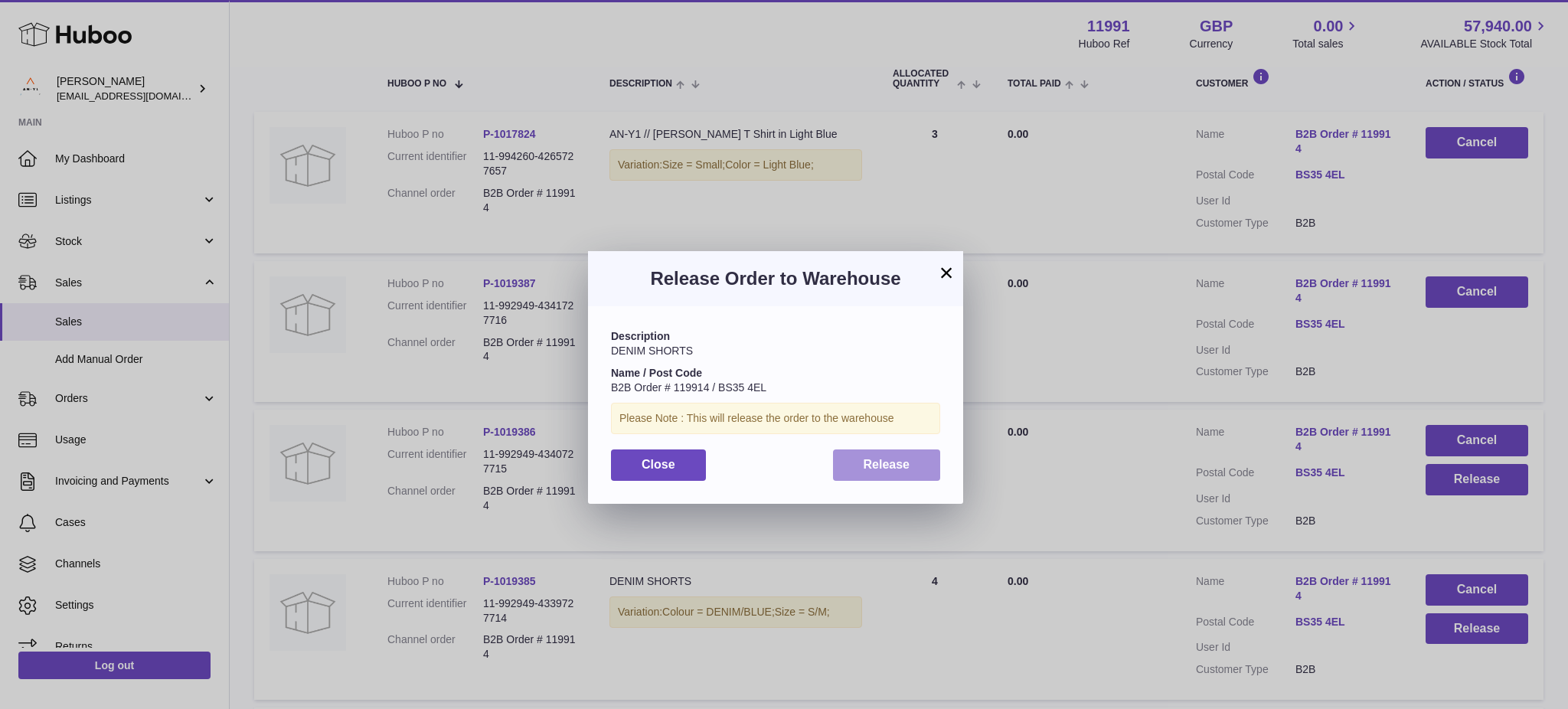
click at [863, 468] on span "Release" at bounding box center [887, 465] width 47 height 13
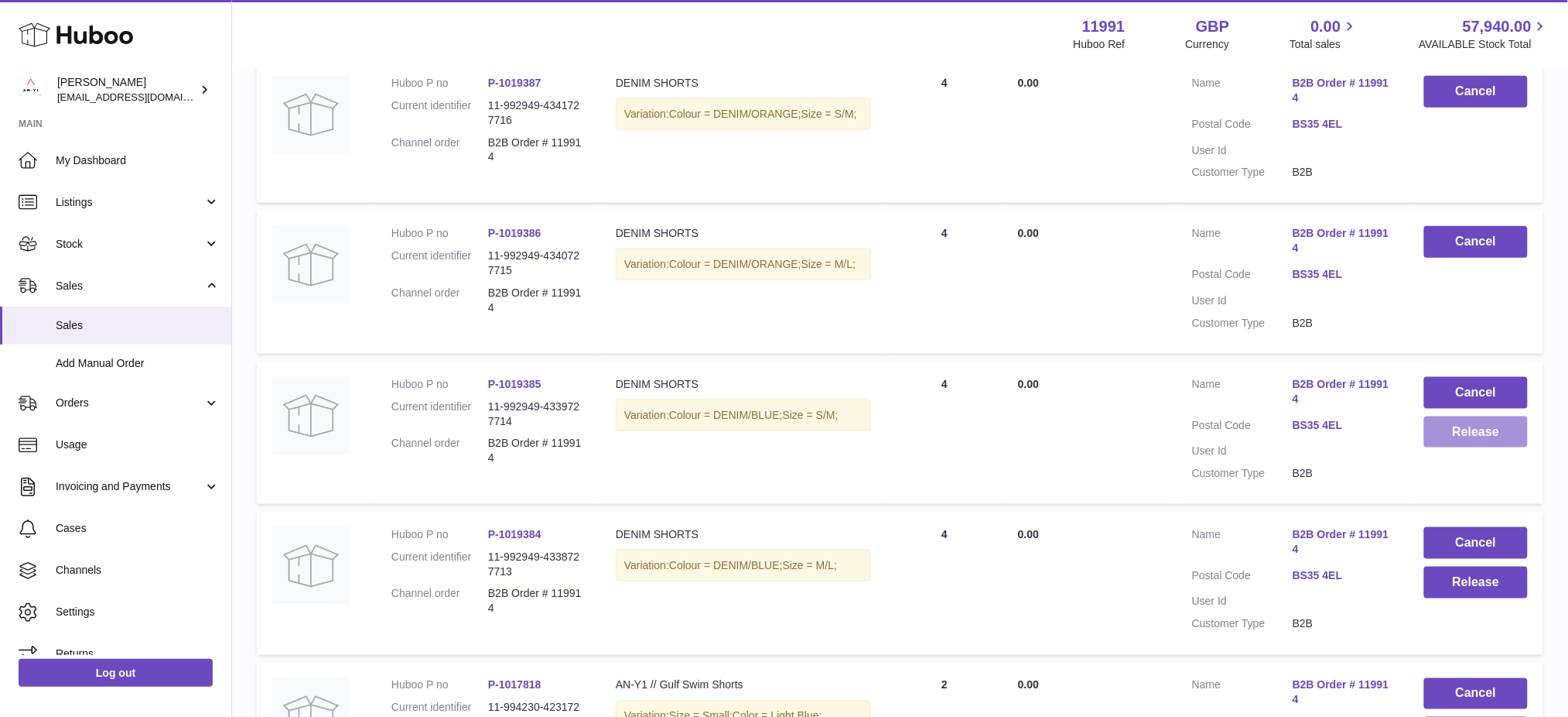
scroll to position [481, 0]
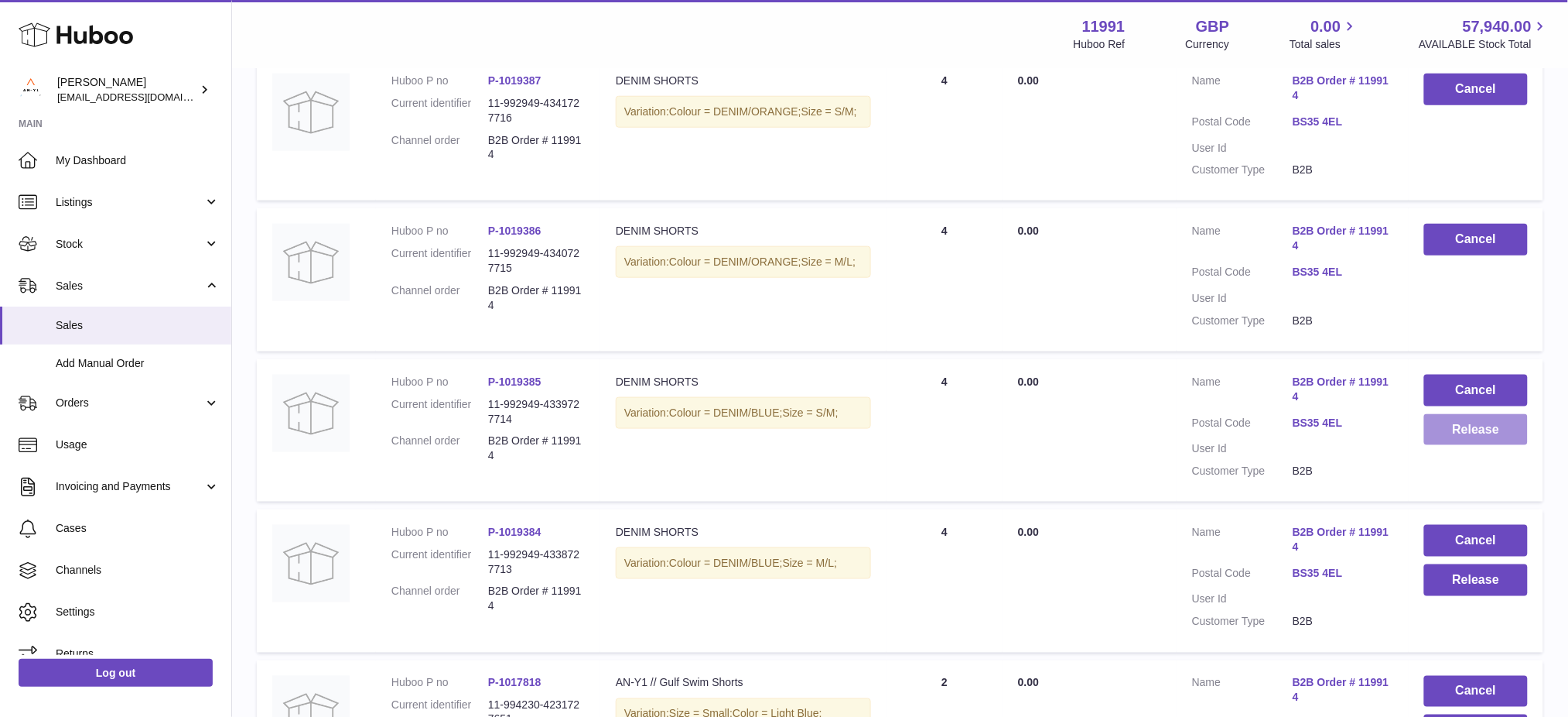
click at [1483, 431] on button "Release" at bounding box center [1476, 430] width 104 height 32
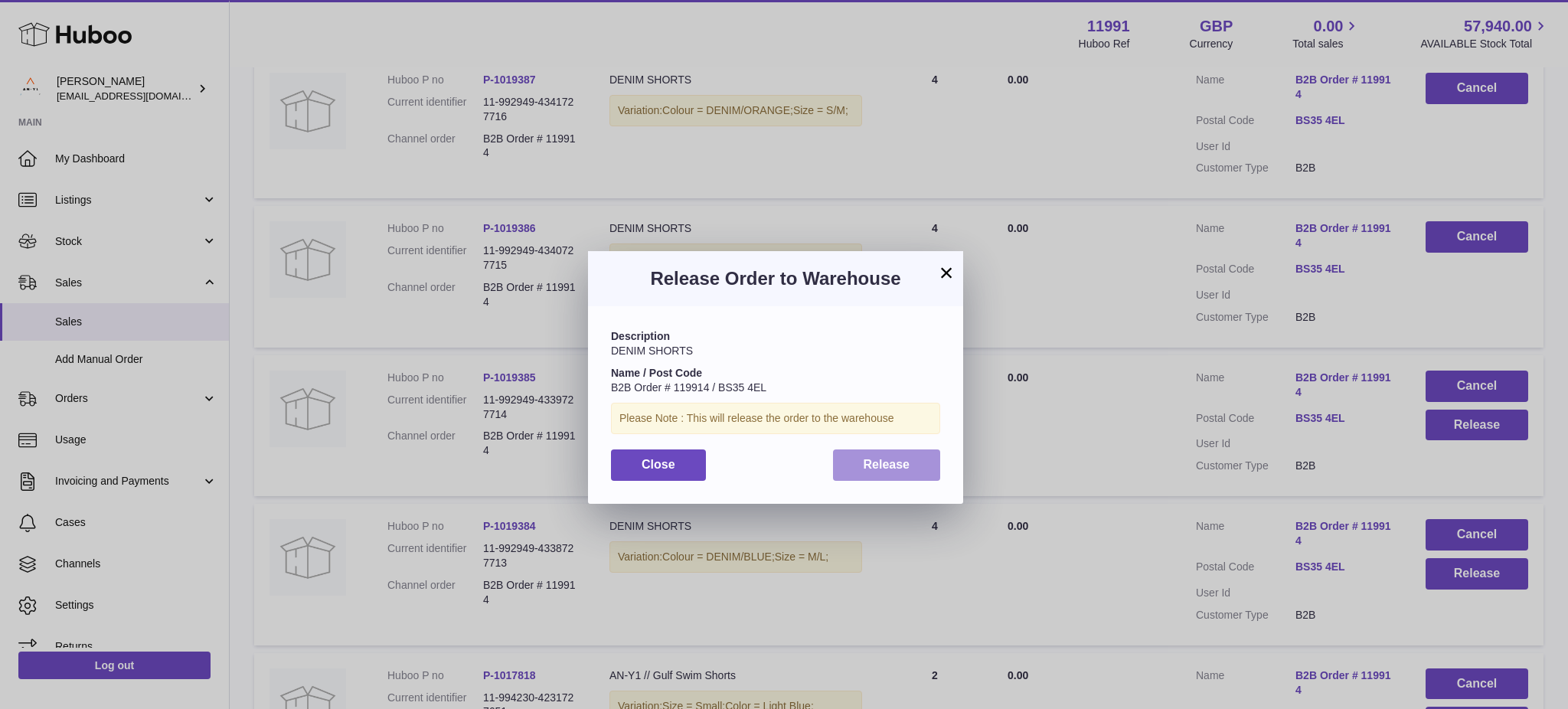
click at [876, 466] on span "Release" at bounding box center [887, 465] width 47 height 13
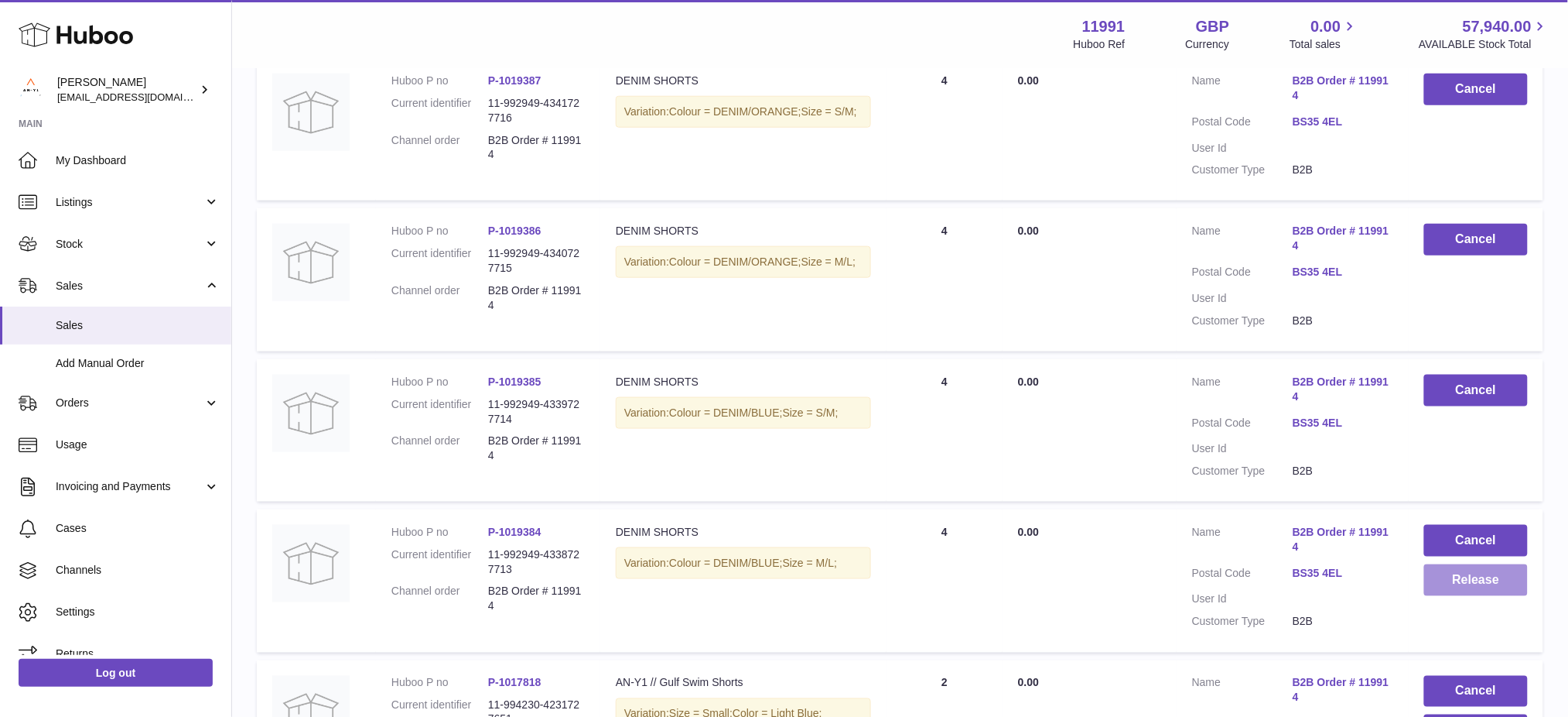
click at [1481, 584] on button "Release" at bounding box center [1476, 580] width 104 height 32
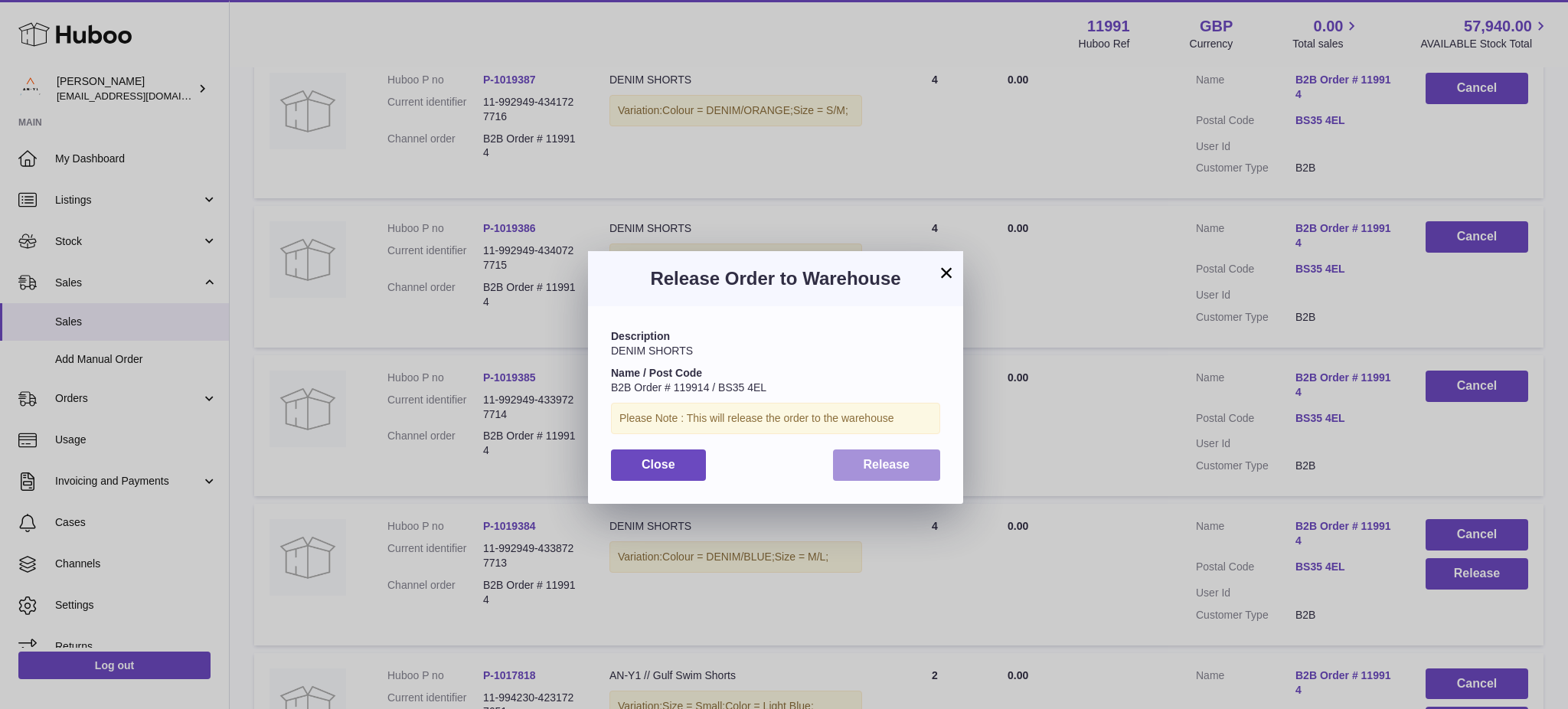
click at [870, 463] on span "Release" at bounding box center [887, 465] width 47 height 13
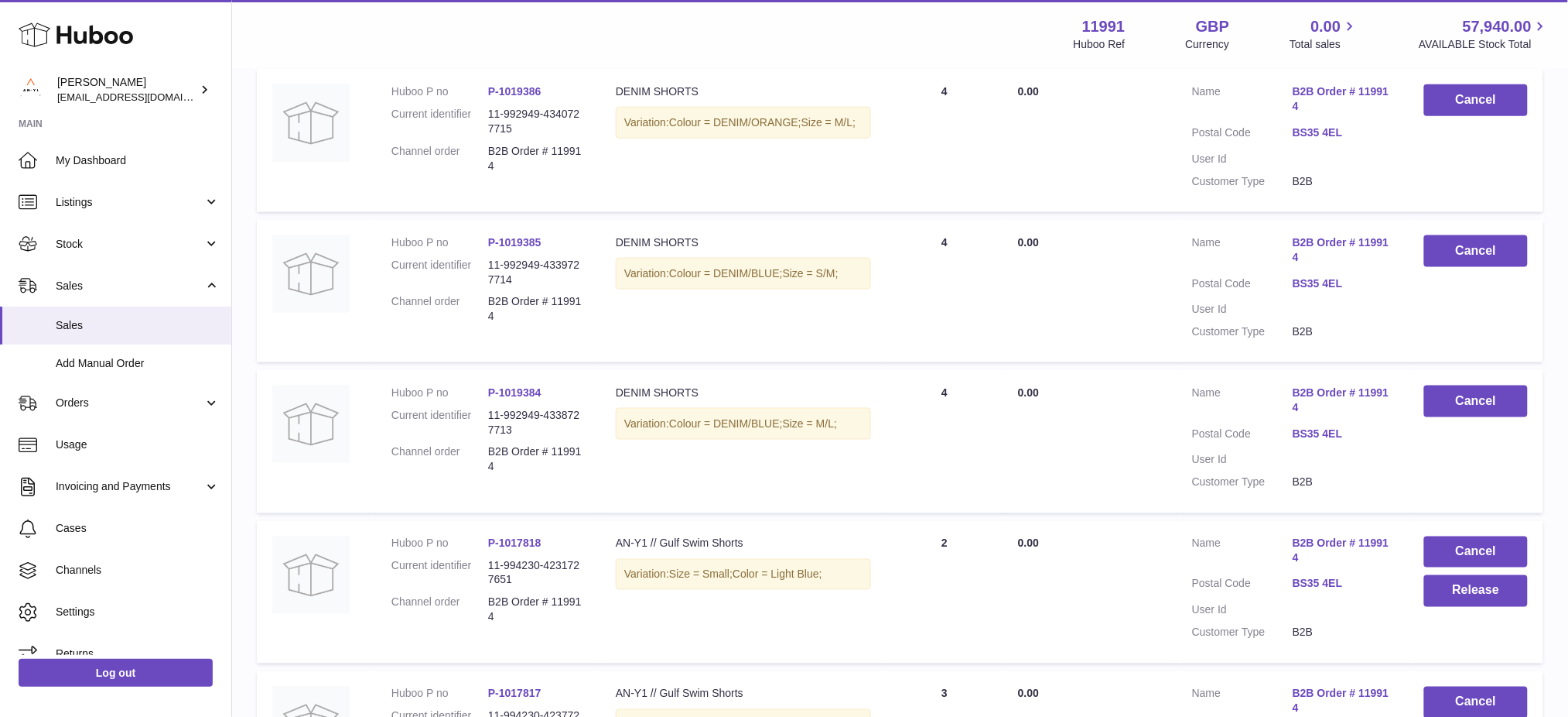
scroll to position [791, 0]
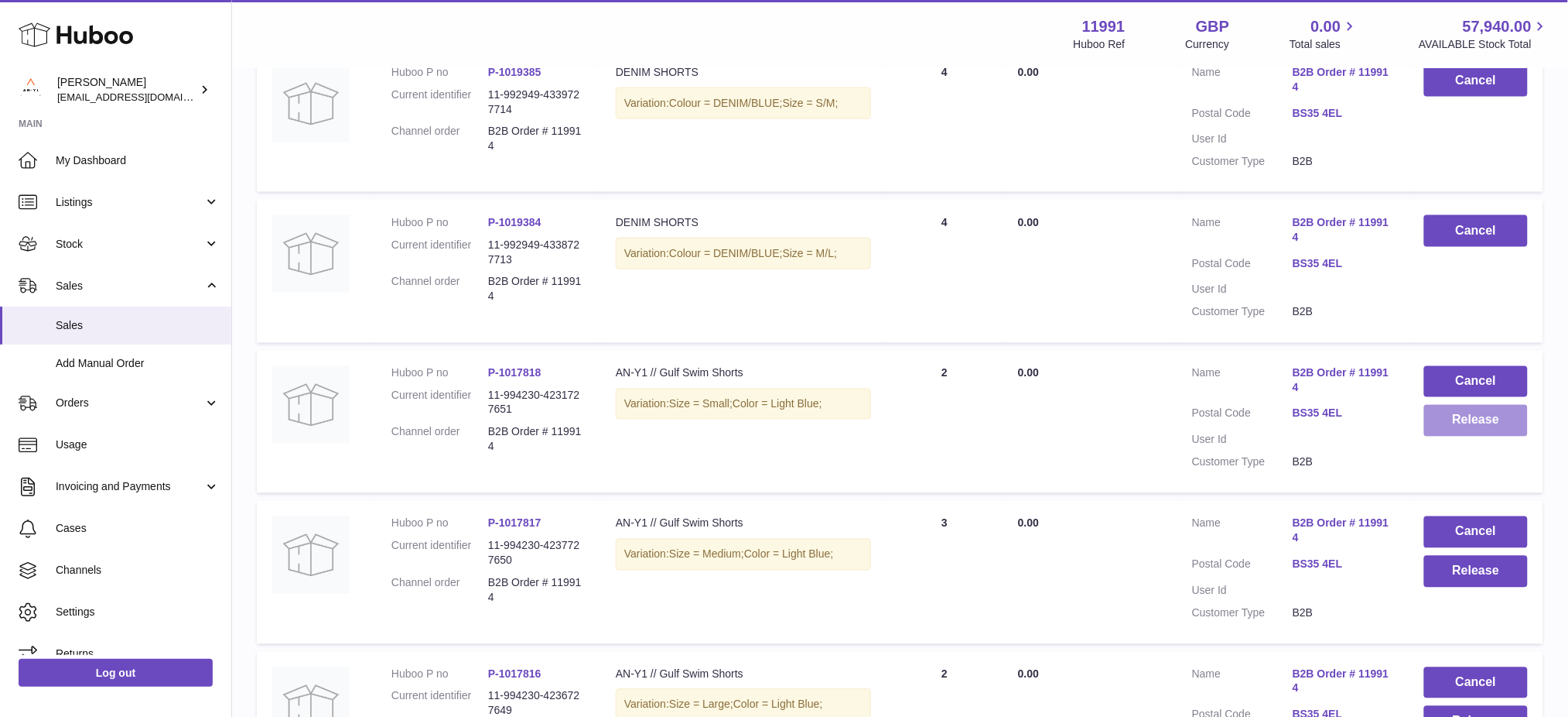
click at [1477, 422] on button "Release" at bounding box center [1476, 421] width 104 height 32
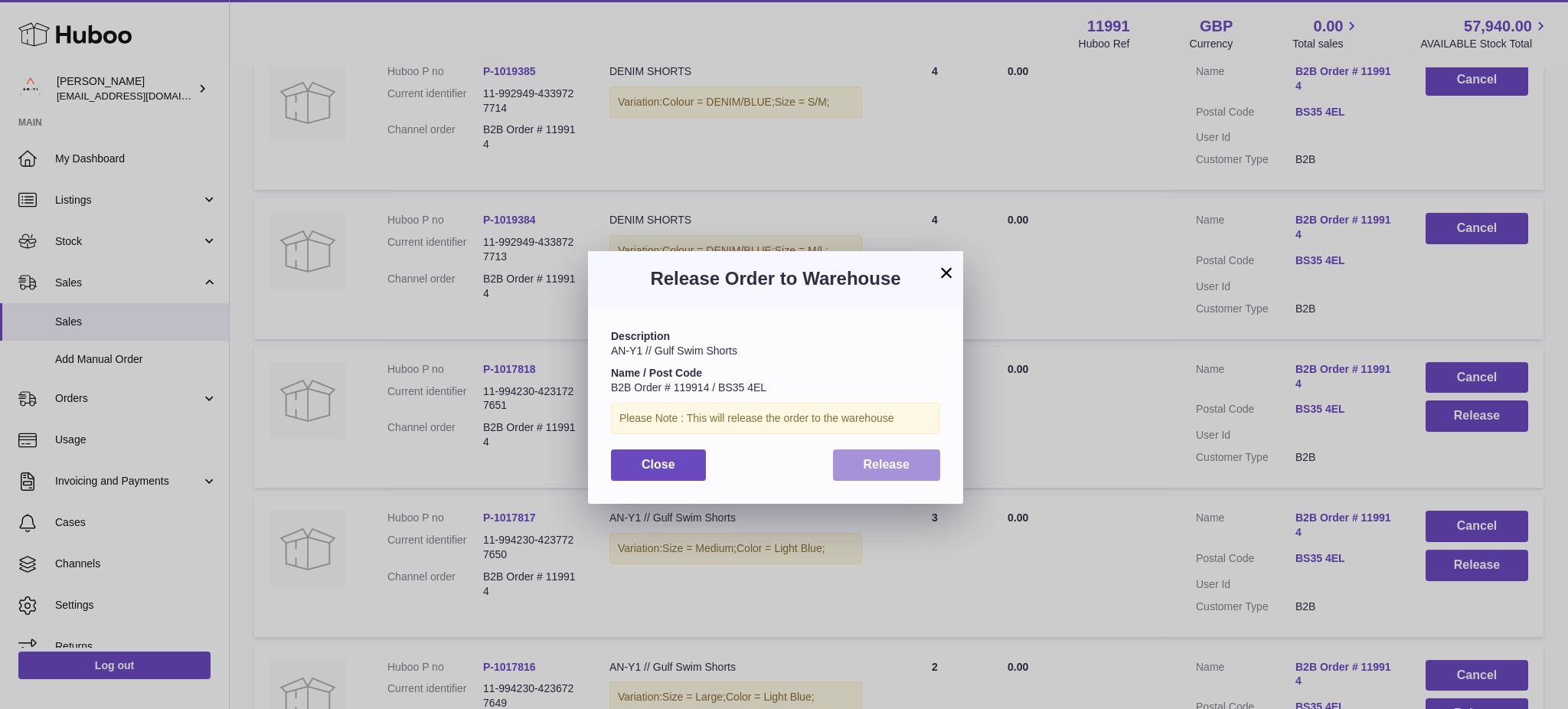
click at [854, 473] on button "Release" at bounding box center [888, 466] width 108 height 32
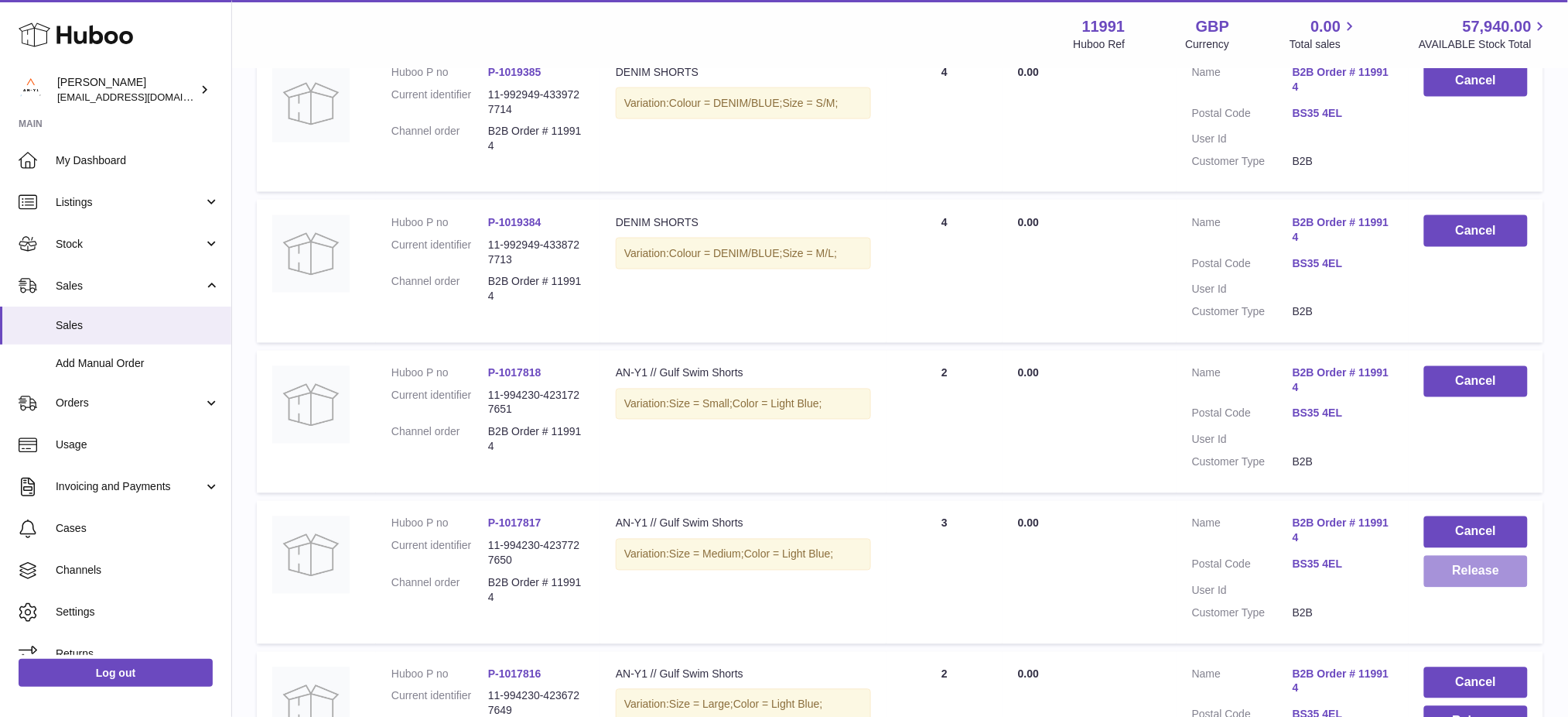
click at [1461, 567] on button "Release" at bounding box center [1476, 572] width 104 height 32
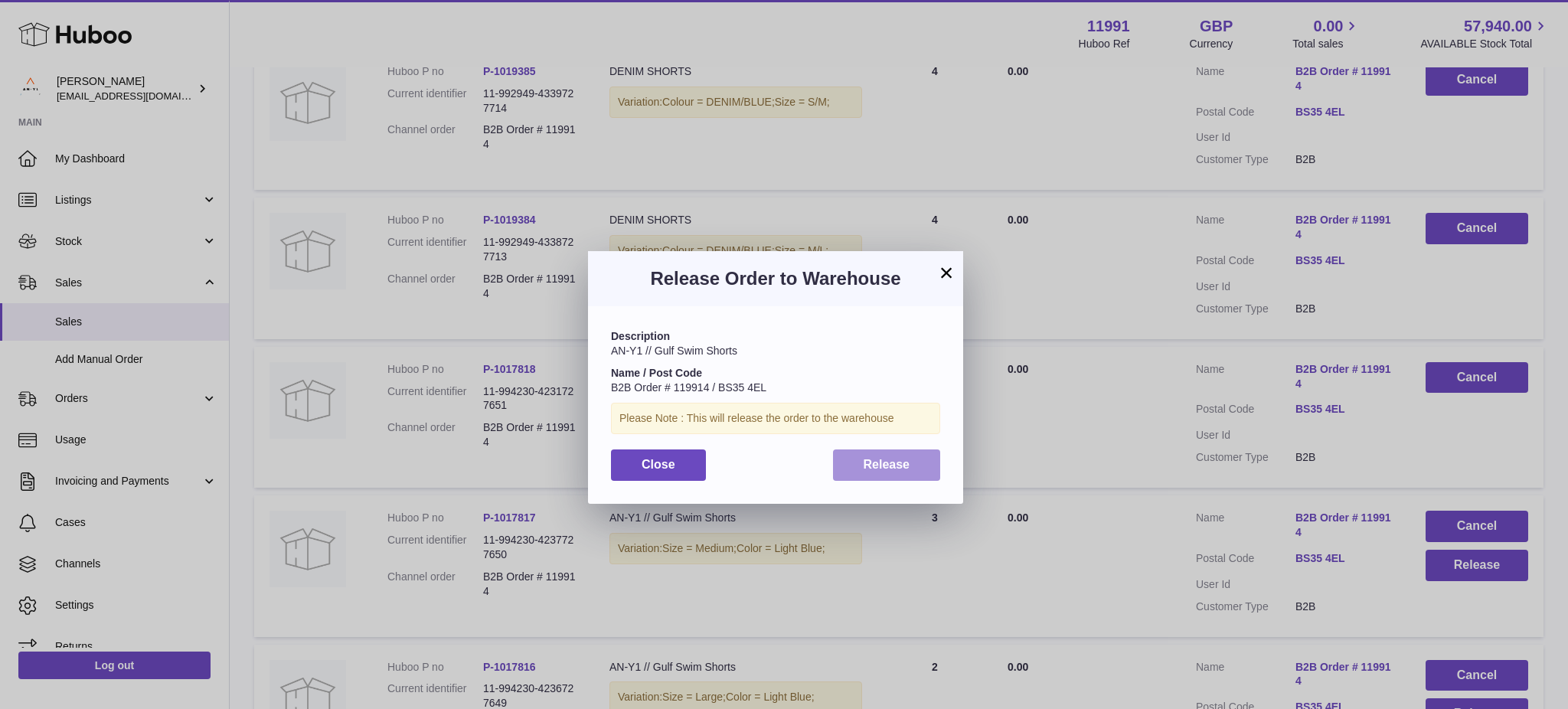
click at [865, 458] on span "Release" at bounding box center [887, 465] width 47 height 13
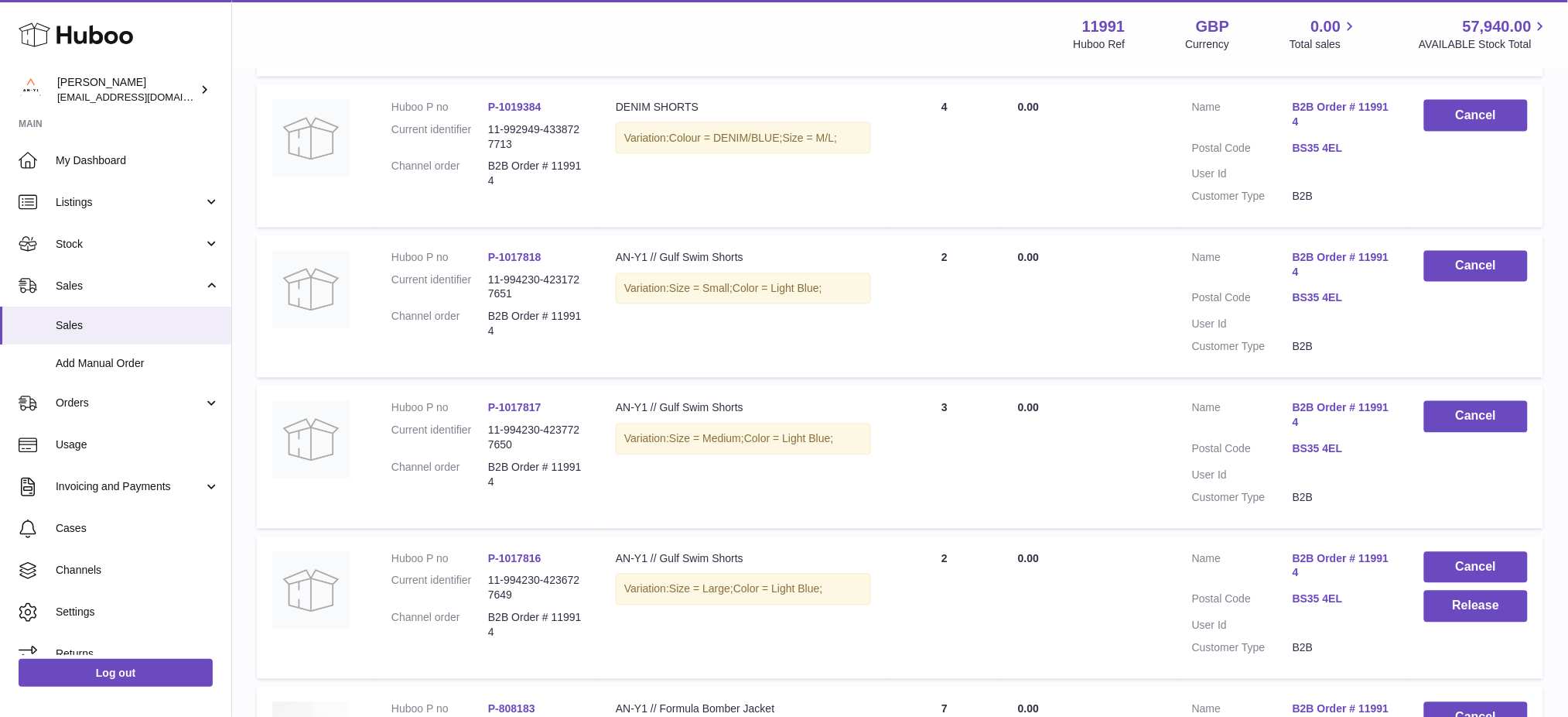
scroll to position [1101, 0]
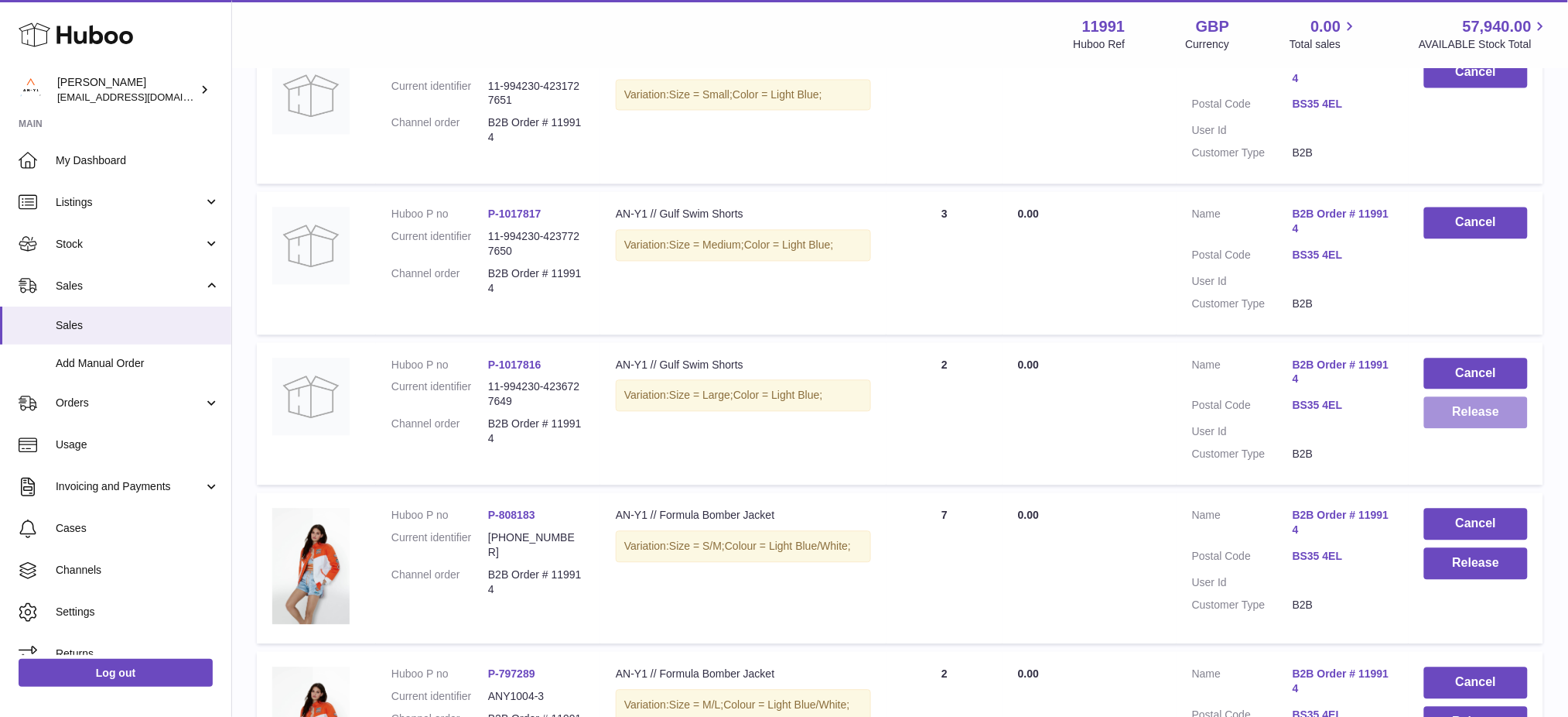
click at [1482, 408] on button "Release" at bounding box center [1476, 412] width 104 height 32
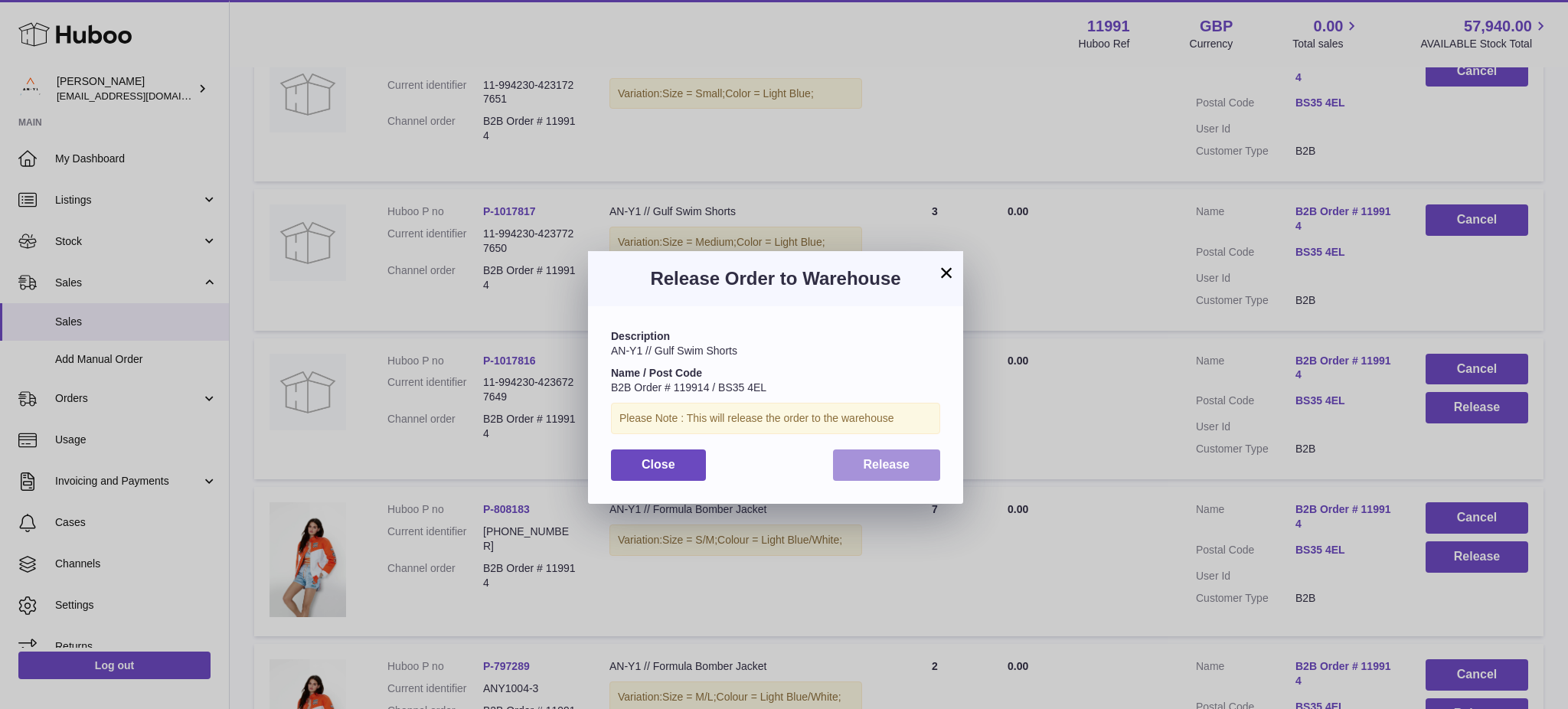
click at [875, 458] on span "Release" at bounding box center [887, 465] width 47 height 13
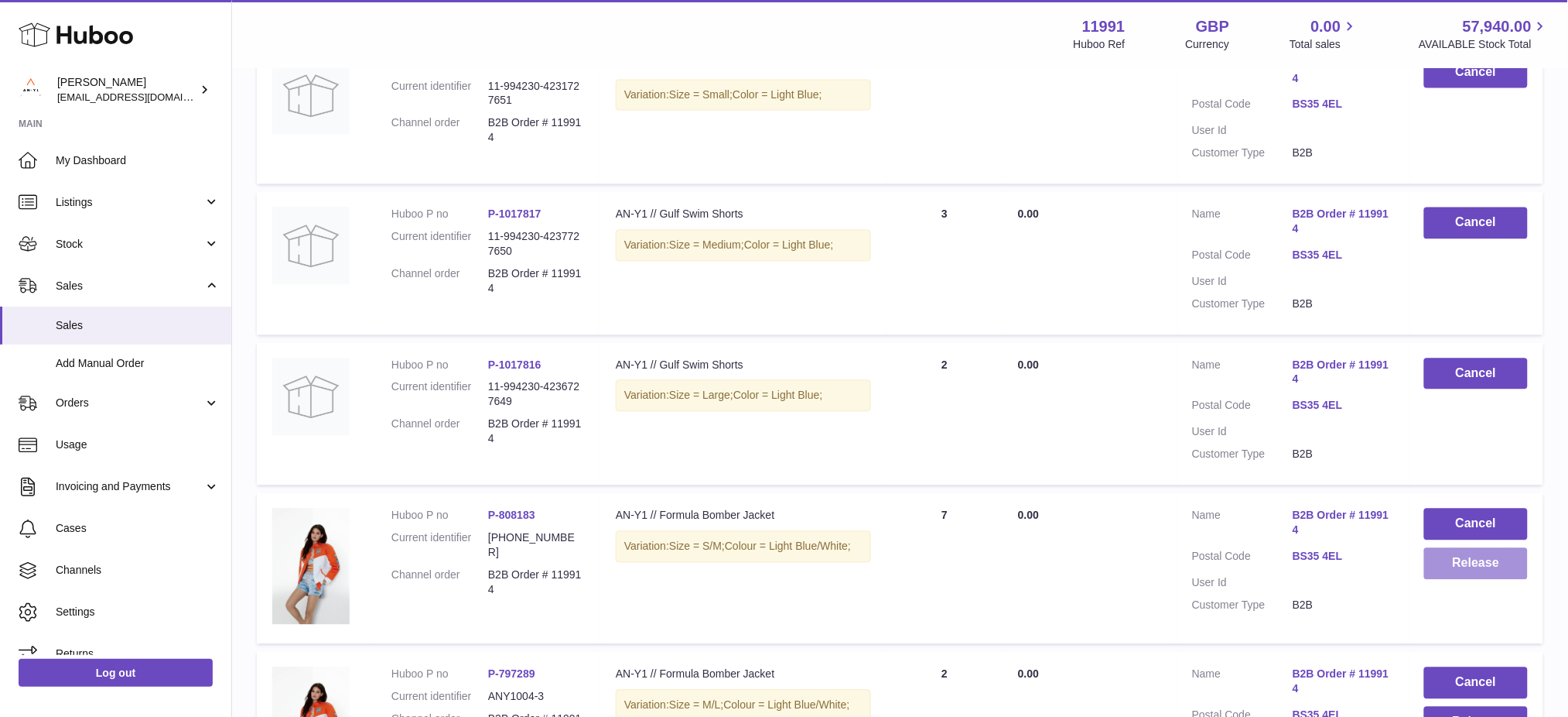
click at [1442, 563] on button "Release" at bounding box center [1476, 563] width 104 height 32
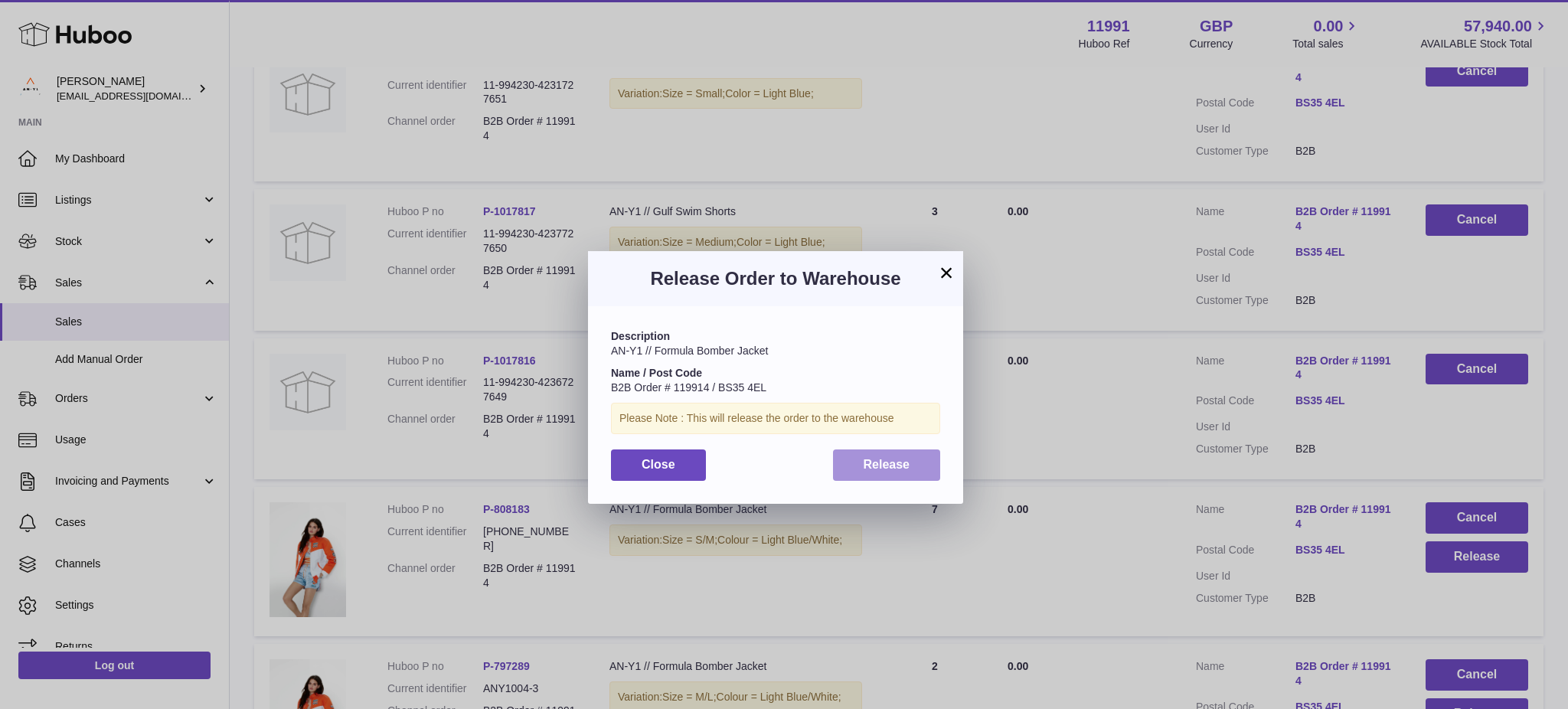
click at [908, 468] on span "Release" at bounding box center [887, 465] width 47 height 13
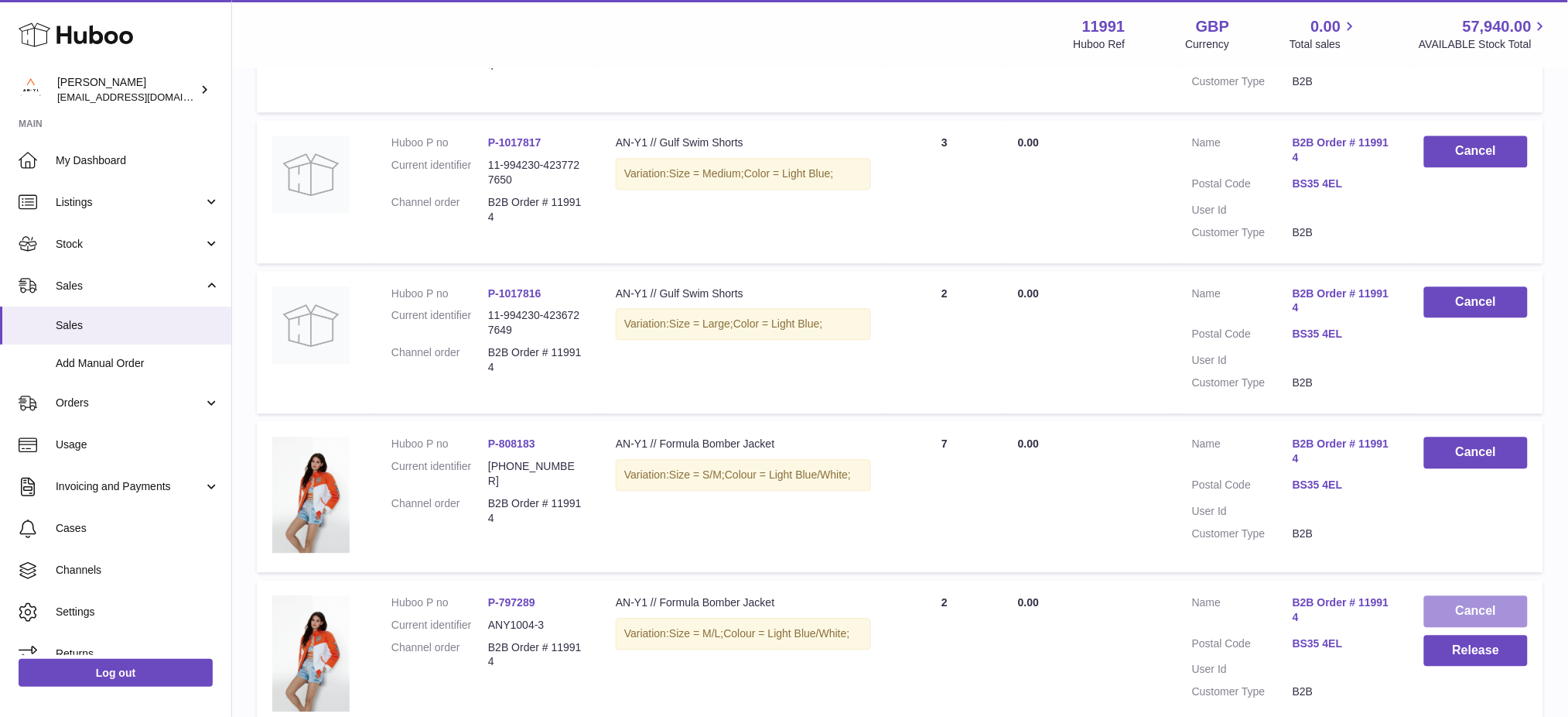
scroll to position [1351, 0]
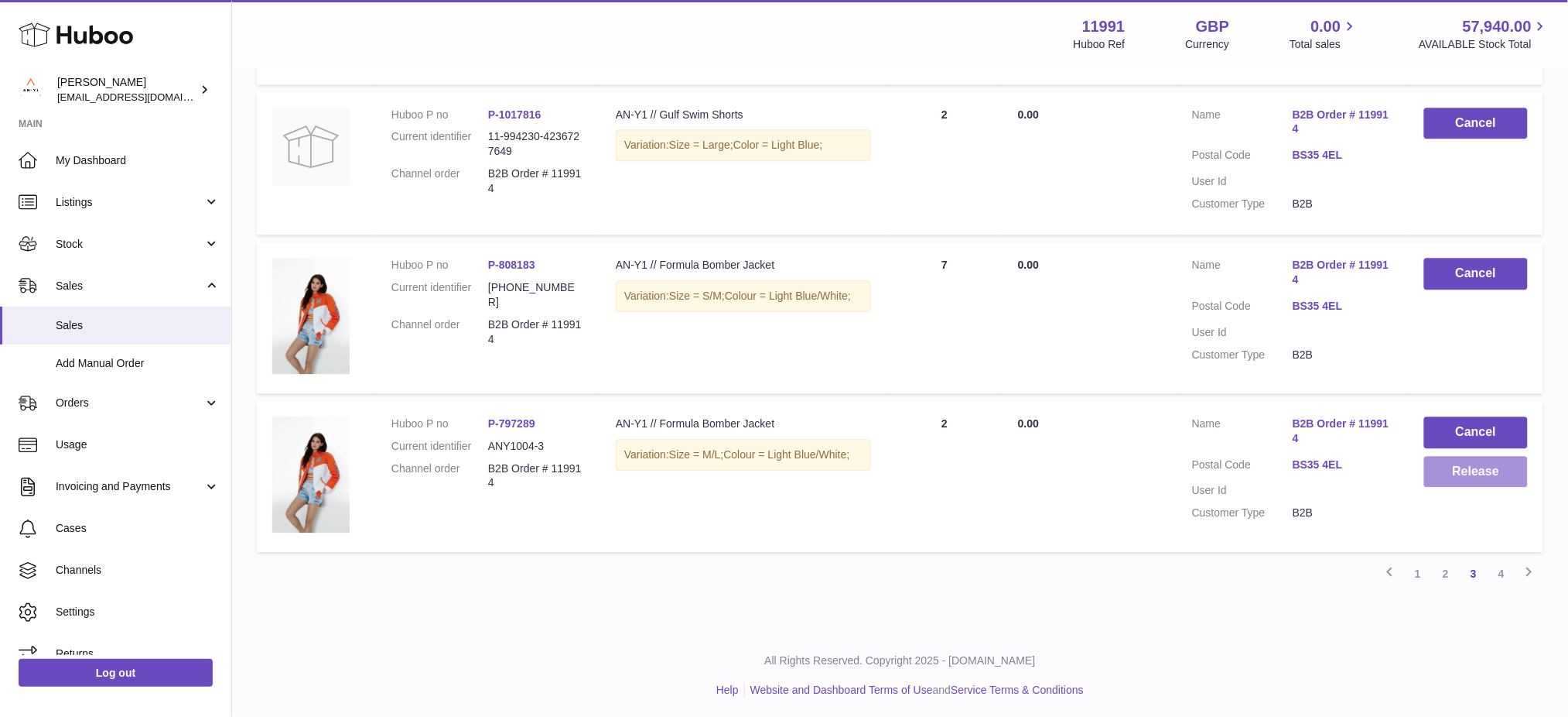
click at [1462, 462] on button "Release" at bounding box center [1476, 472] width 104 height 32
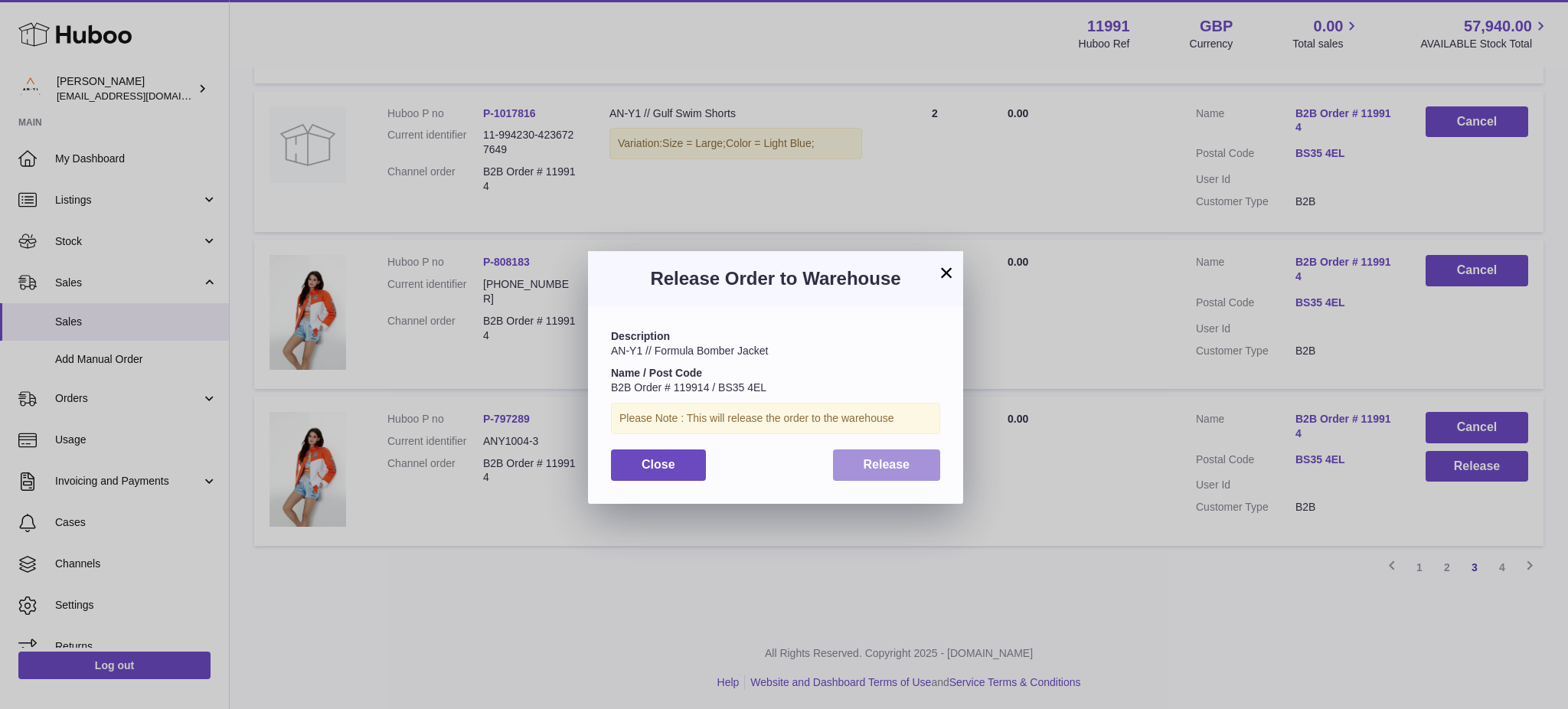
click at [888, 464] on span "Release" at bounding box center [887, 465] width 47 height 13
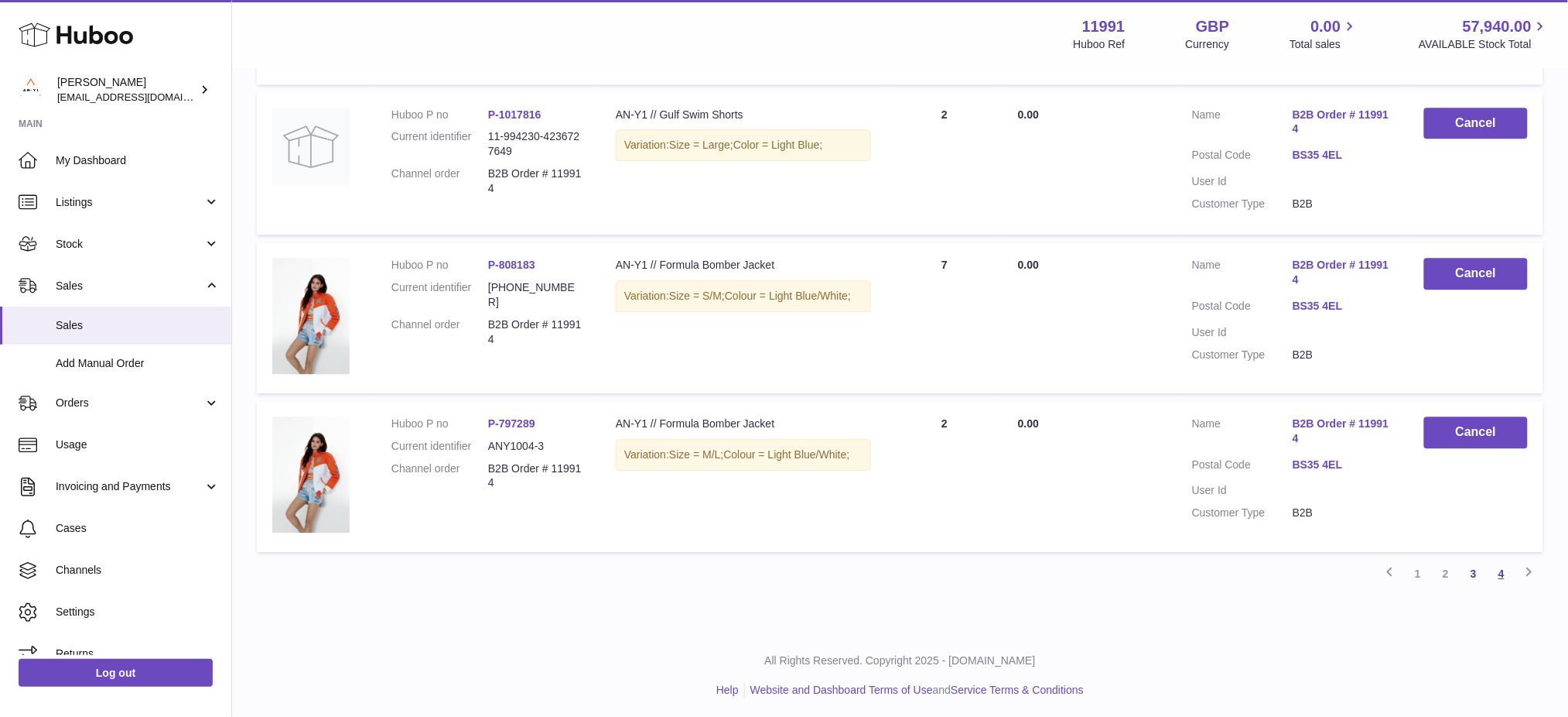
click at [1500, 567] on link "4" at bounding box center [1502, 574] width 28 height 28
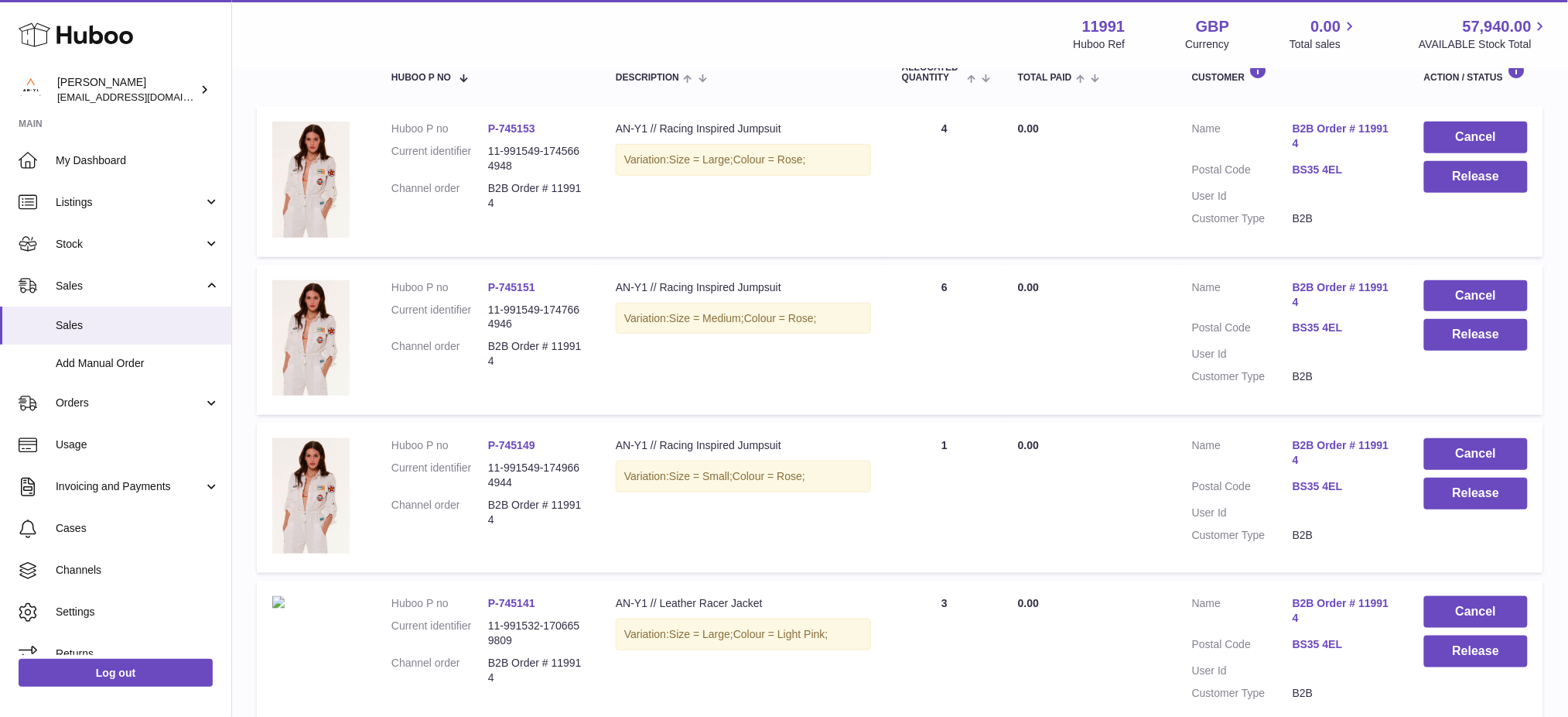
scroll to position [69, 0]
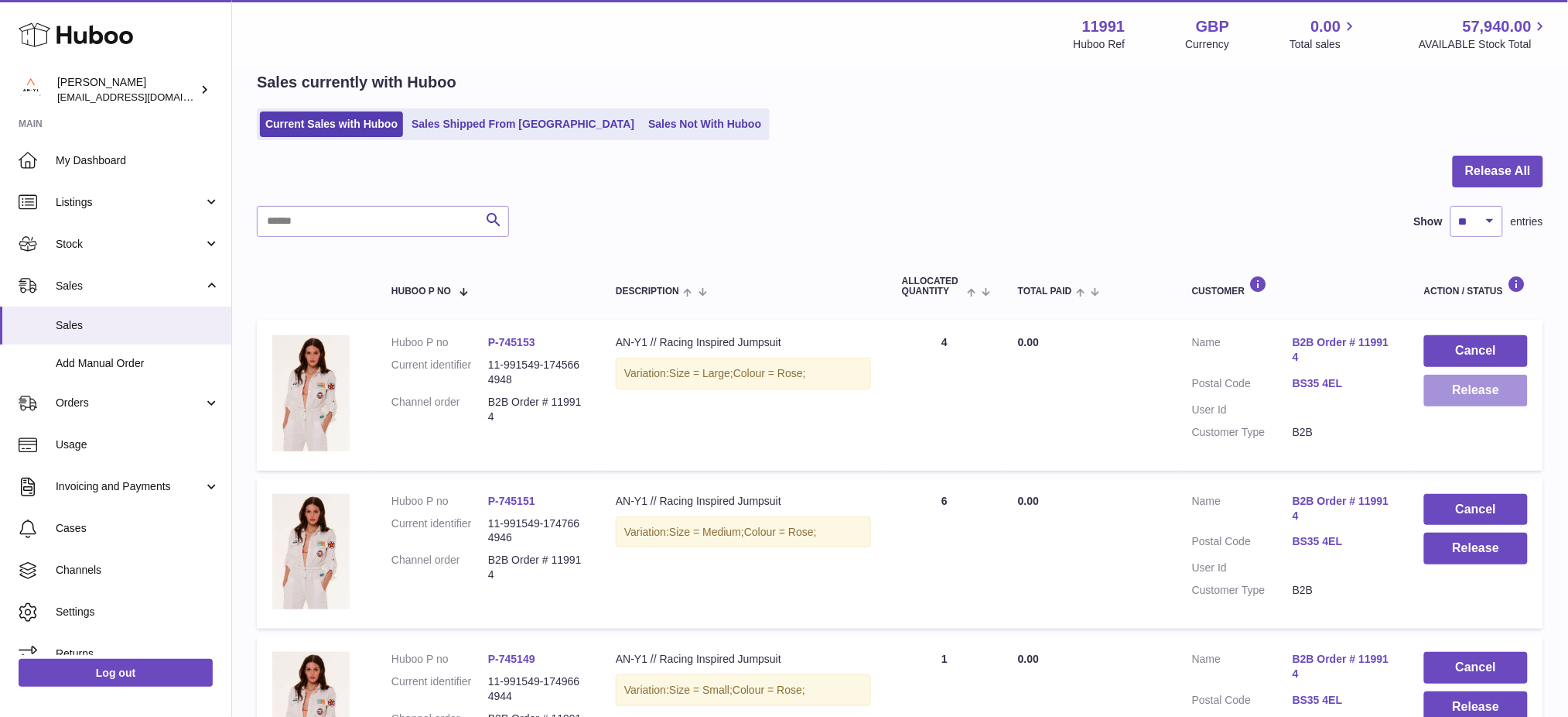
click at [1474, 384] on button "Release" at bounding box center [1476, 391] width 104 height 32
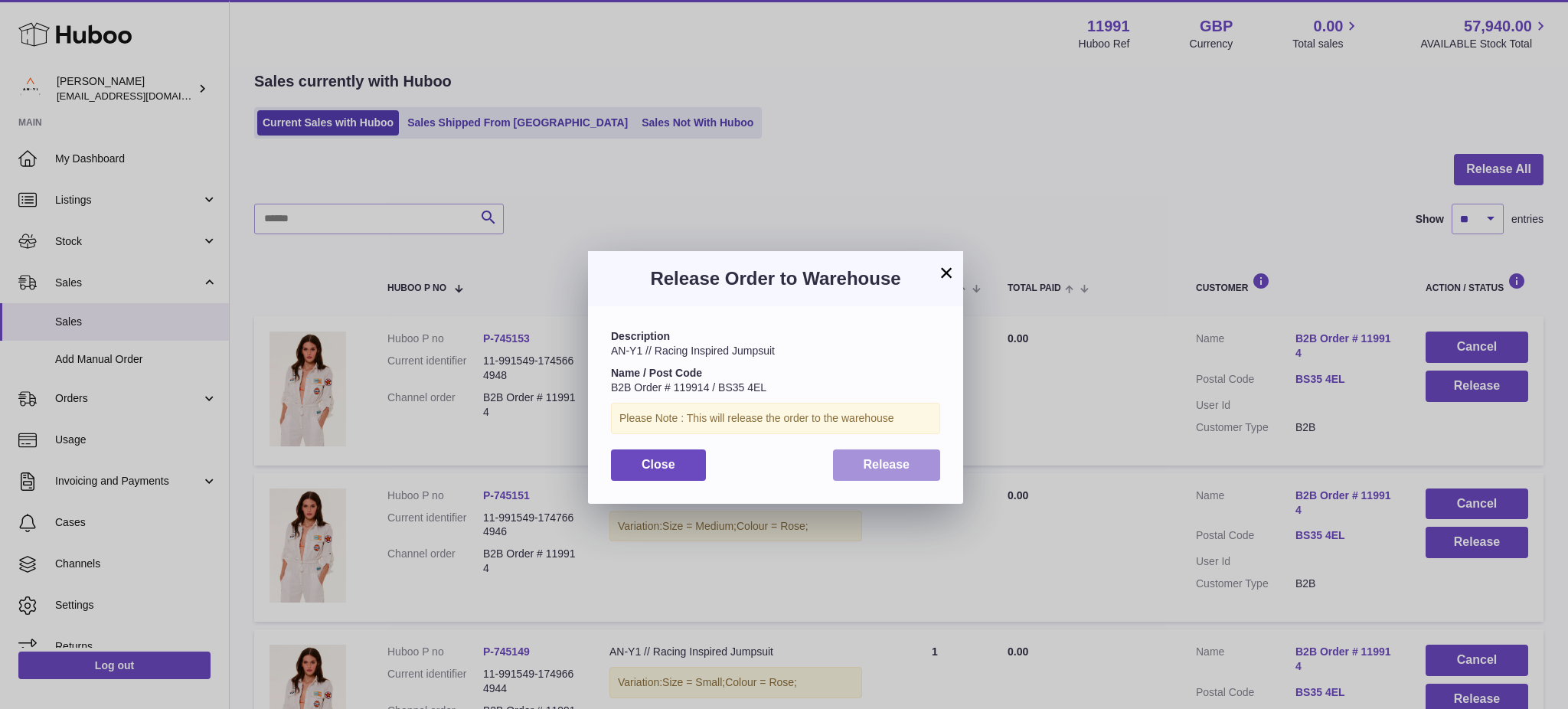
click at [872, 468] on span "Release" at bounding box center [887, 465] width 47 height 13
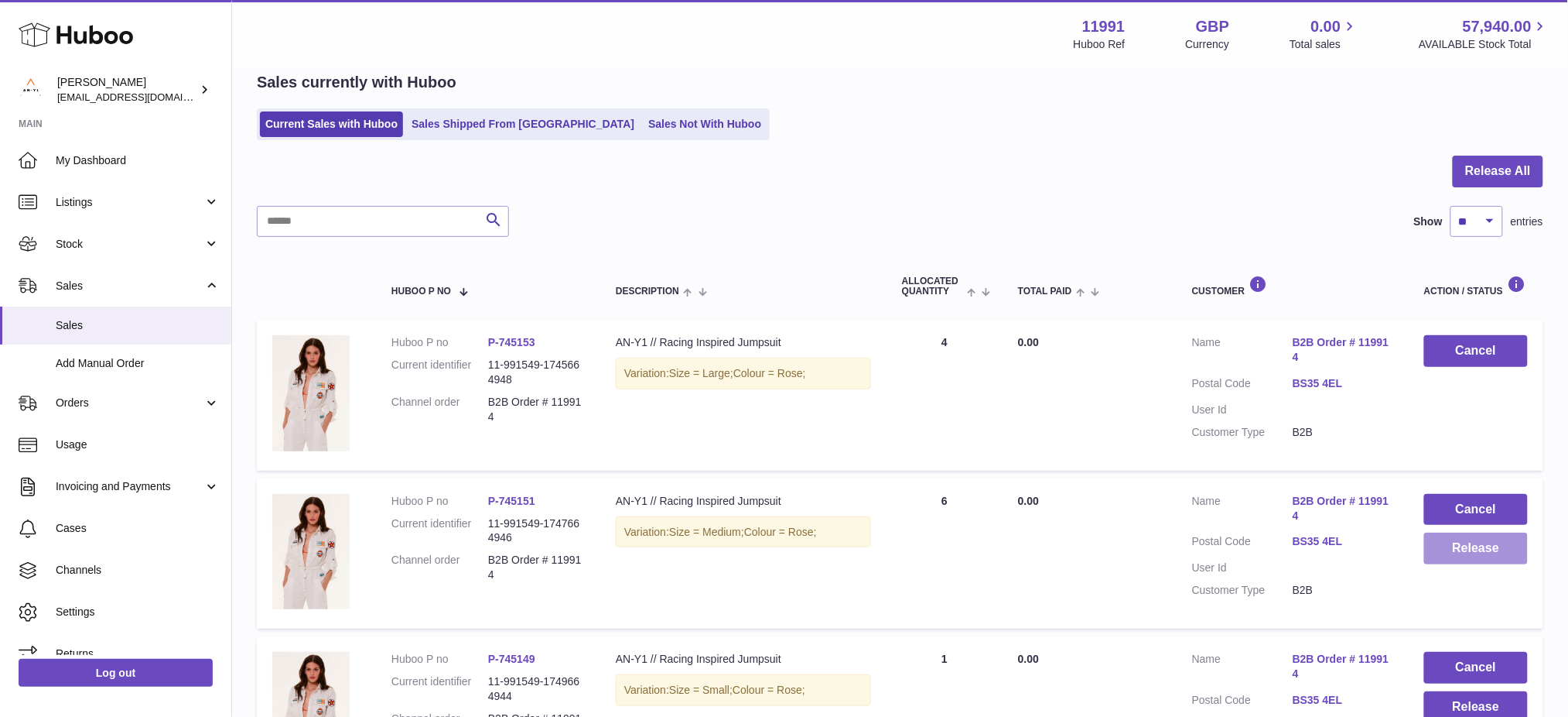
click at [1478, 548] on button "Release" at bounding box center [1476, 548] width 104 height 32
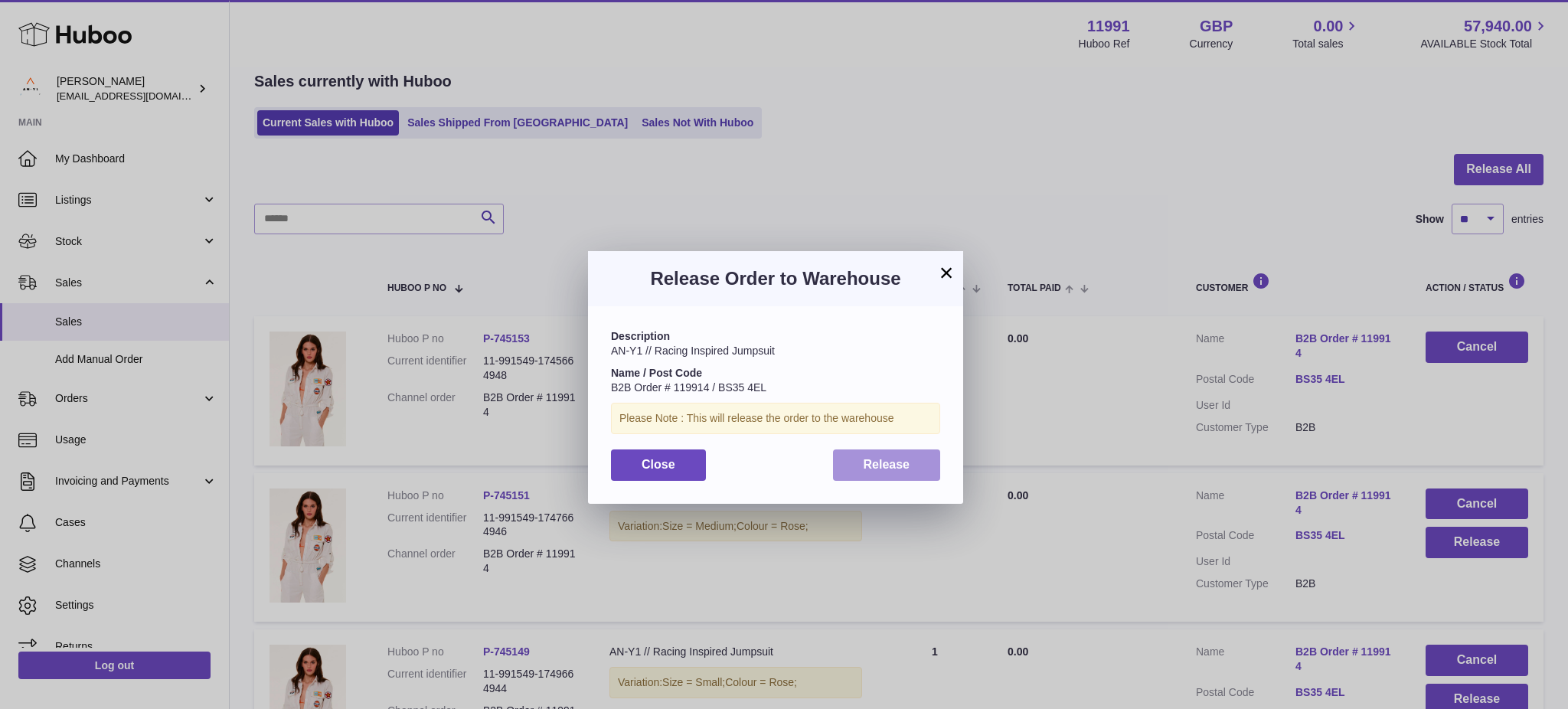
click at [912, 472] on button "Release" at bounding box center [888, 466] width 108 height 32
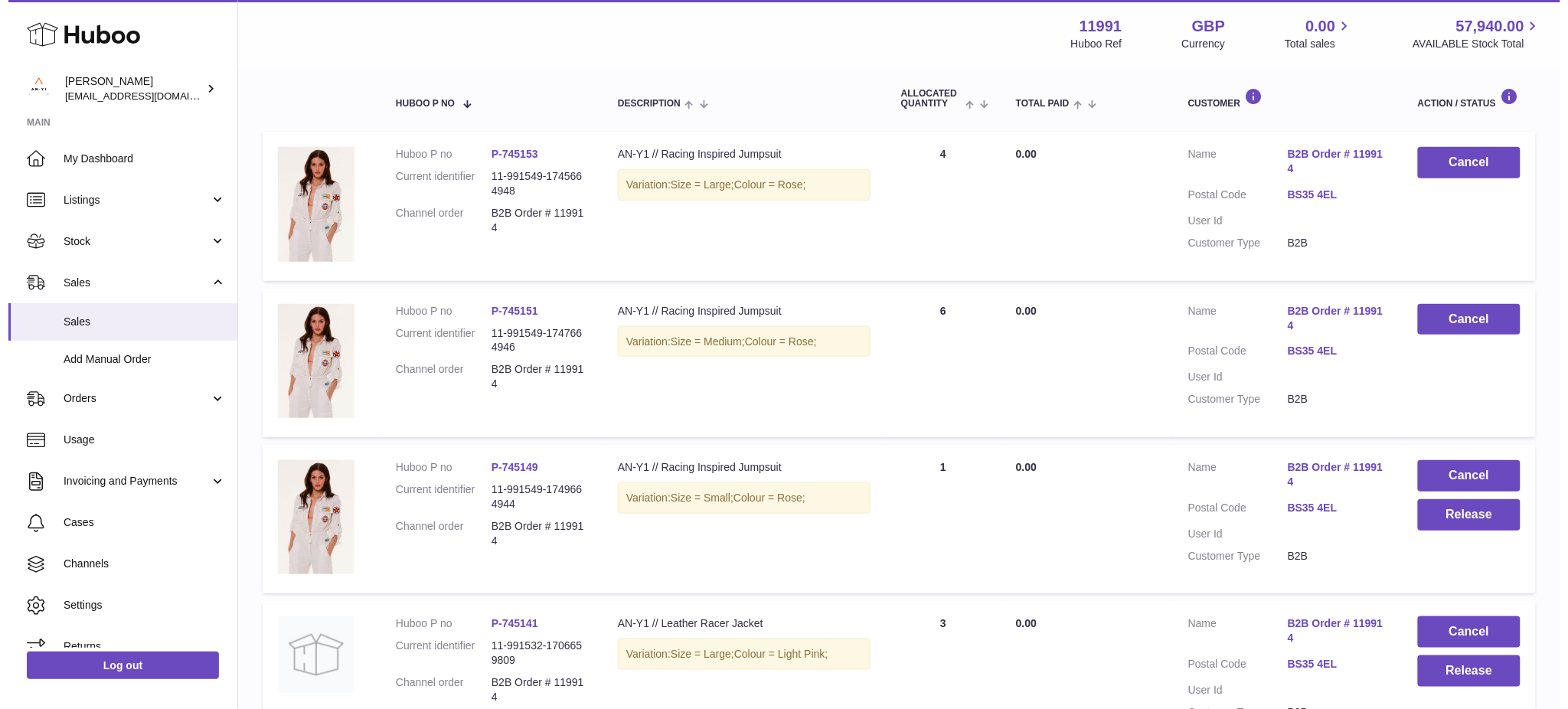
scroll to position [272, 0]
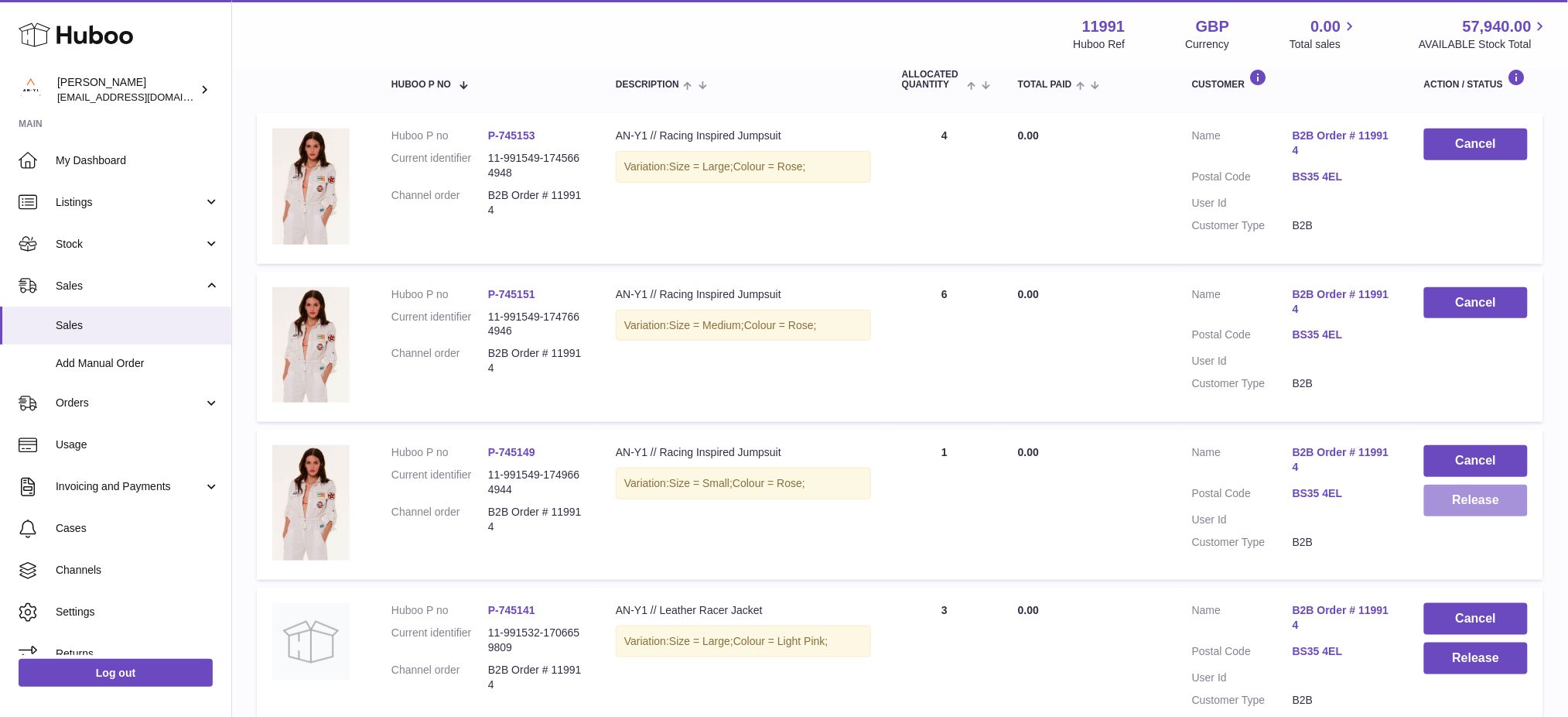
click at [1467, 499] on button "Release" at bounding box center [1476, 501] width 104 height 32
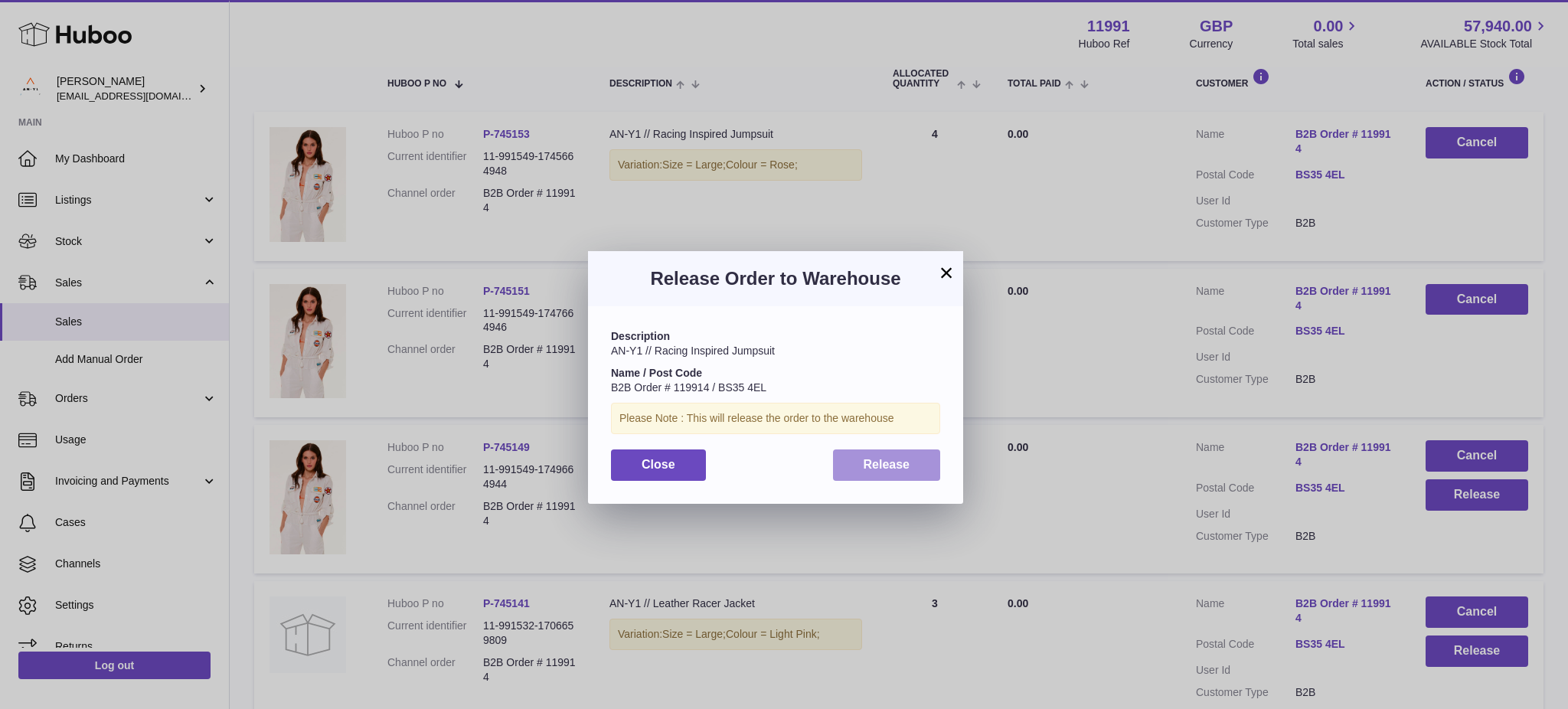
click at [912, 463] on button "Release" at bounding box center [888, 466] width 108 height 32
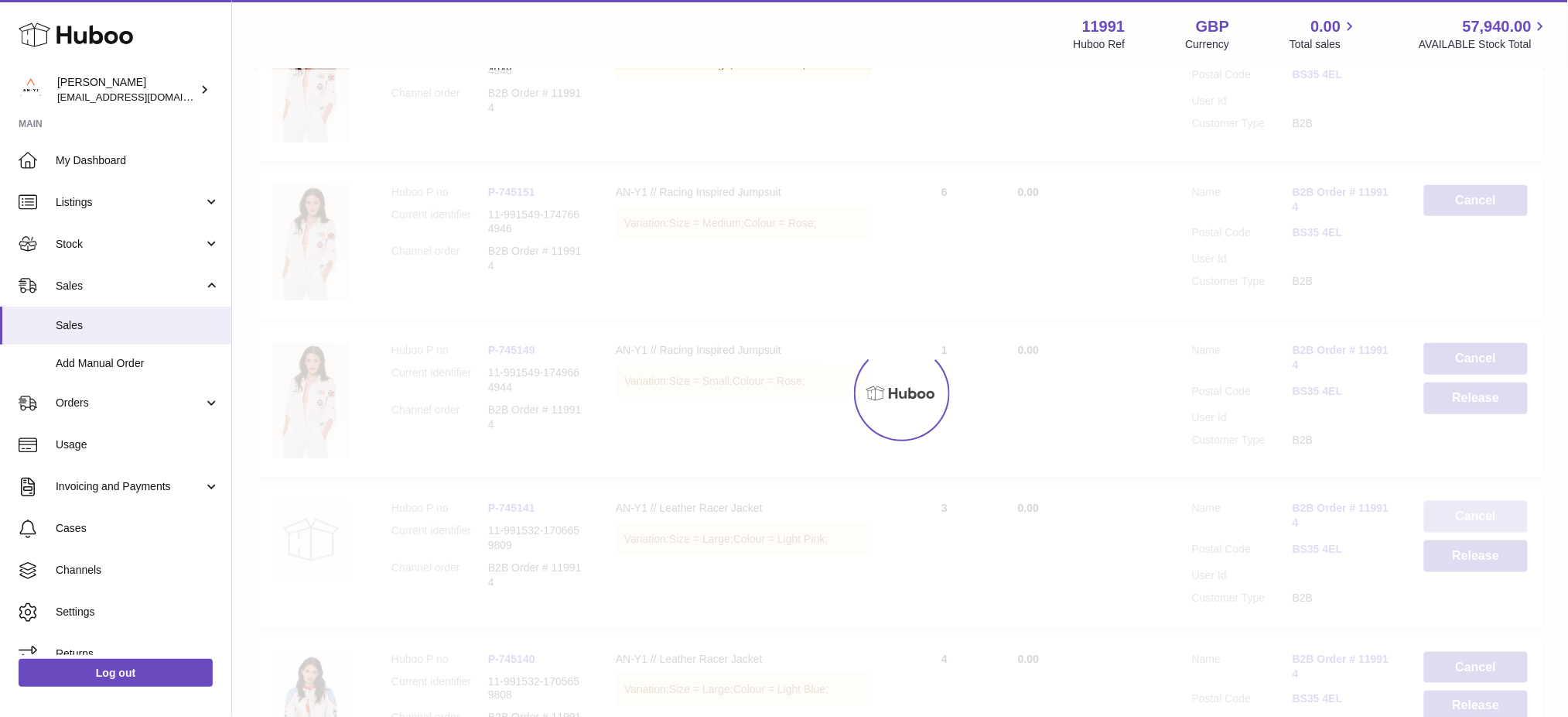
scroll to position [378, 0]
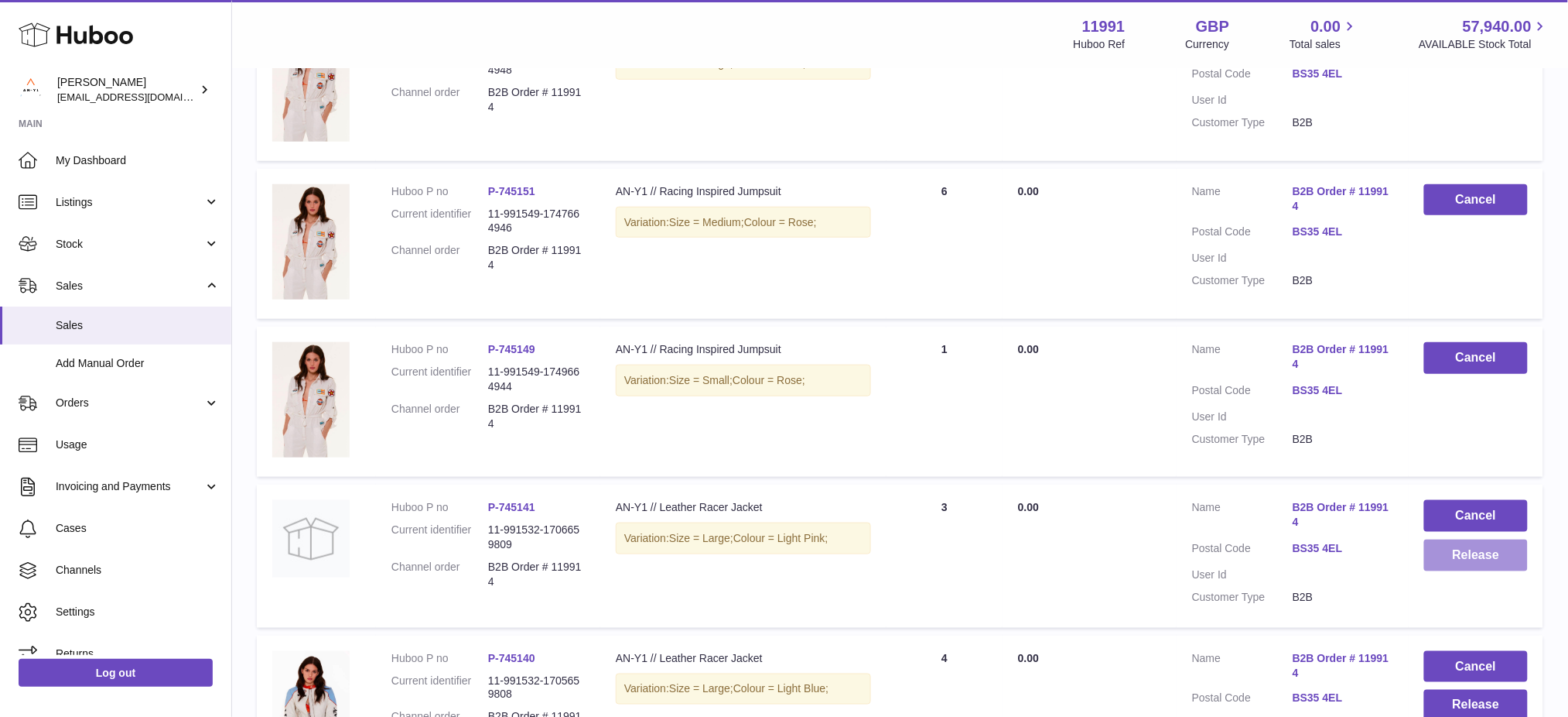
click at [1461, 558] on button "Release" at bounding box center [1476, 556] width 104 height 32
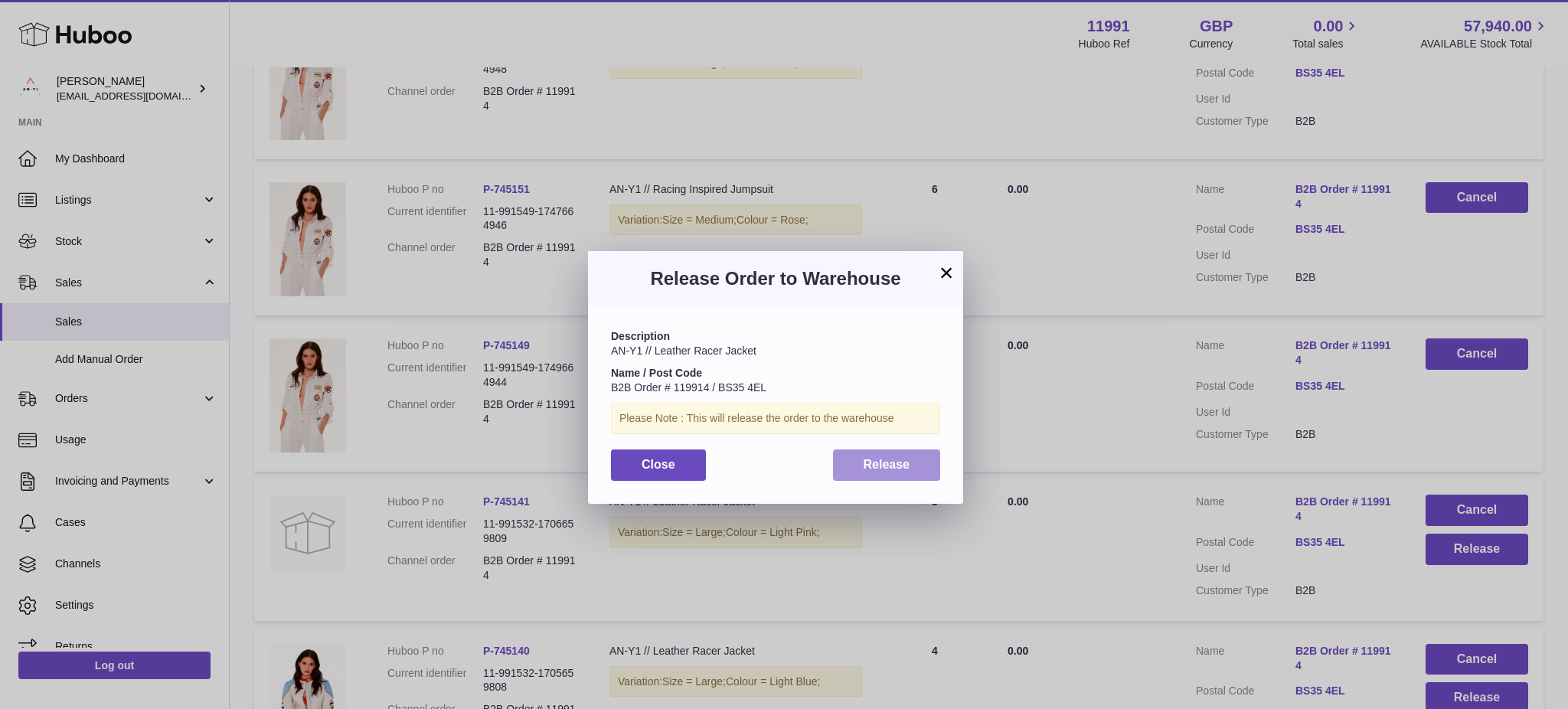
click at [880, 473] on button "Release" at bounding box center [888, 466] width 108 height 32
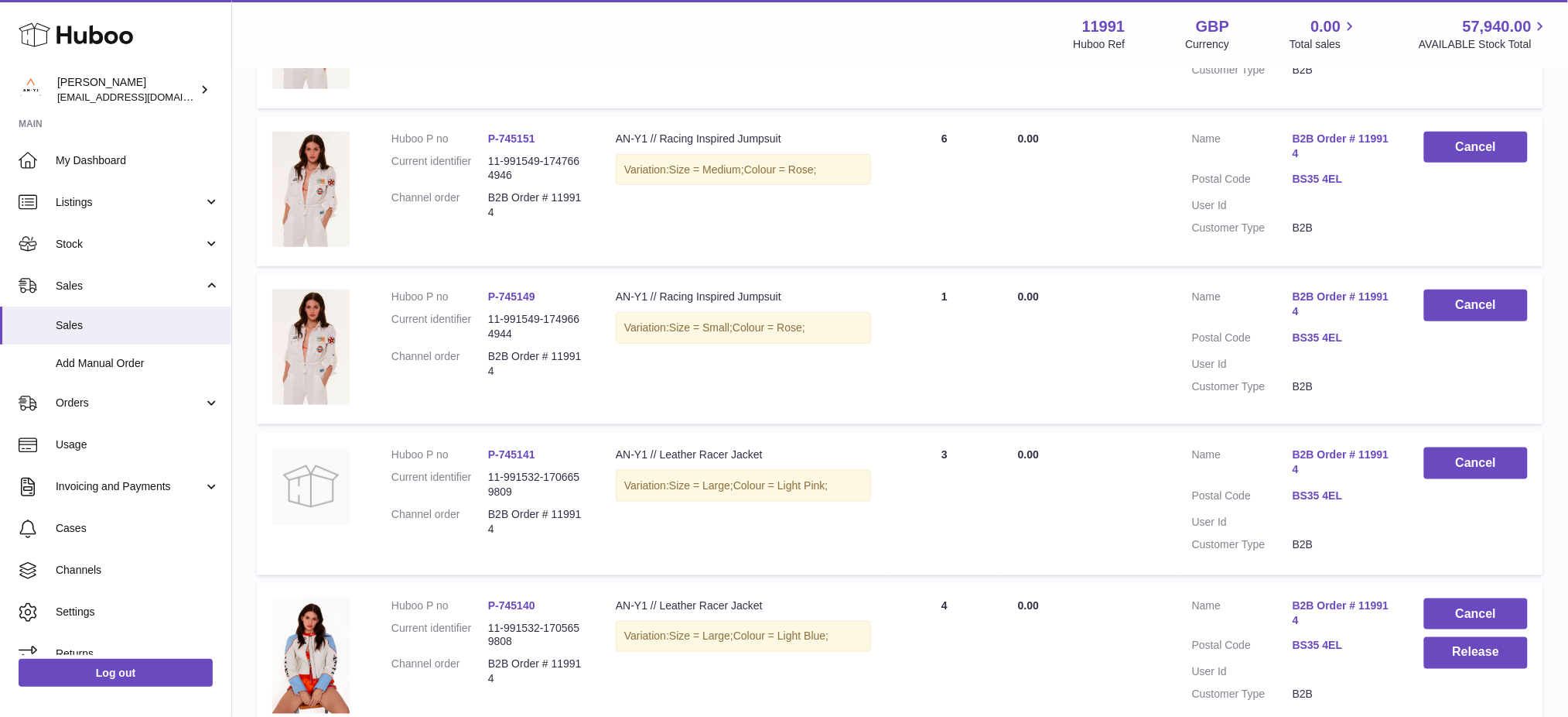
scroll to position [481, 0]
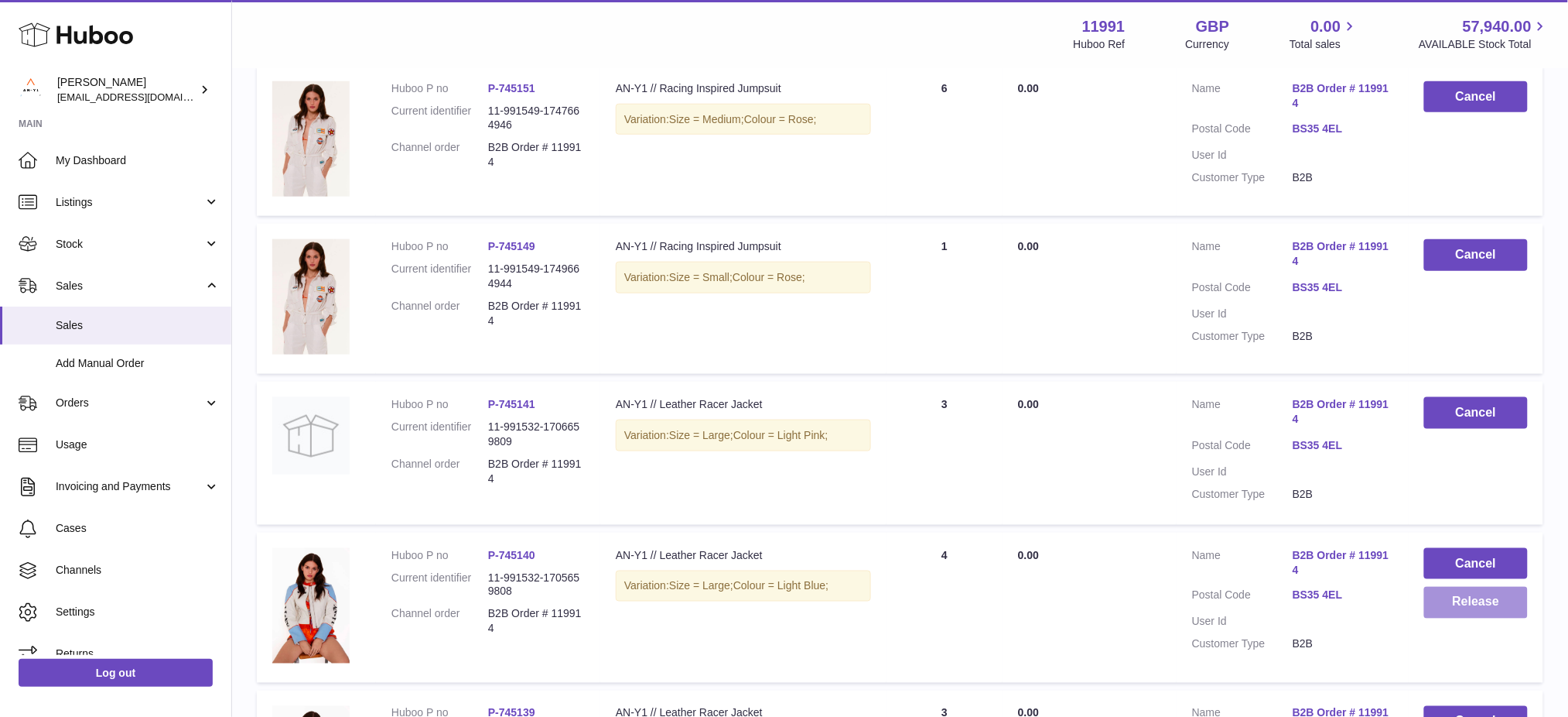
click at [1475, 603] on button "Release" at bounding box center [1476, 603] width 104 height 32
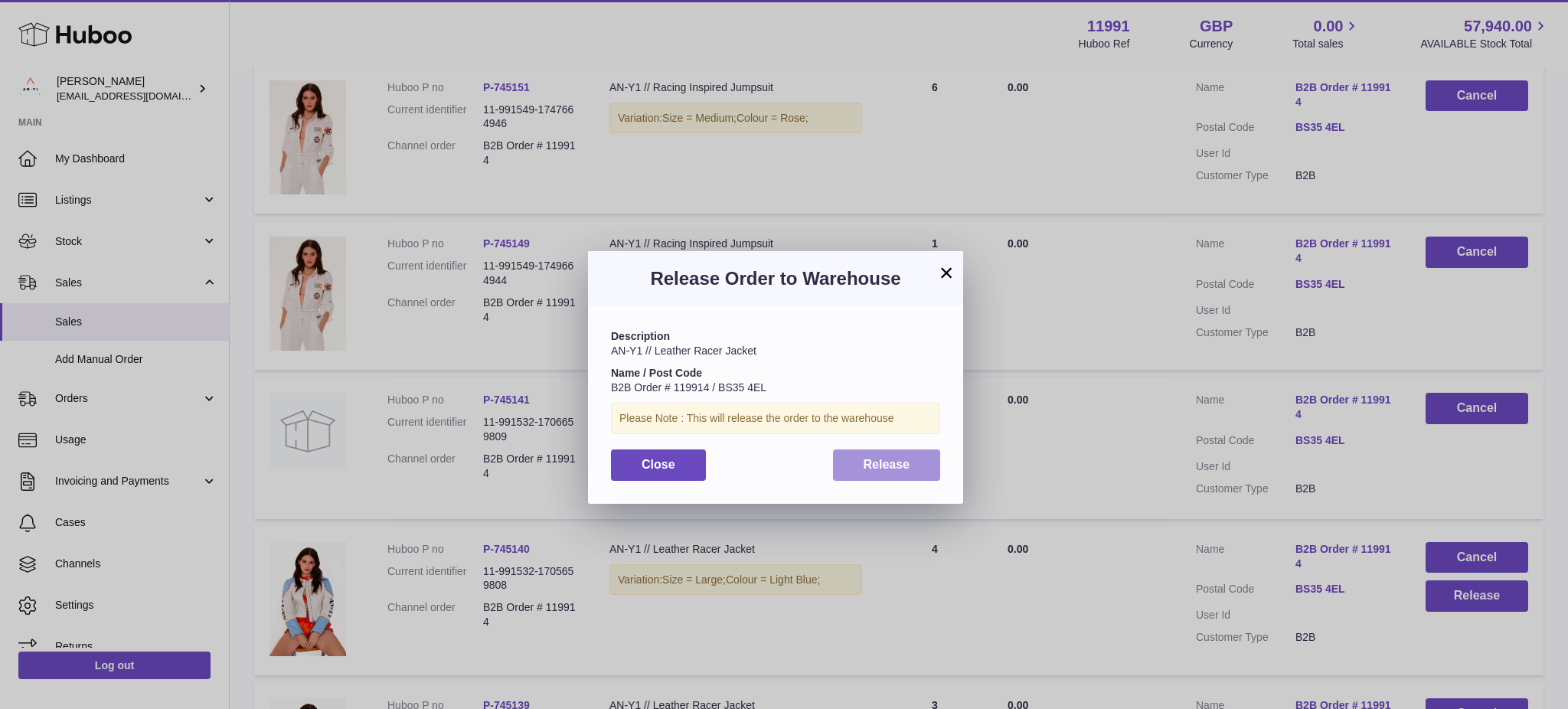
click at [919, 456] on button "Release" at bounding box center [888, 466] width 108 height 32
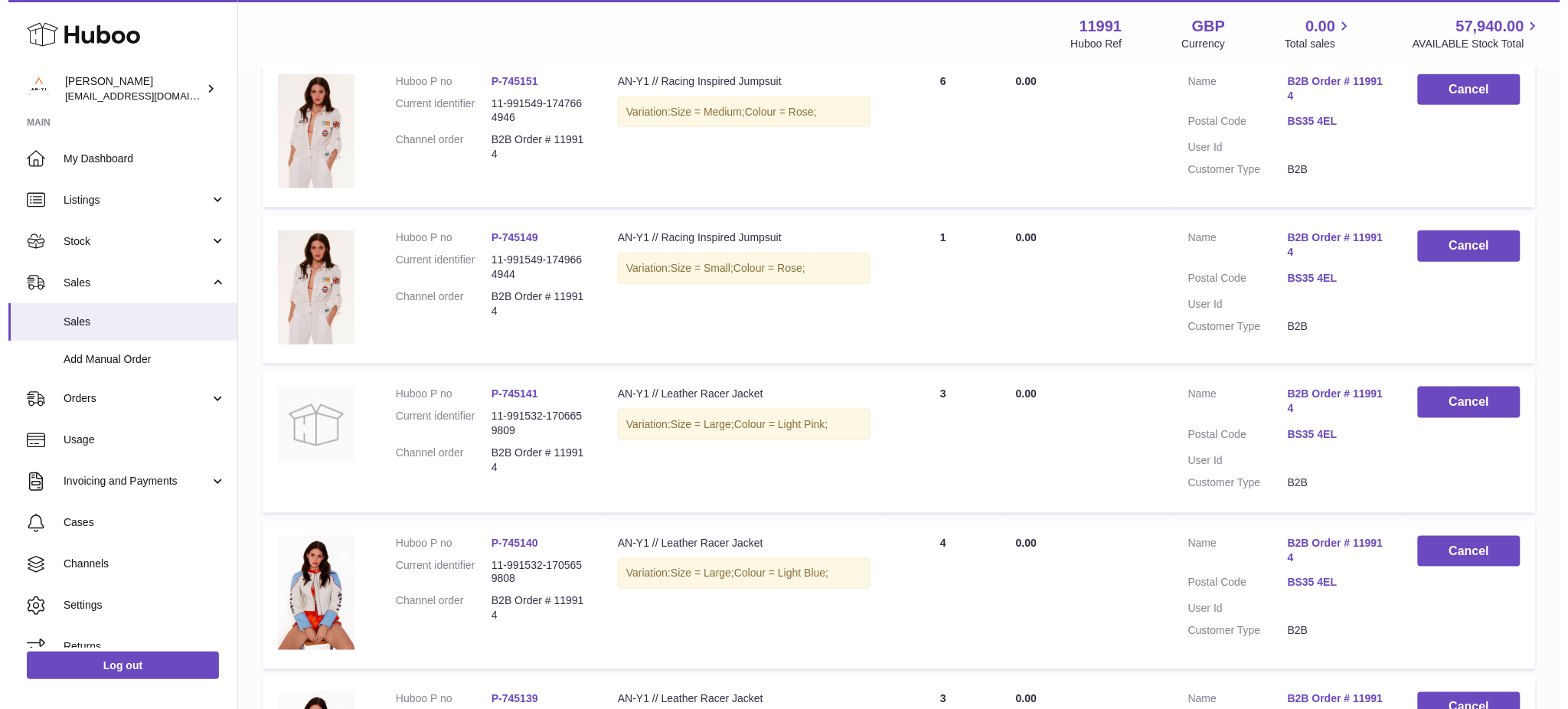
scroll to position [680, 0]
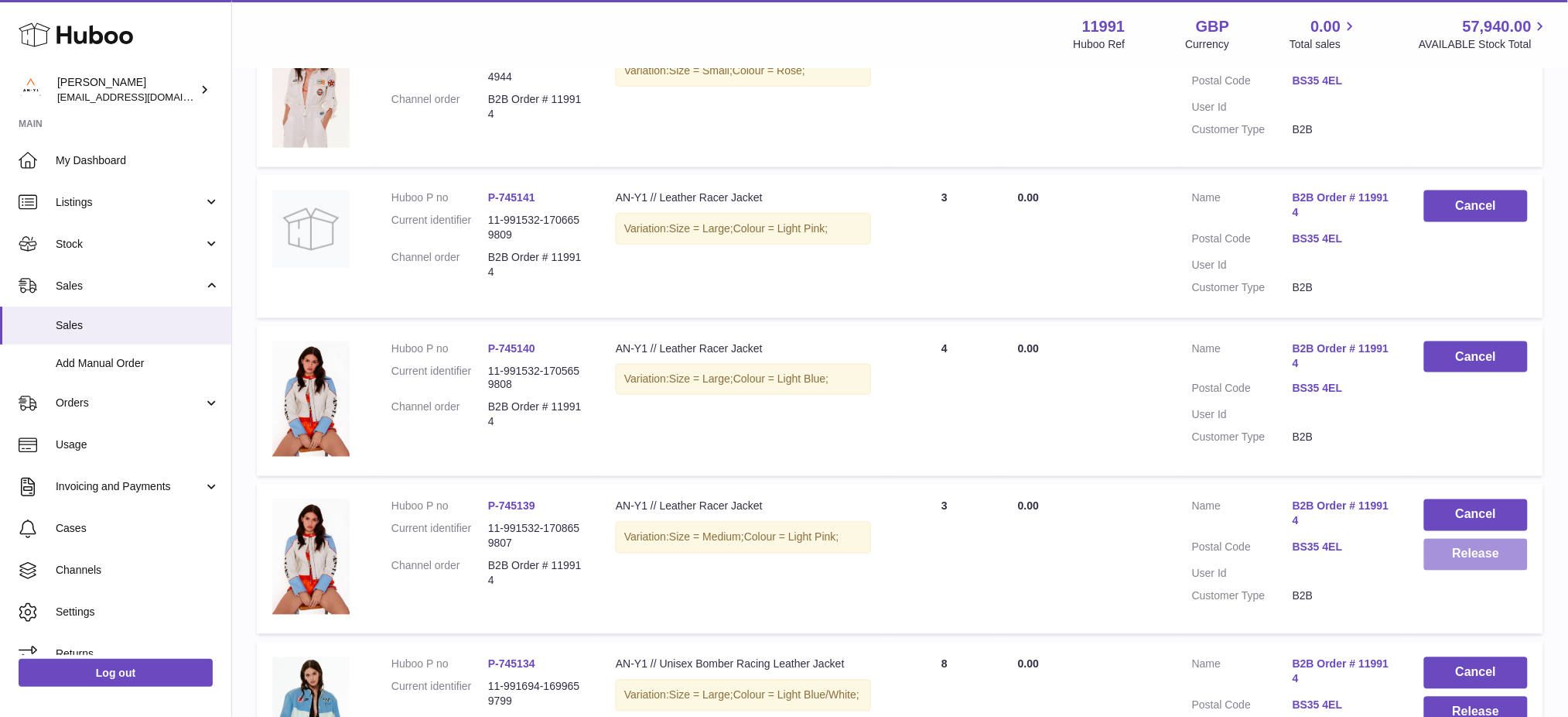
click at [1461, 564] on button "Release" at bounding box center [1476, 555] width 104 height 32
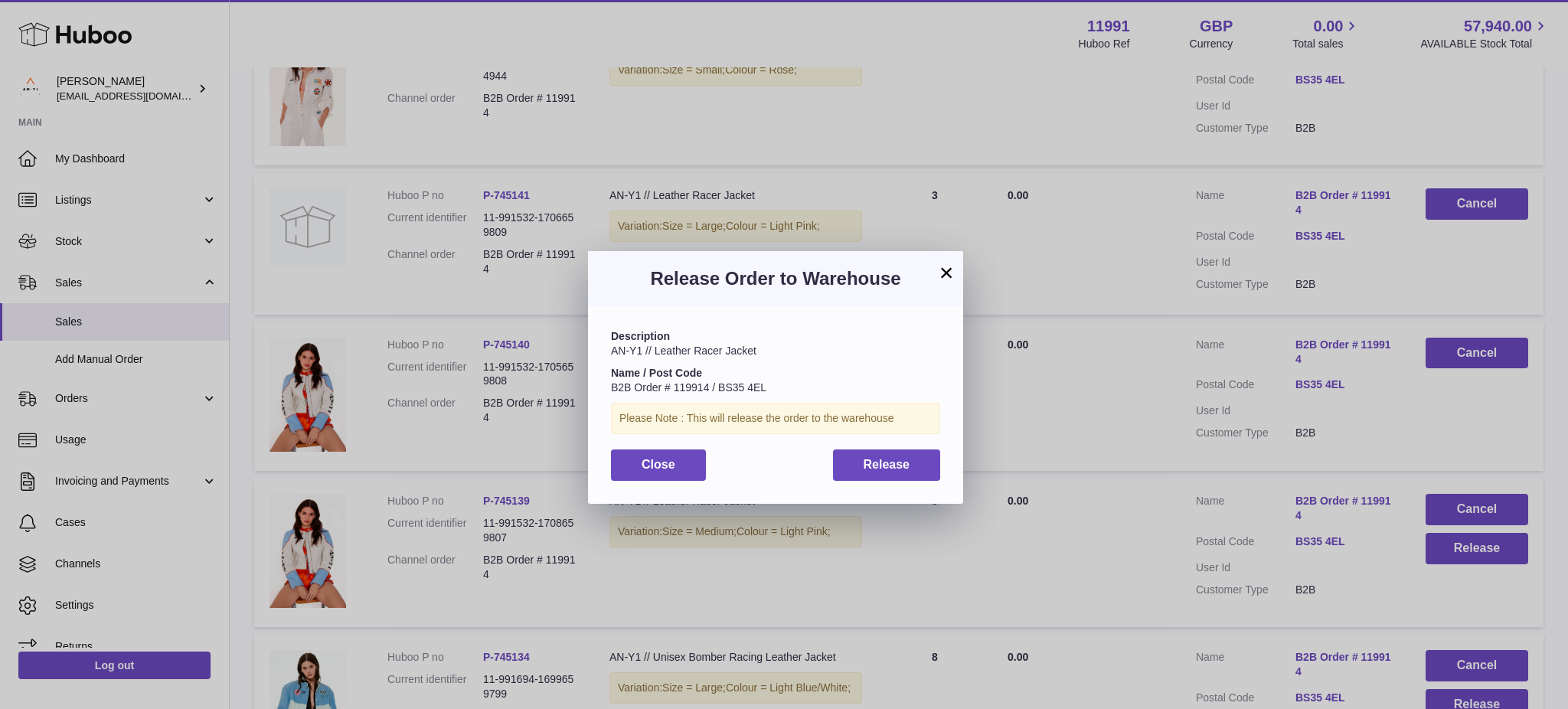
click at [835, 438] on div "Description AN-Y1 // Leather Racer Jacket Name / Post Code B2B Order # 119914 /…" at bounding box center [776, 404] width 375 height 197
click at [877, 458] on span "Release" at bounding box center [887, 465] width 47 height 13
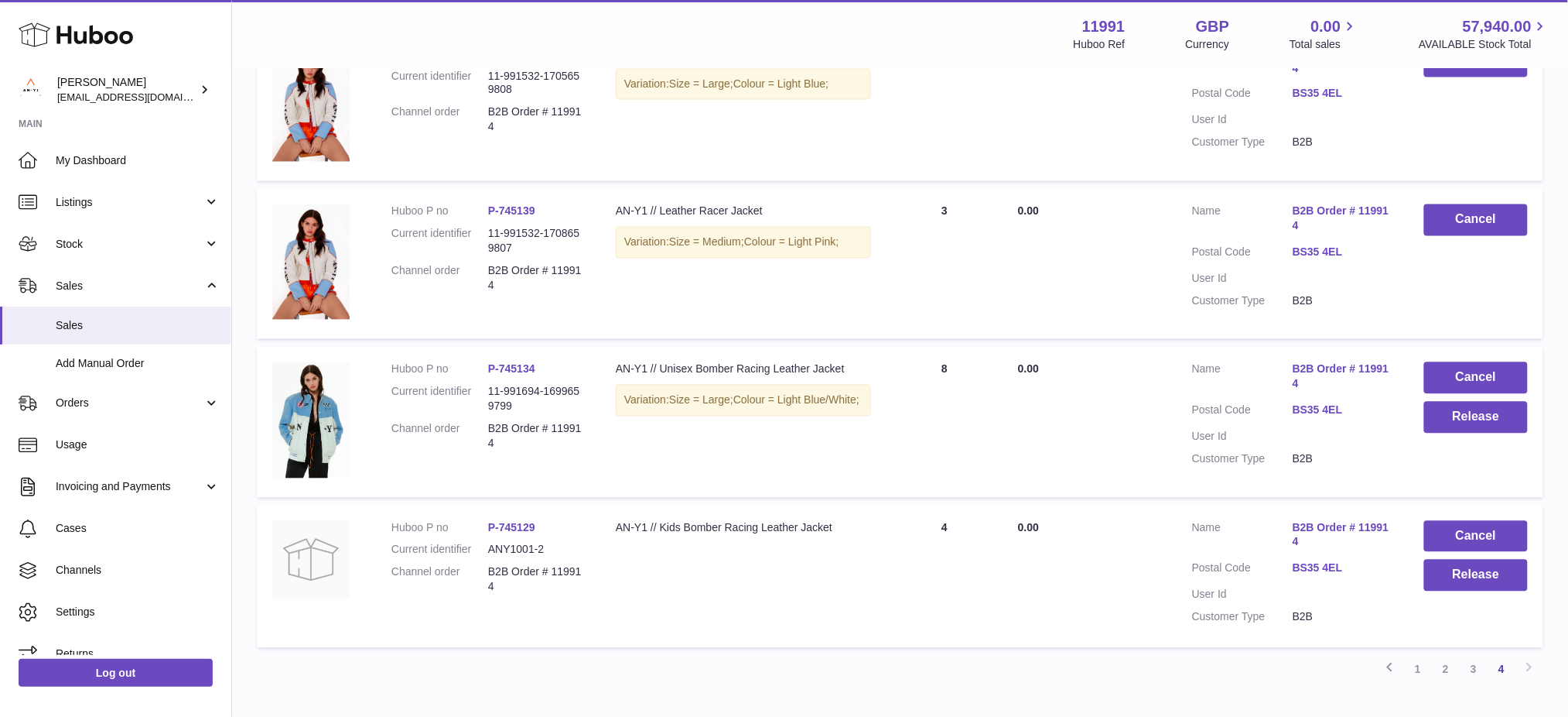
scroll to position [997, 0]
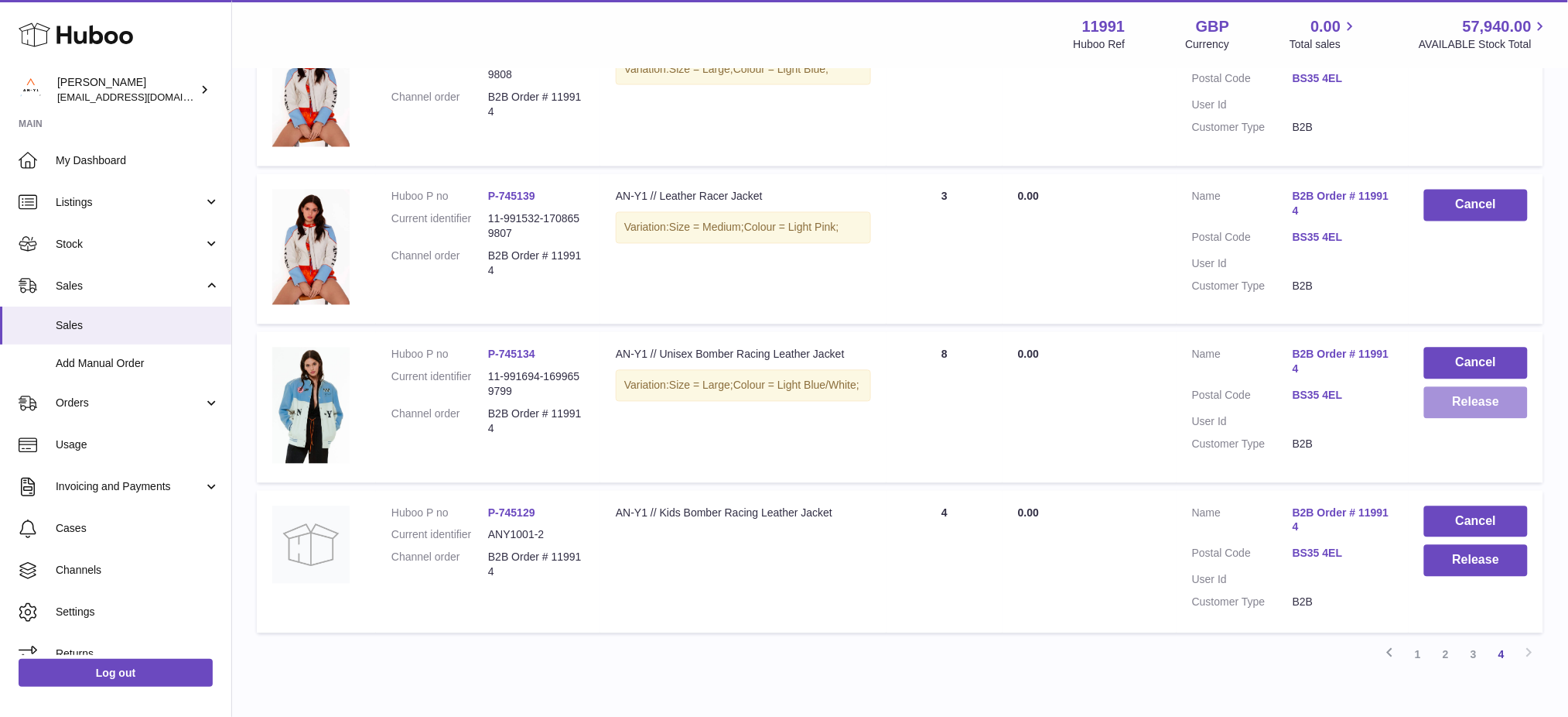
click at [1462, 394] on button "Release" at bounding box center [1476, 403] width 104 height 32
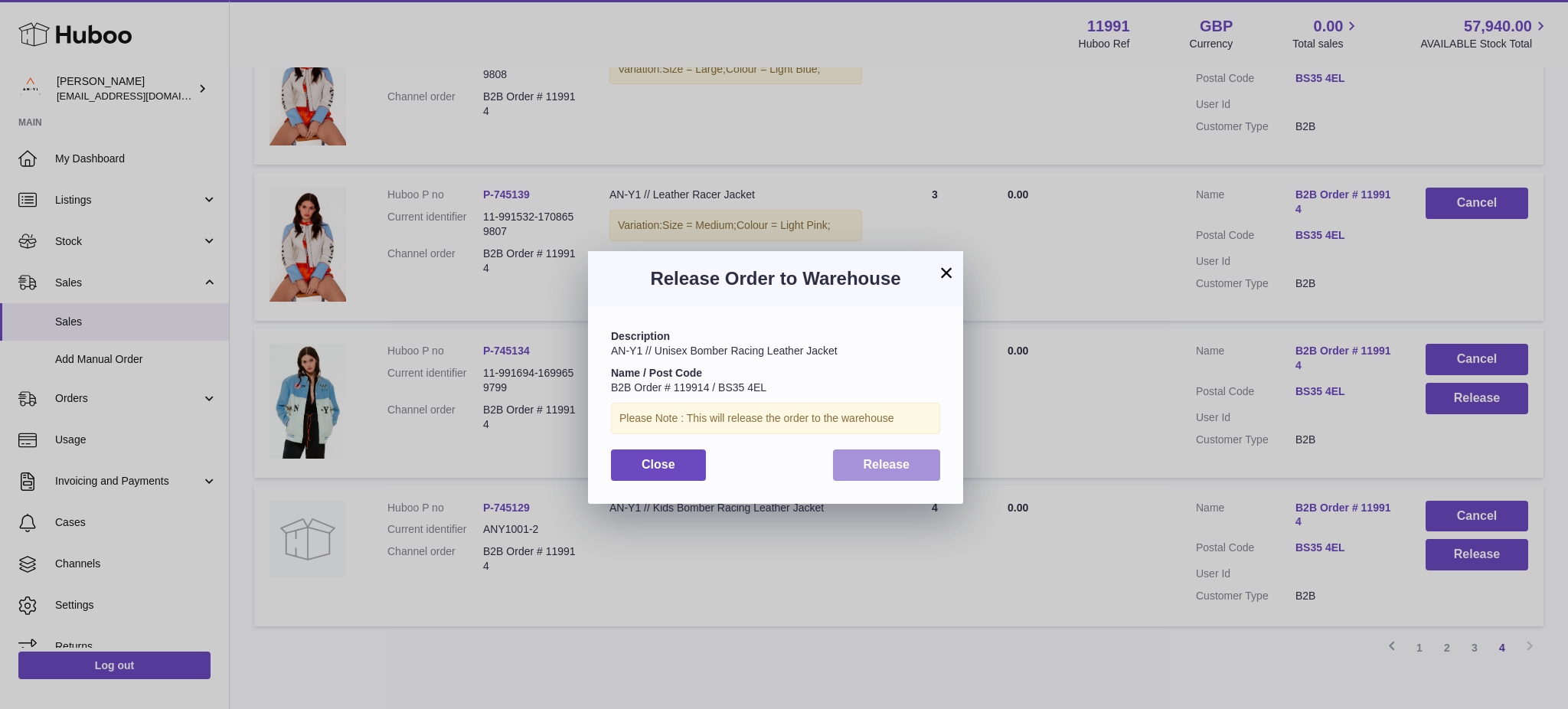
click at [911, 463] on button "Release" at bounding box center [888, 466] width 108 height 32
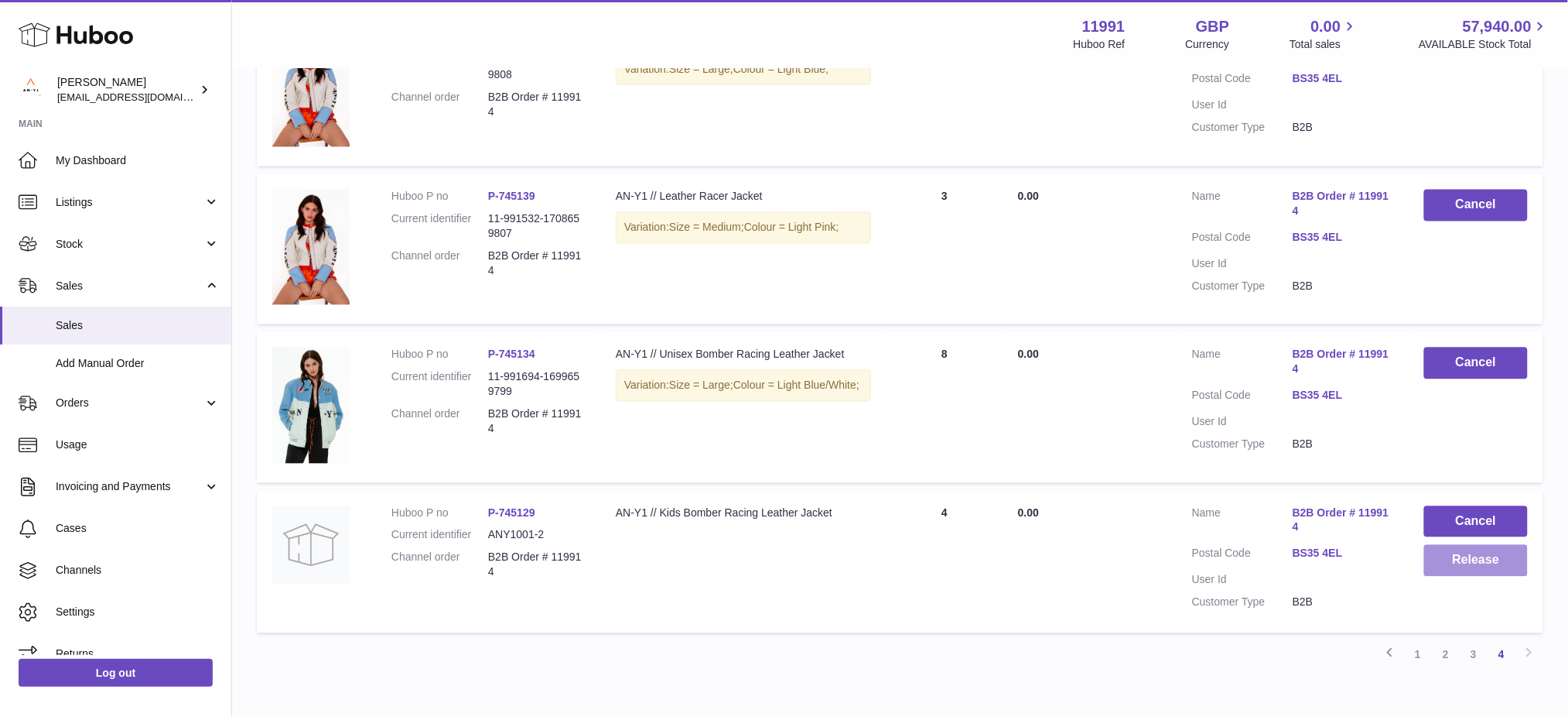
click at [1461, 562] on button "Release" at bounding box center [1476, 561] width 104 height 32
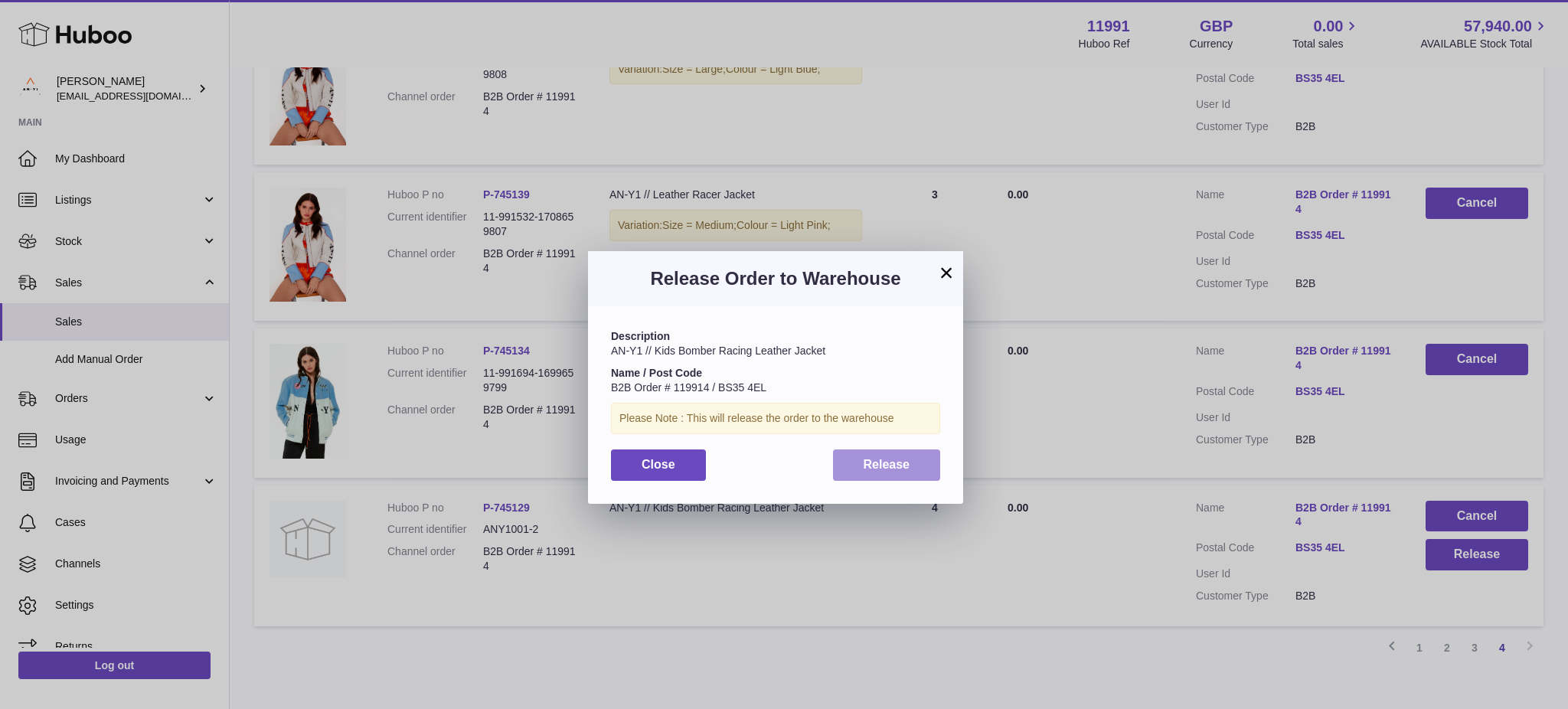
click at [886, 464] on span "Release" at bounding box center [887, 465] width 47 height 13
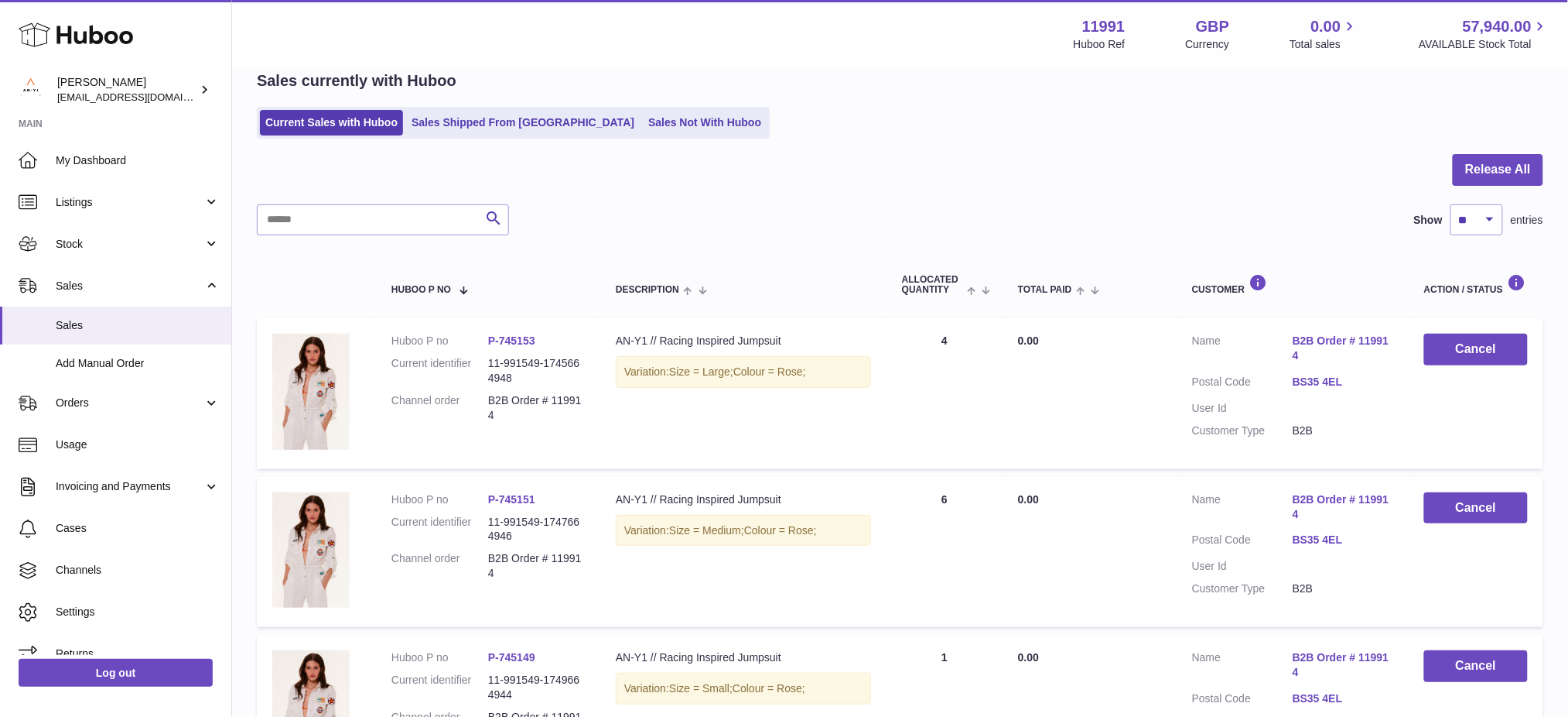
scroll to position [0, 0]
